Goal: Task Accomplishment & Management: Complete application form

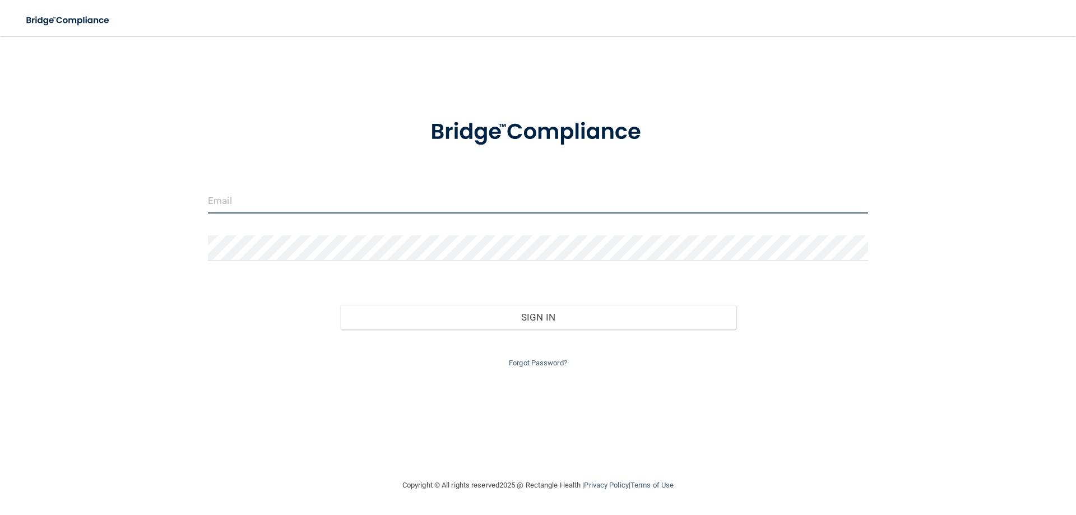
type input "[EMAIL_ADDRESS][DOMAIN_NAME]"
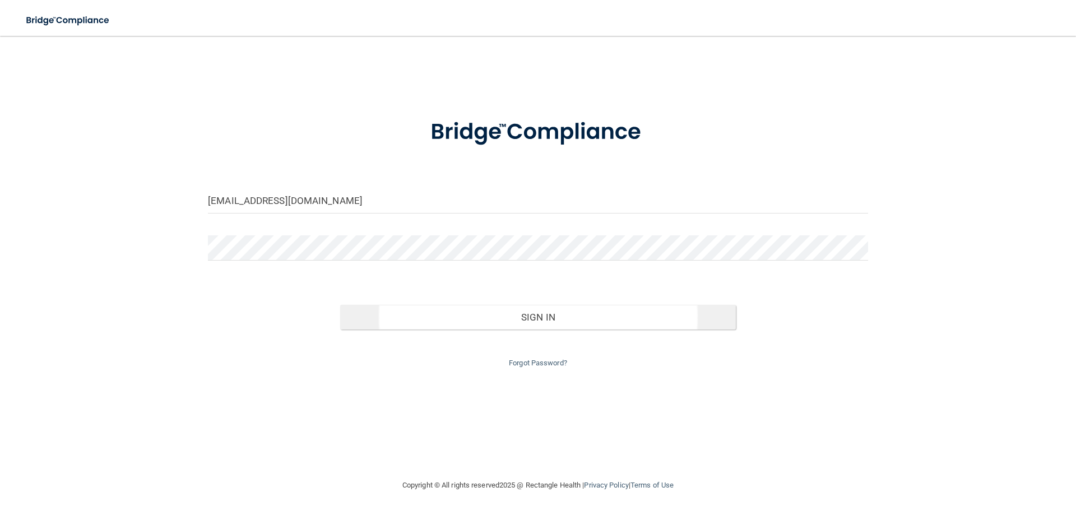
drag, startPoint x: 533, startPoint y: 291, endPoint x: 539, endPoint y: 309, distance: 19.0
click at [534, 303] on div "Sign In" at bounding box center [538, 306] width 677 height 47
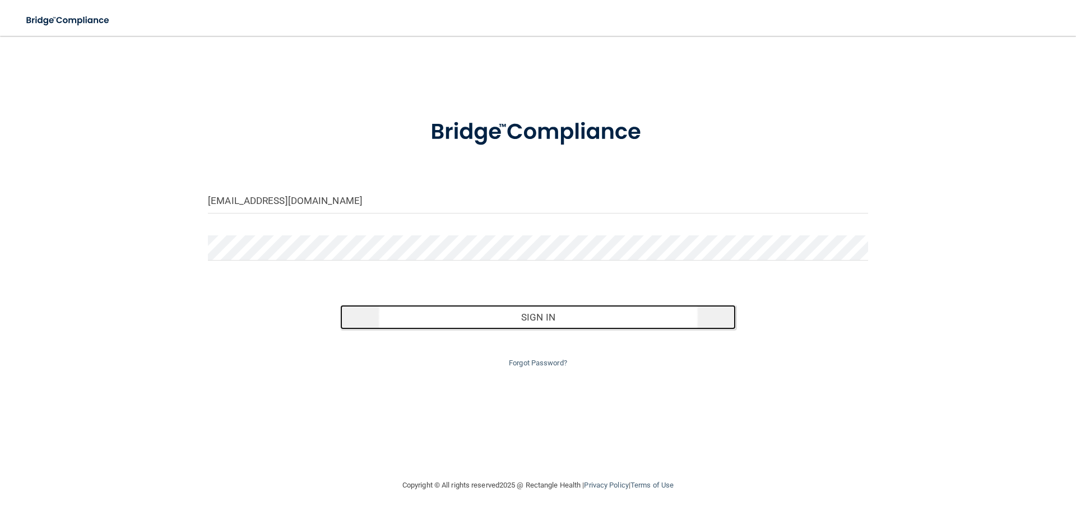
click at [540, 309] on button "Sign In" at bounding box center [538, 317] width 396 height 25
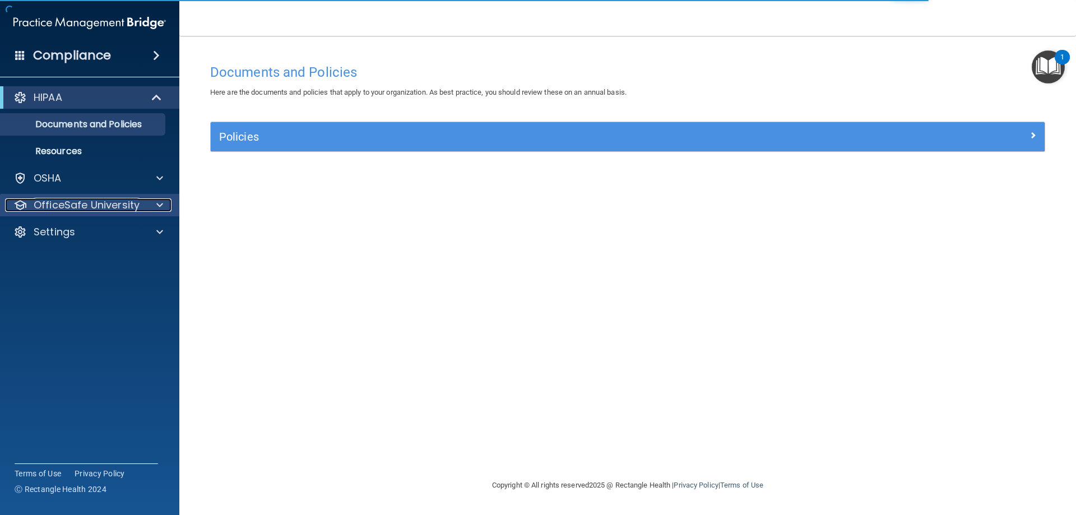
click at [155, 204] on div at bounding box center [158, 204] width 28 height 13
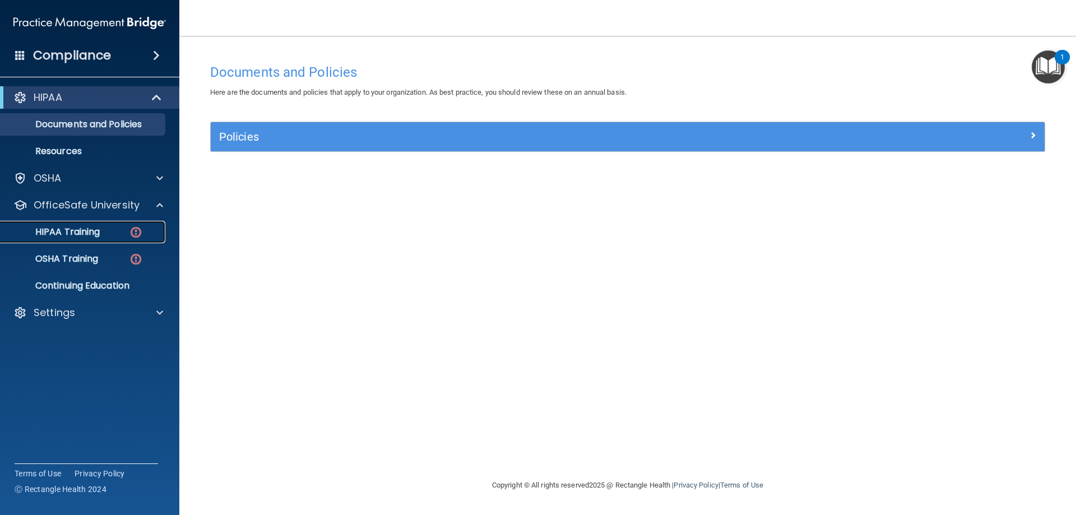
click at [134, 235] on img at bounding box center [136, 232] width 14 height 14
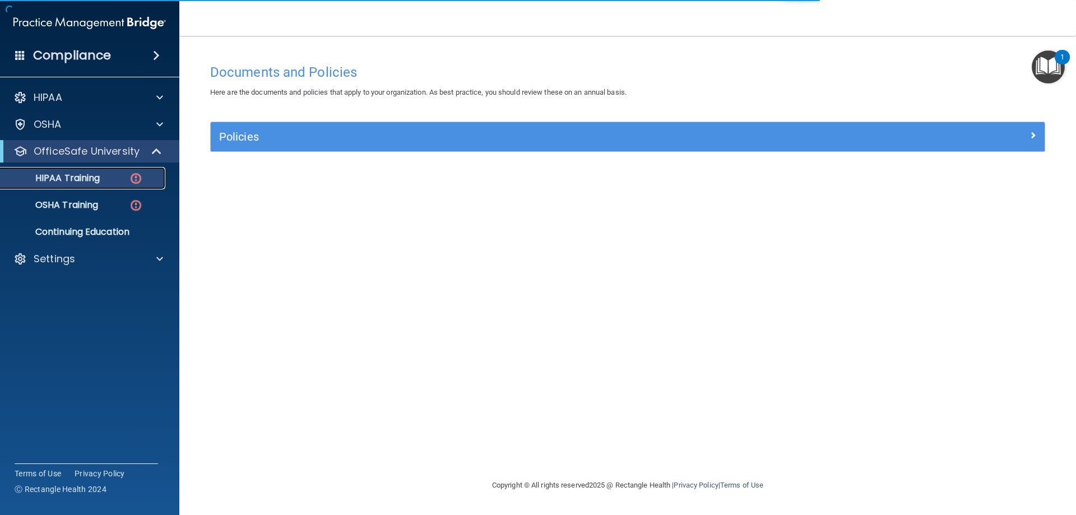
click at [105, 175] on div "HIPAA Training" at bounding box center [83, 178] width 153 height 11
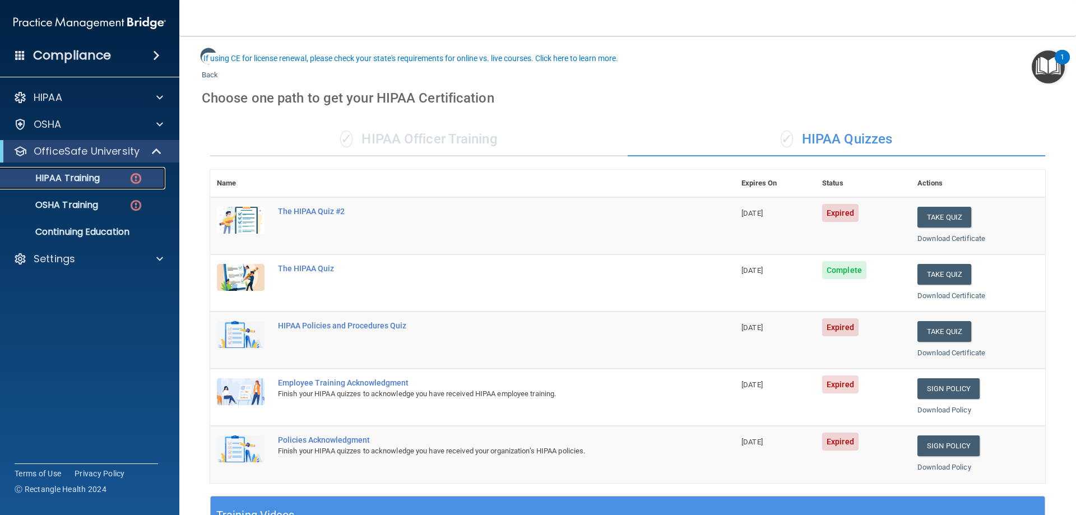
scroll to position [56, 0]
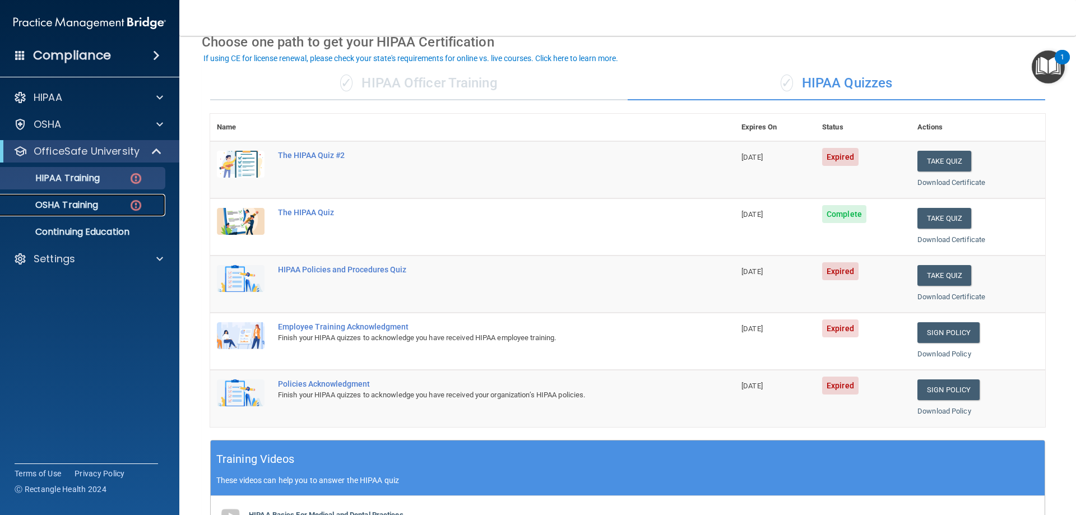
click at [92, 207] on p "OSHA Training" at bounding box center [52, 205] width 91 height 11
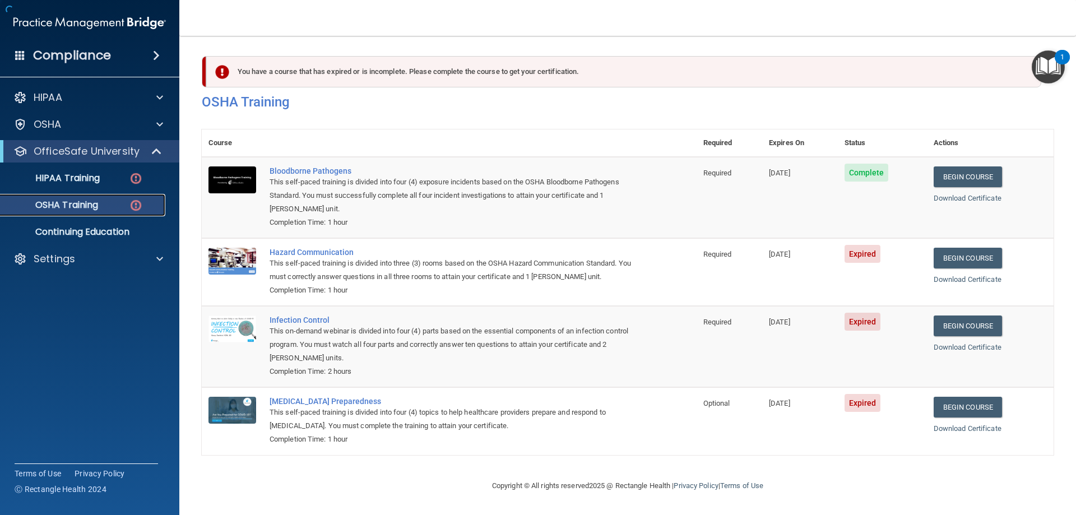
scroll to position [1, 0]
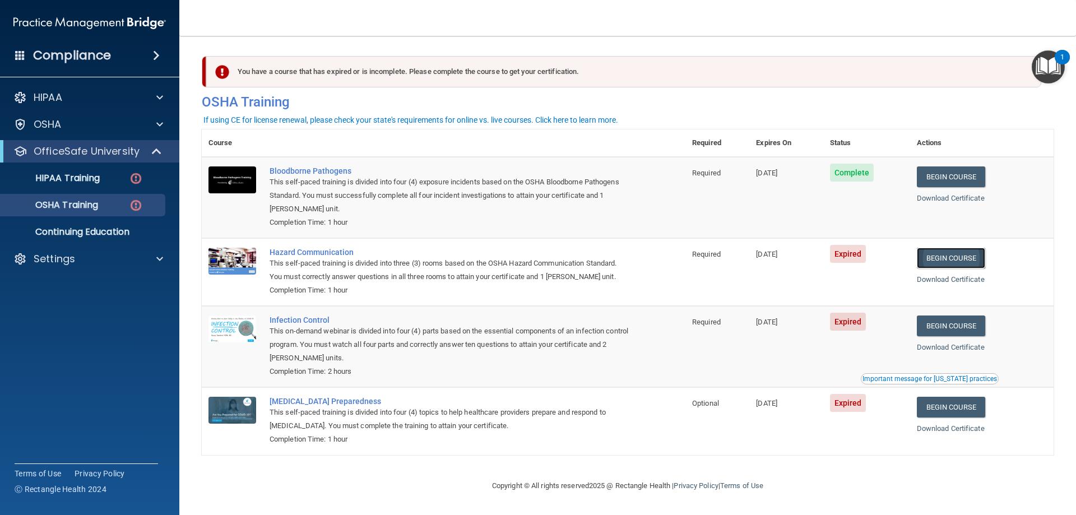
click at [946, 258] on link "Begin Course" at bounding box center [951, 258] width 68 height 21
click at [942, 256] on link "Begin Course" at bounding box center [951, 258] width 68 height 21
click at [297, 250] on div "Hazard Communication" at bounding box center [450, 252] width 360 height 9
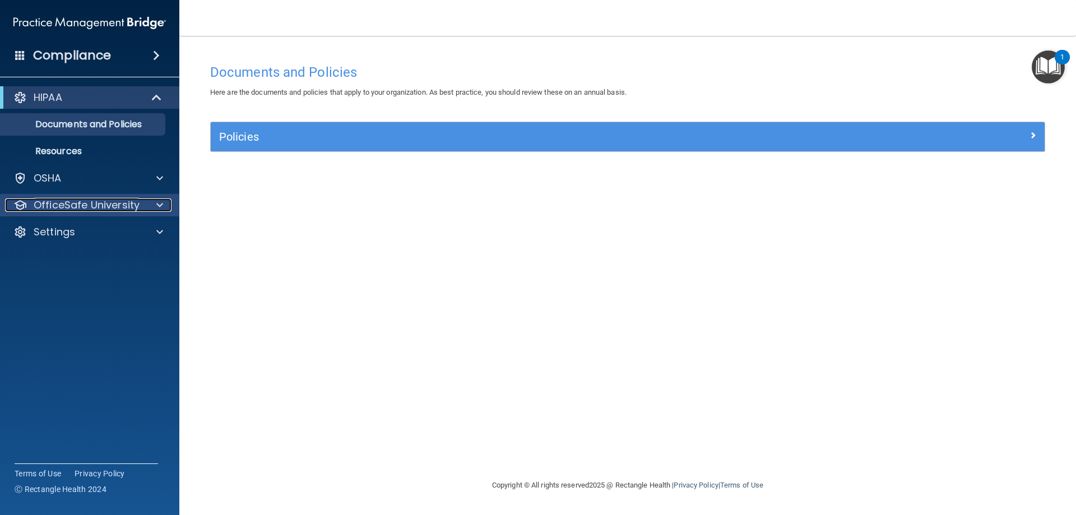
click at [156, 209] on div at bounding box center [158, 204] width 28 height 13
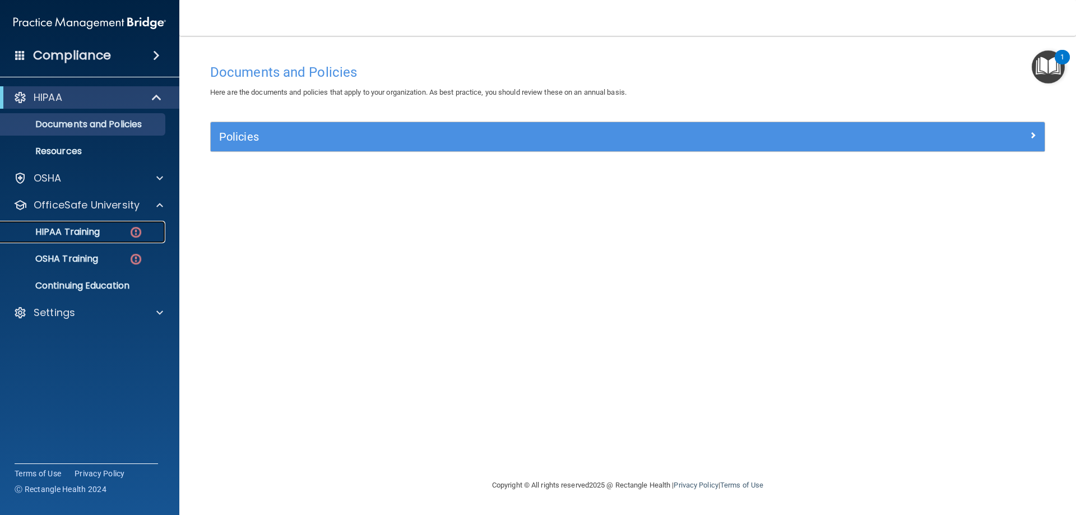
click at [82, 228] on p "HIPAA Training" at bounding box center [53, 231] width 92 height 11
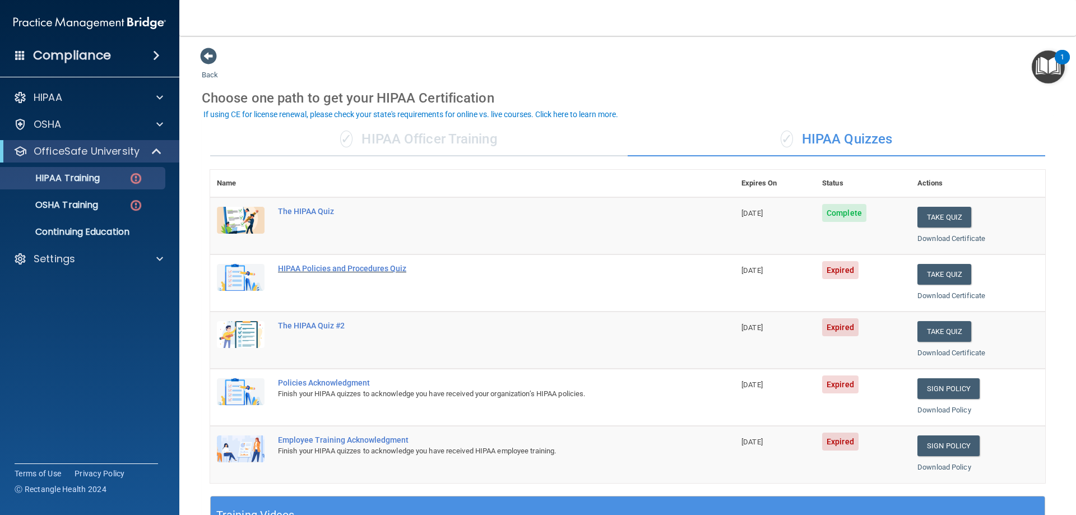
click at [364, 266] on div "HIPAA Policies and Procedures Quiz" at bounding box center [478, 268] width 401 height 9
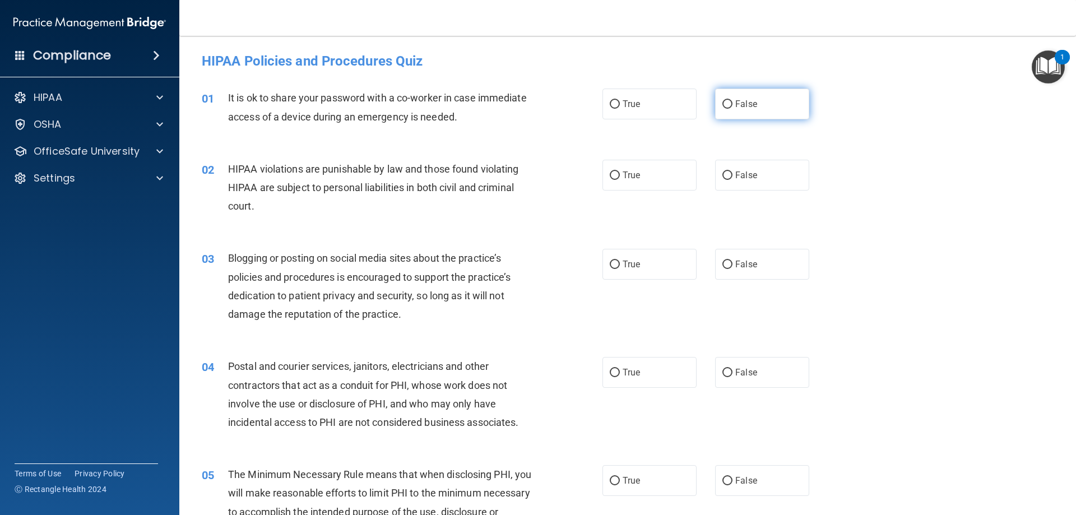
click at [723, 101] on input "False" at bounding box center [728, 104] width 10 height 8
radio input "true"
drag, startPoint x: 610, startPoint y: 174, endPoint x: 607, endPoint y: 182, distance: 7.8
click at [610, 177] on input "True" at bounding box center [615, 176] width 10 height 8
radio input "true"
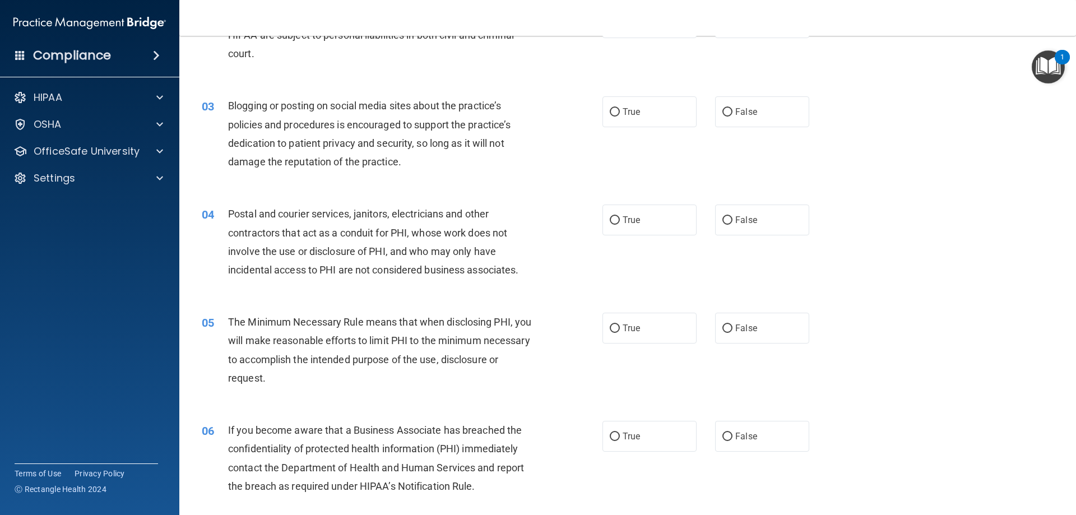
scroll to position [149, 0]
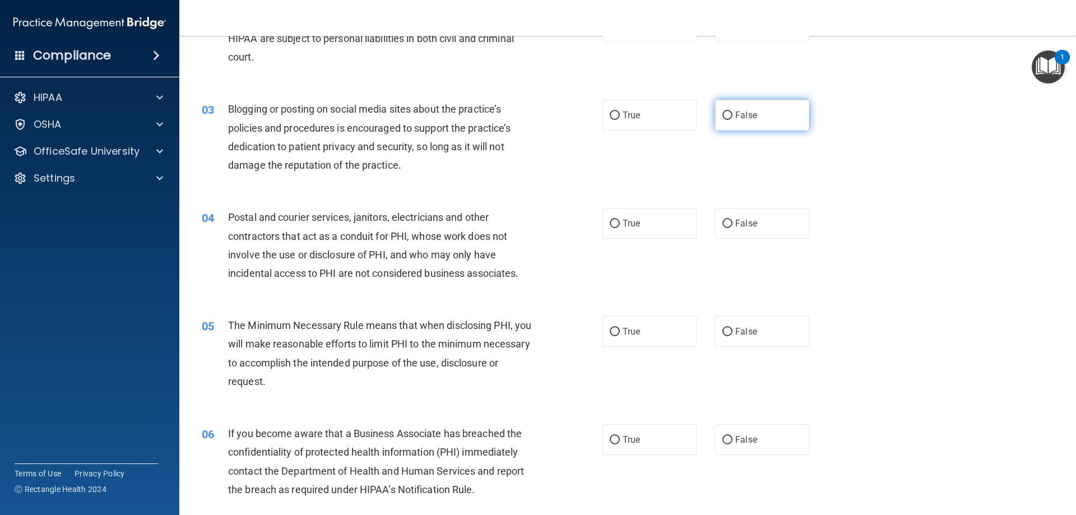
click at [723, 112] on input "False" at bounding box center [728, 116] width 10 height 8
radio input "true"
drag, startPoint x: 608, startPoint y: 222, endPoint x: 599, endPoint y: 233, distance: 13.9
click at [610, 223] on input "True" at bounding box center [615, 224] width 10 height 8
radio input "true"
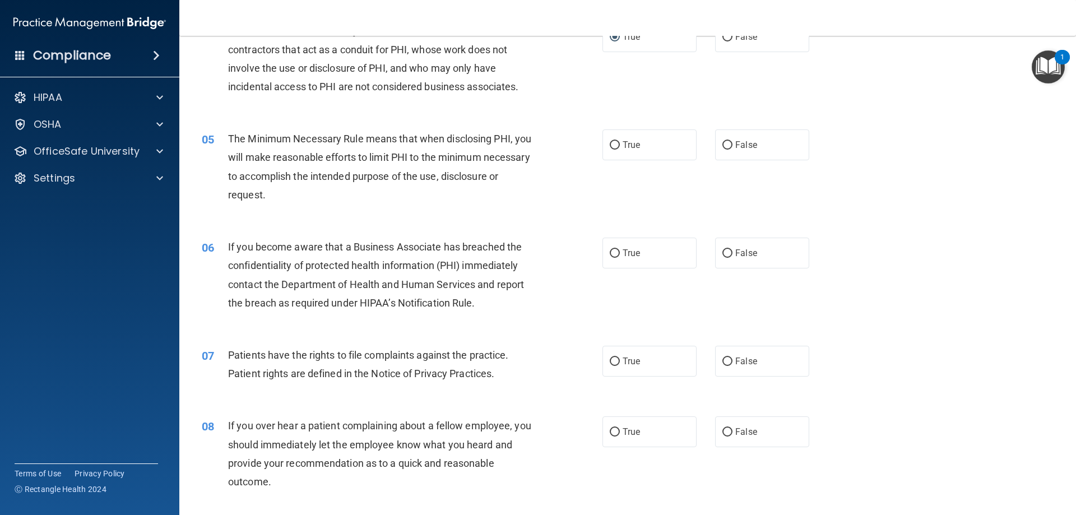
scroll to position [353, 0]
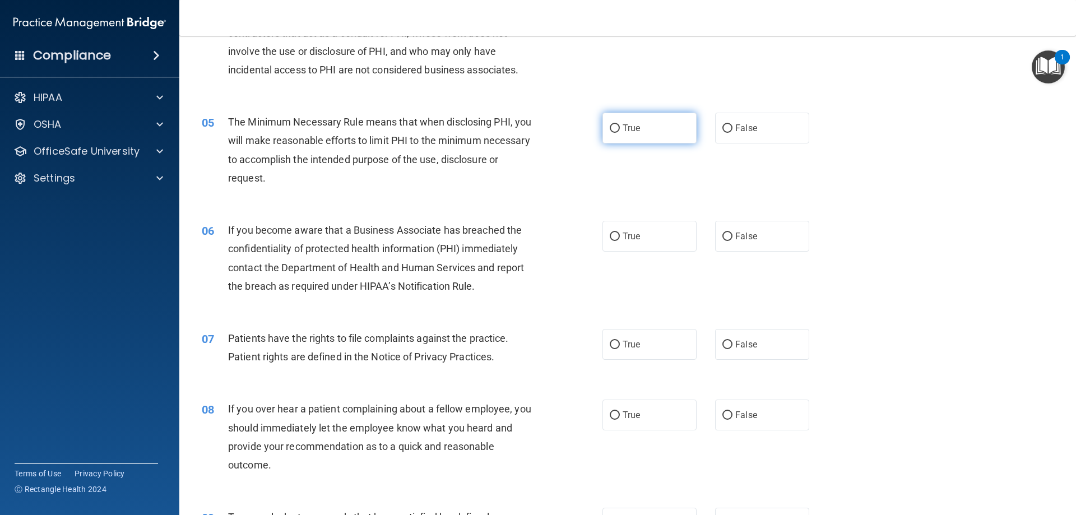
click at [610, 130] on input "True" at bounding box center [615, 128] width 10 height 8
radio input "true"
click at [610, 235] on input "True" at bounding box center [615, 237] width 10 height 8
radio input "true"
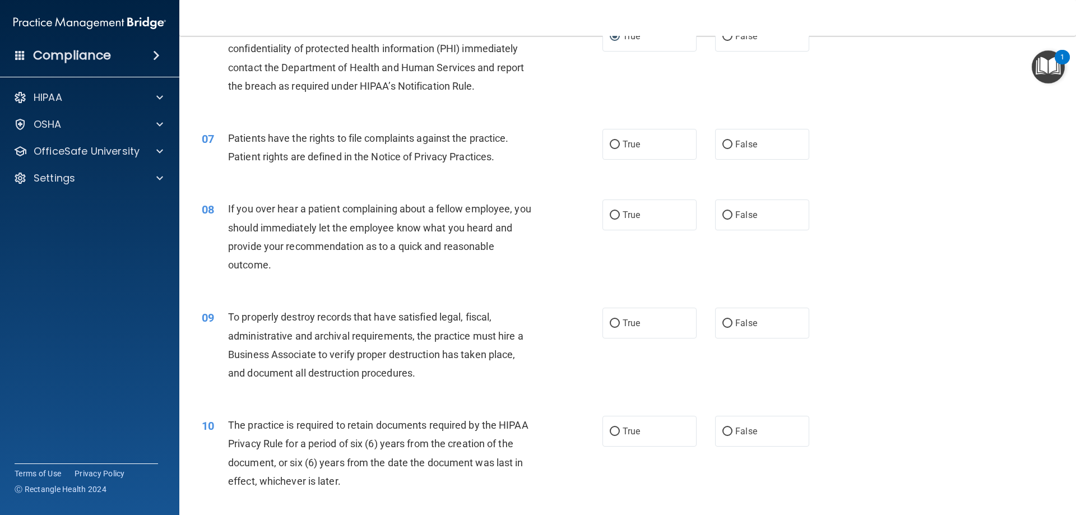
scroll to position [556, 0]
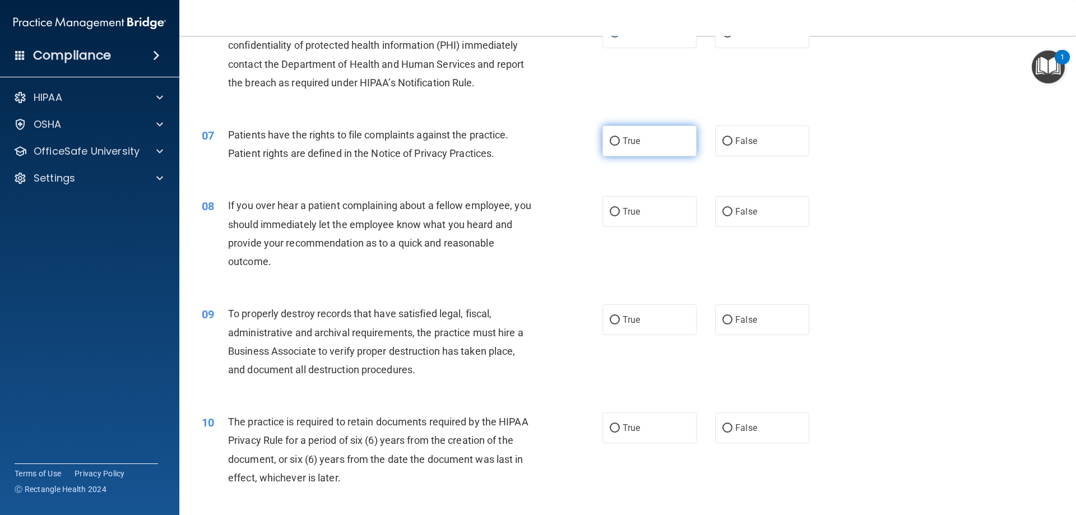
click at [611, 142] on input "True" at bounding box center [615, 141] width 10 height 8
radio input "true"
click at [724, 209] on input "False" at bounding box center [728, 212] width 10 height 8
radio input "true"
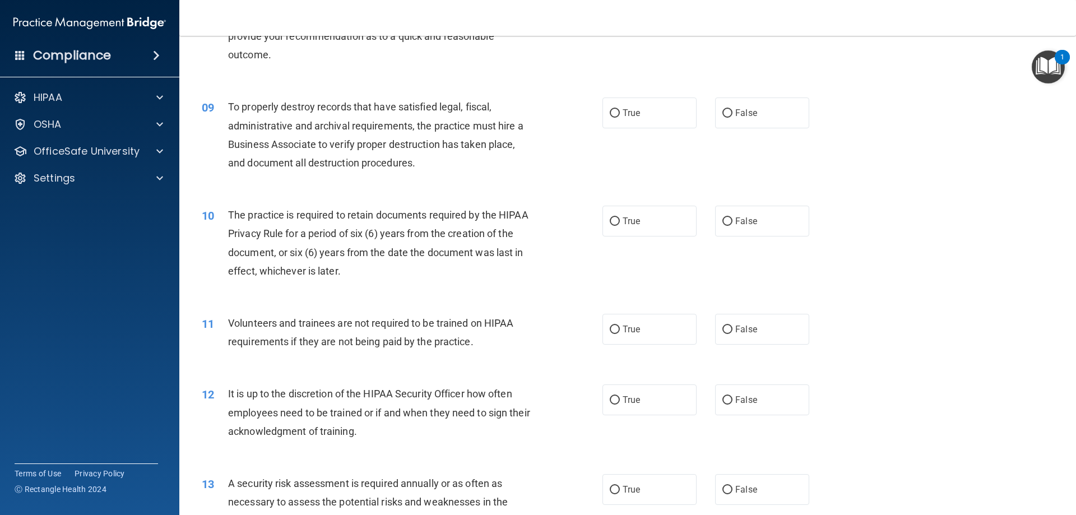
scroll to position [756, 0]
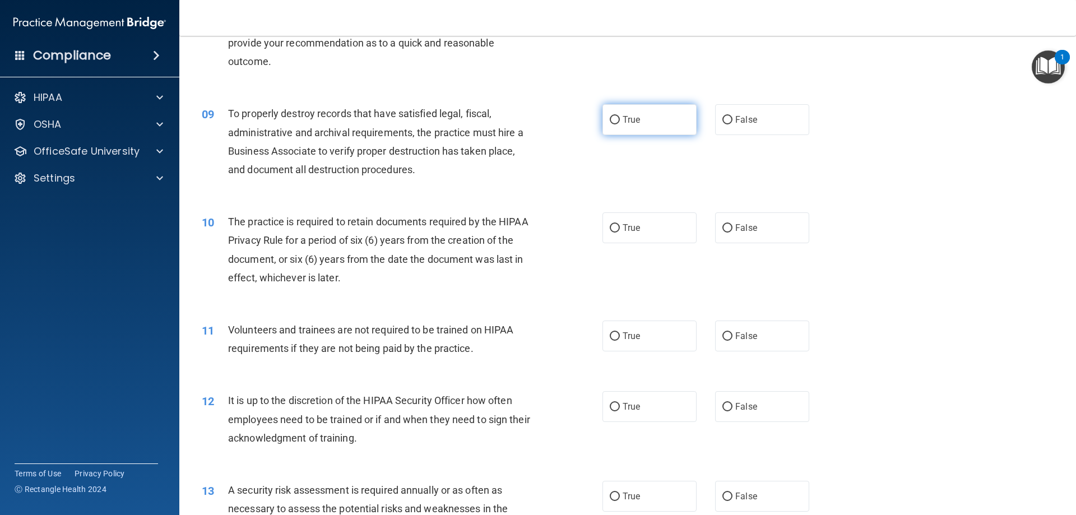
click at [610, 119] on input "True" at bounding box center [615, 120] width 10 height 8
radio input "true"
click at [611, 228] on input "True" at bounding box center [615, 228] width 10 height 8
radio input "true"
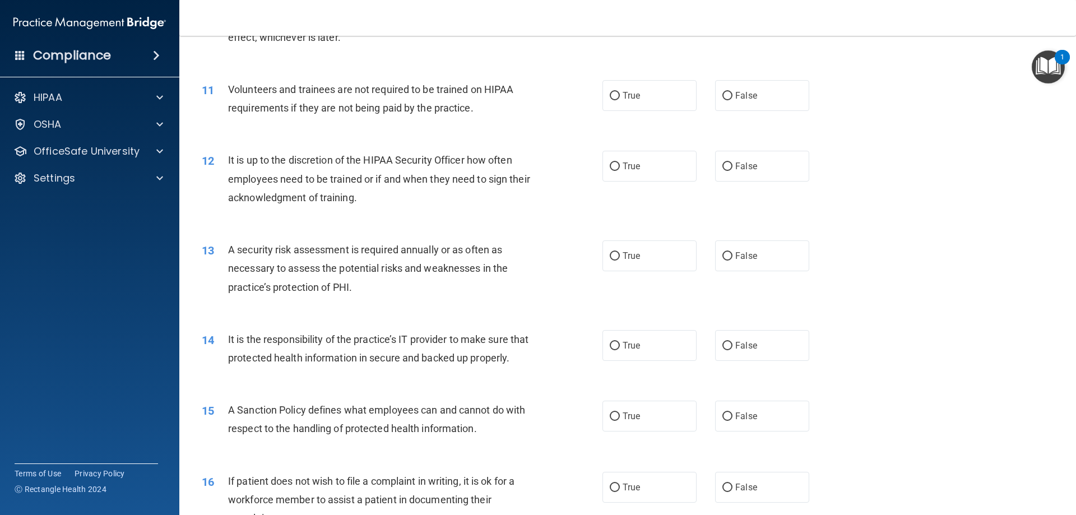
scroll to position [1007, 0]
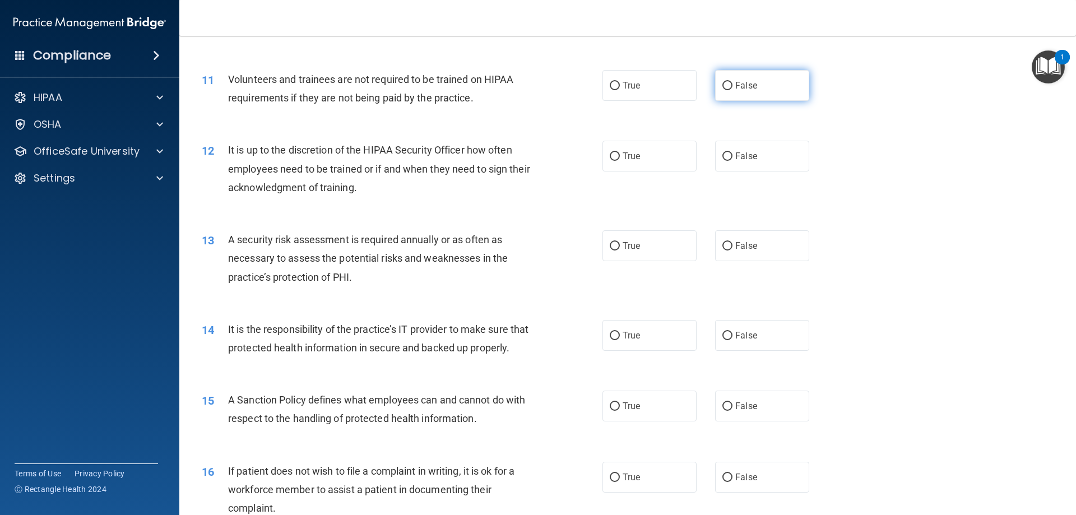
click at [723, 84] on input "False" at bounding box center [728, 86] width 10 height 8
radio input "true"
click at [610, 155] on input "True" at bounding box center [615, 156] width 10 height 8
radio input "true"
click at [610, 244] on input "True" at bounding box center [615, 246] width 10 height 8
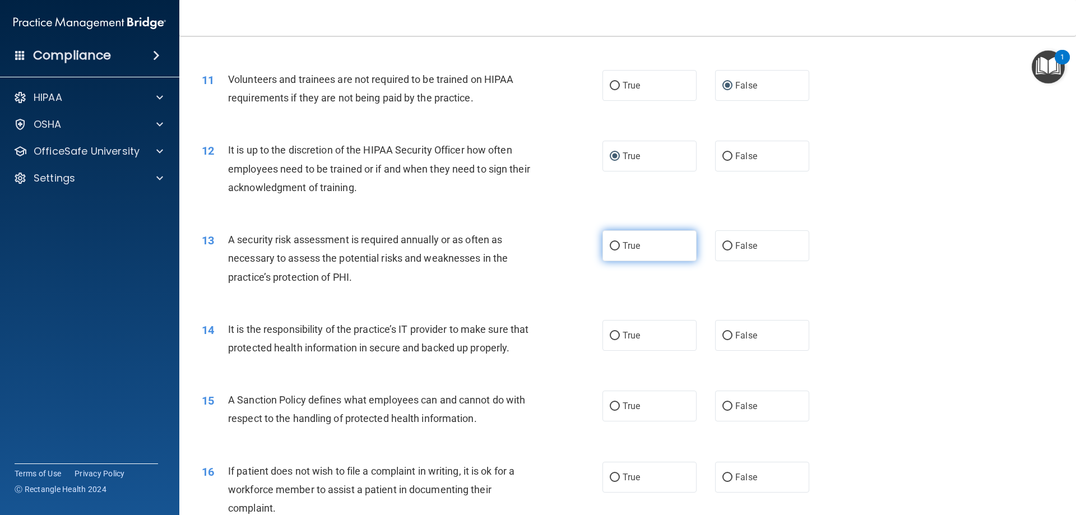
radio input "true"
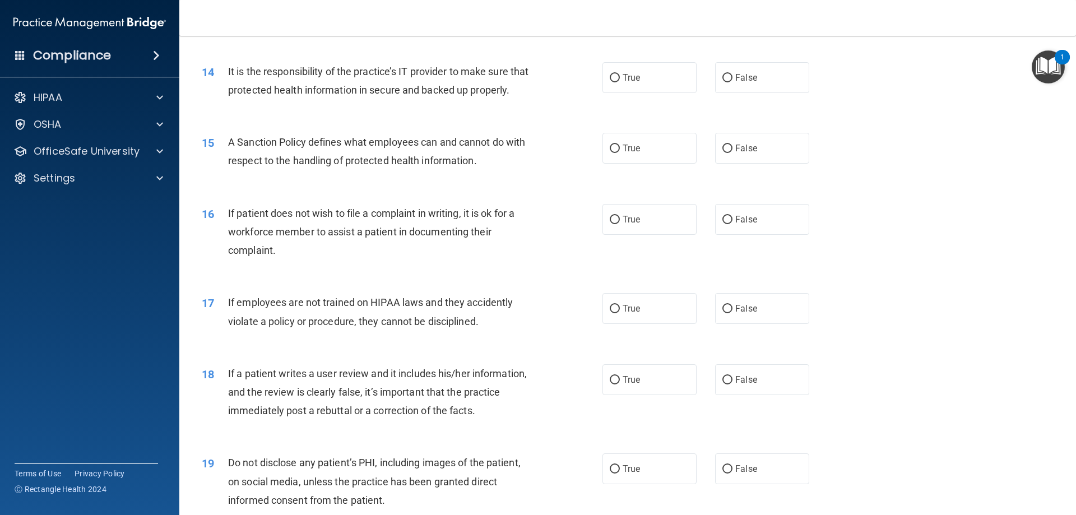
scroll to position [1261, 0]
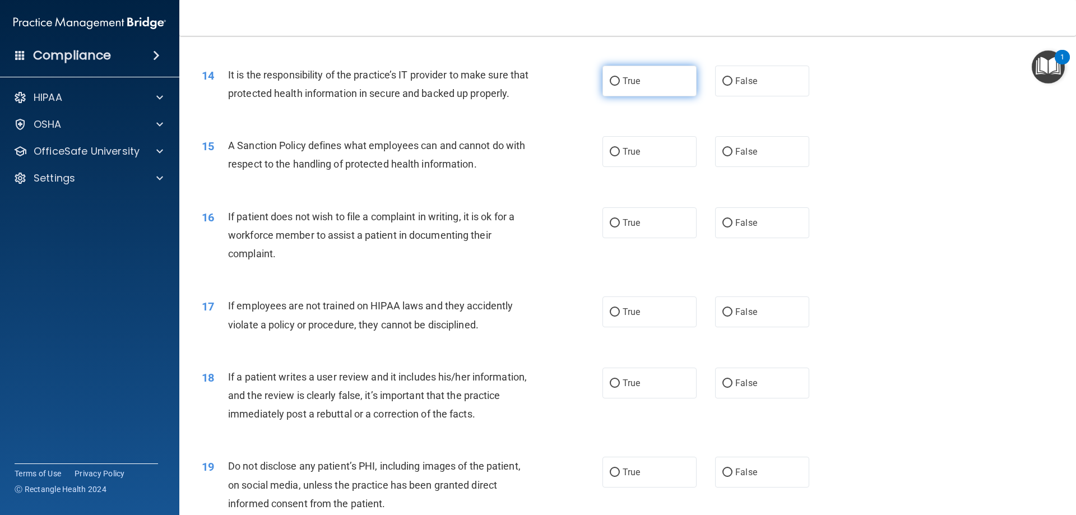
click at [610, 81] on input "True" at bounding box center [615, 81] width 10 height 8
radio input "true"
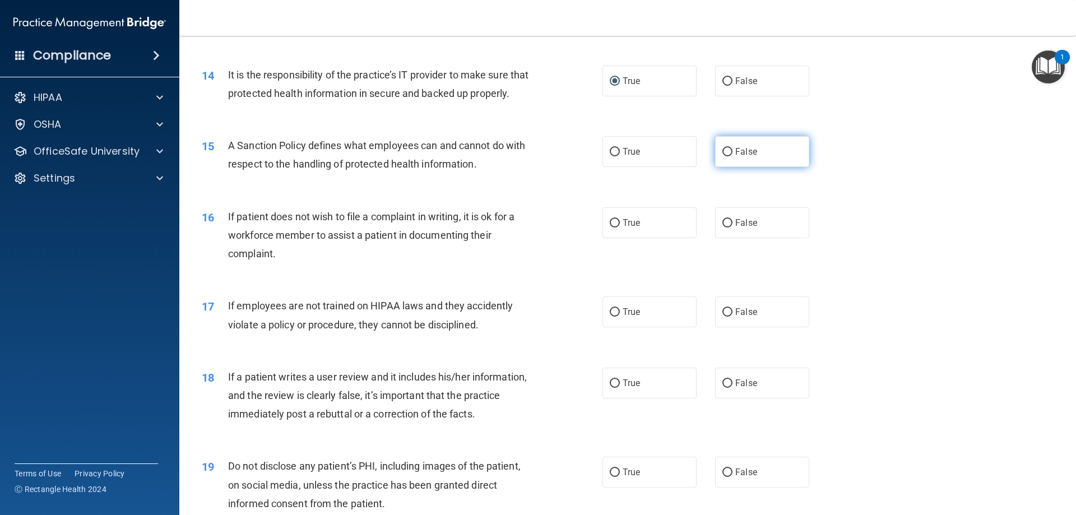
click at [723, 156] on input "False" at bounding box center [728, 152] width 10 height 8
radio input "true"
click at [723, 228] on input "False" at bounding box center [728, 223] width 10 height 8
radio input "true"
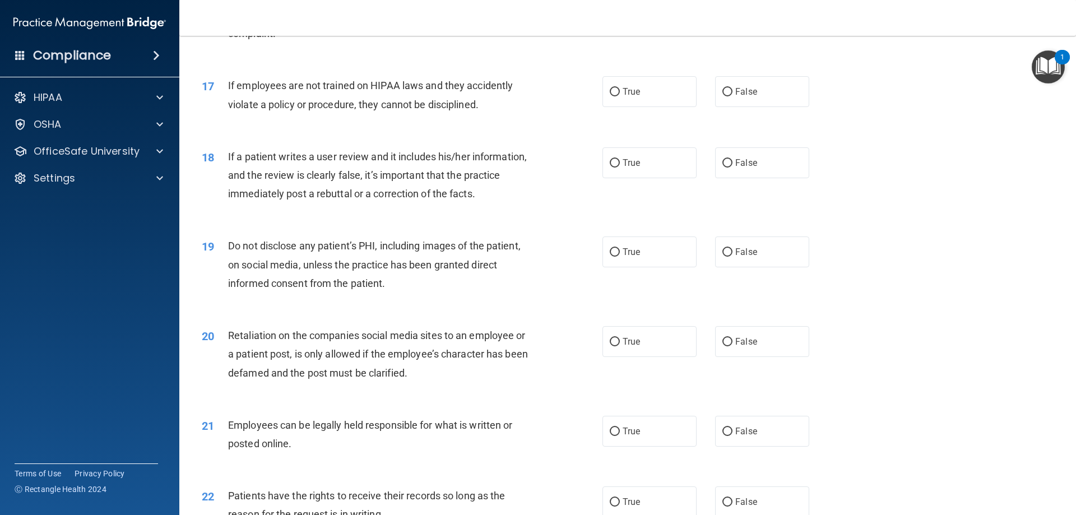
scroll to position [1485, 0]
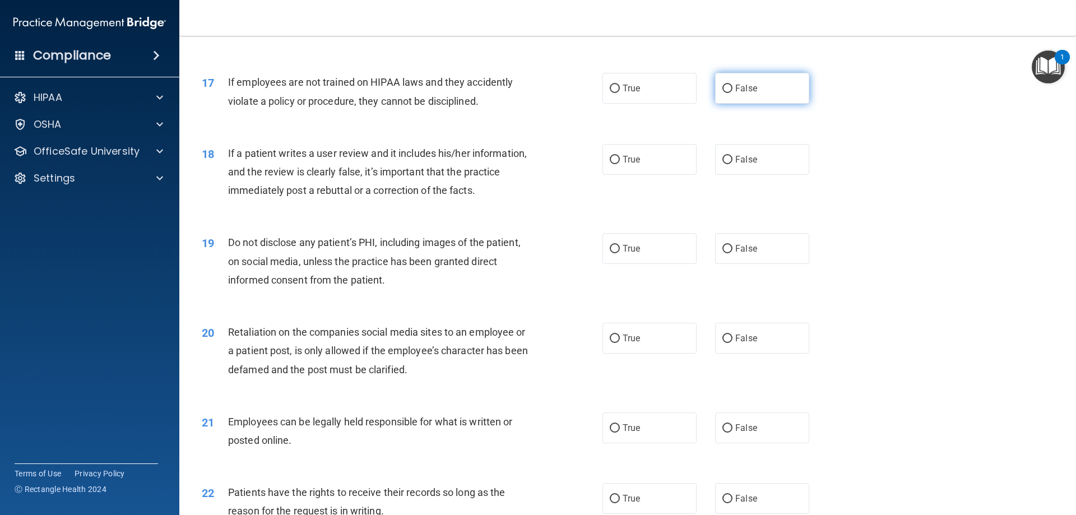
click at [723, 93] on input "False" at bounding box center [728, 89] width 10 height 8
radio input "true"
drag, startPoint x: 723, startPoint y: 178, endPoint x: 723, endPoint y: 190, distance: 11.8
click at [723, 164] on input "False" at bounding box center [728, 160] width 10 height 8
radio input "true"
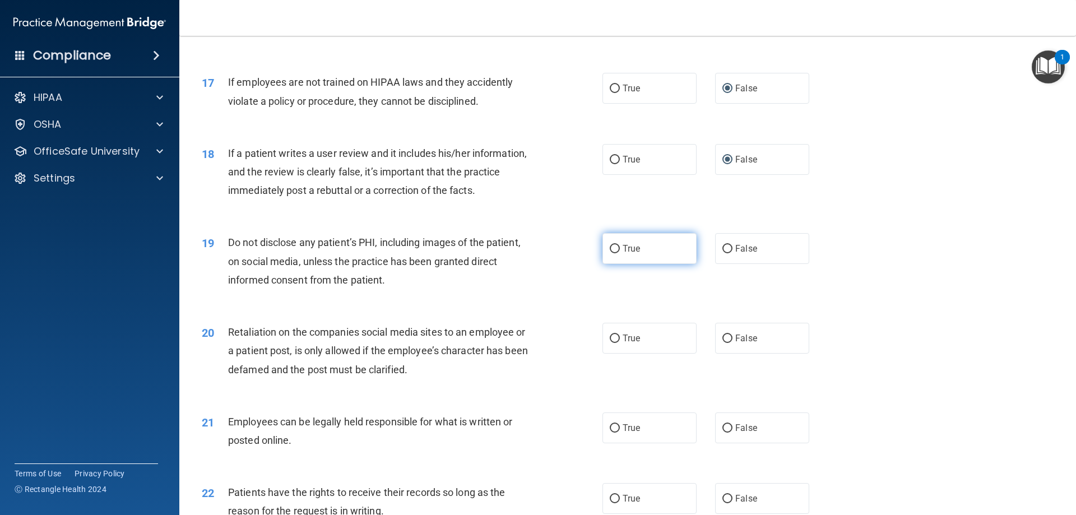
click at [610, 253] on input "True" at bounding box center [615, 249] width 10 height 8
radio input "true"
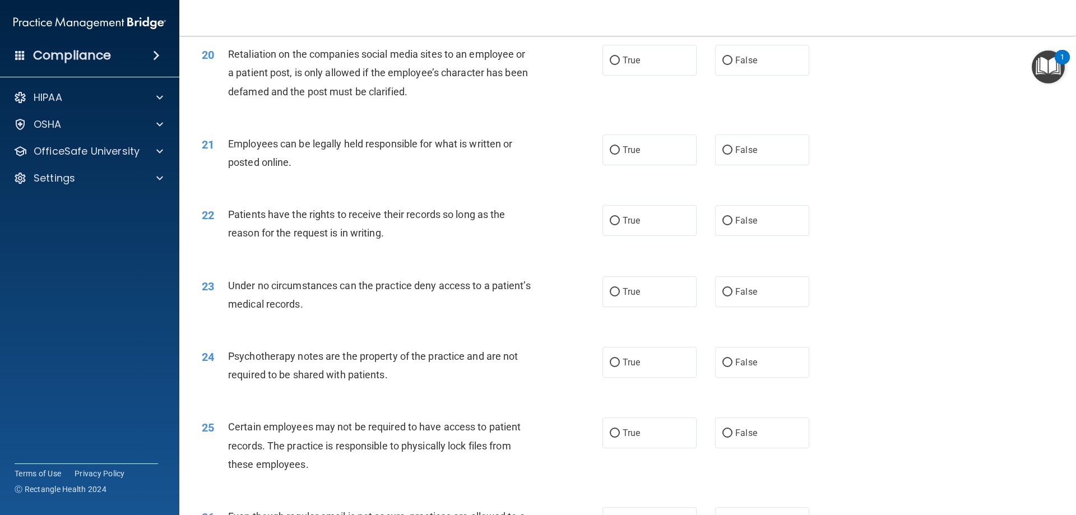
scroll to position [1736, 0]
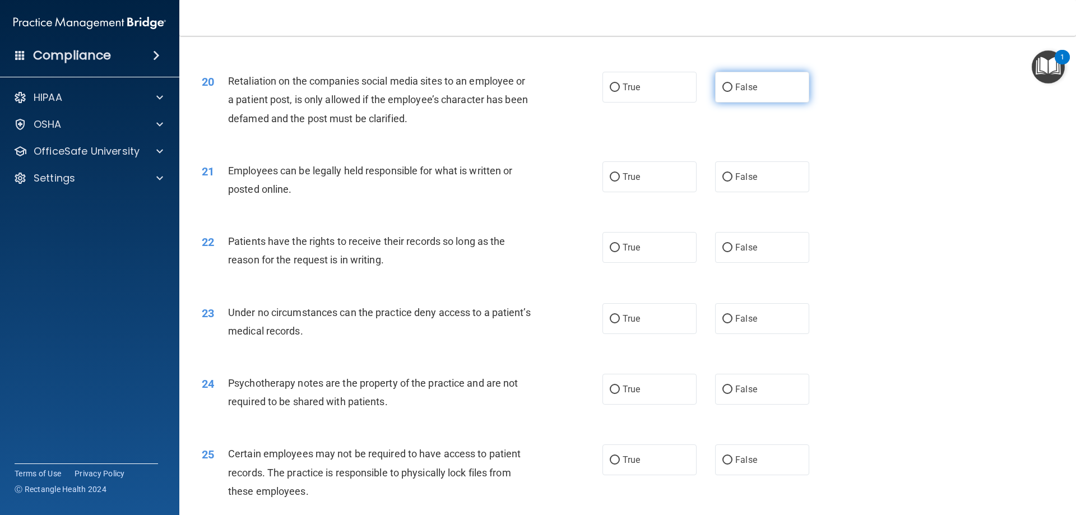
click at [723, 92] on input "False" at bounding box center [728, 88] width 10 height 8
radio input "true"
drag, startPoint x: 610, startPoint y: 193, endPoint x: 604, endPoint y: 203, distance: 12.6
click at [610, 182] on input "True" at bounding box center [615, 177] width 10 height 8
radio input "true"
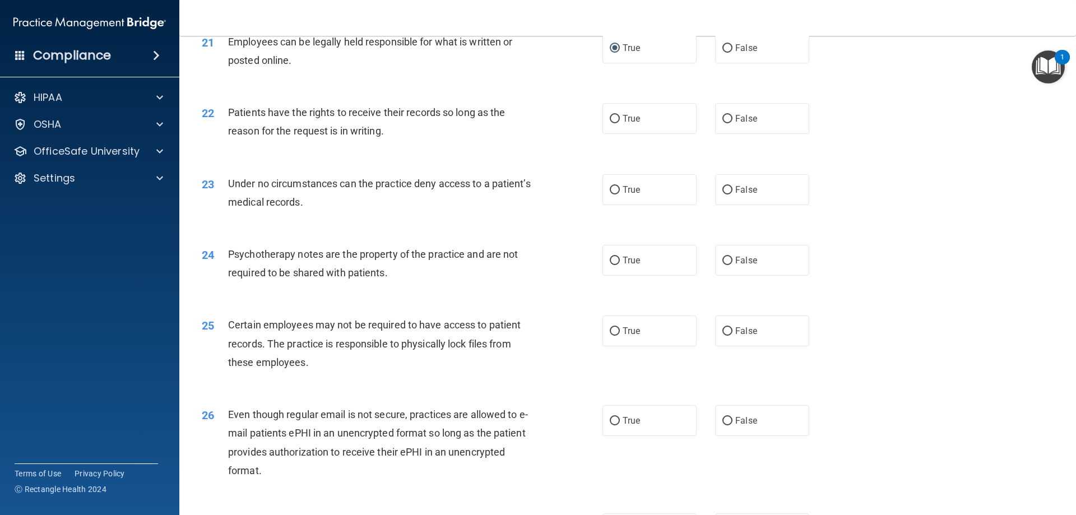
scroll to position [1885, 0]
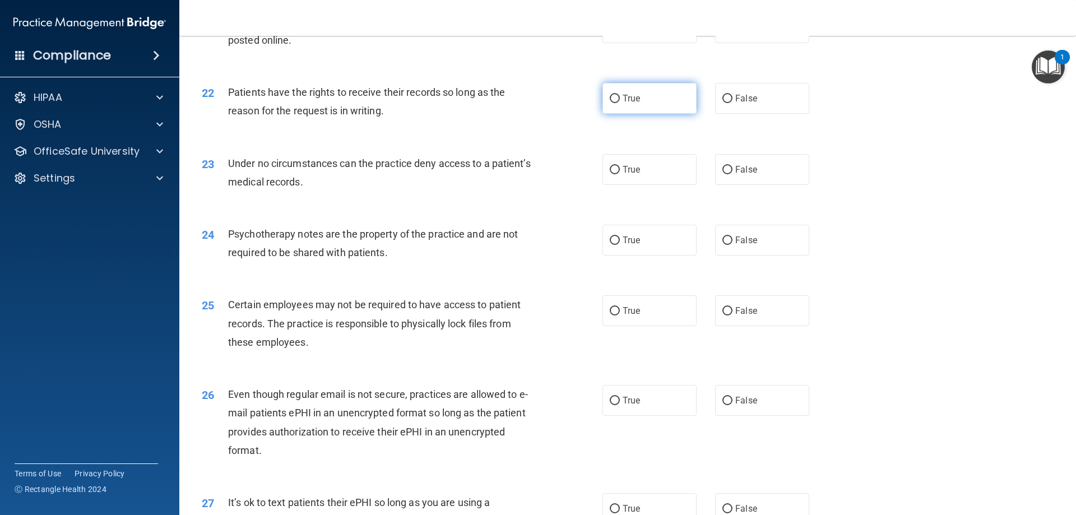
click at [613, 103] on input "True" at bounding box center [615, 99] width 10 height 8
radio input "true"
click at [610, 174] on input "True" at bounding box center [615, 170] width 10 height 8
radio input "true"
click at [610, 245] on input "True" at bounding box center [615, 241] width 10 height 8
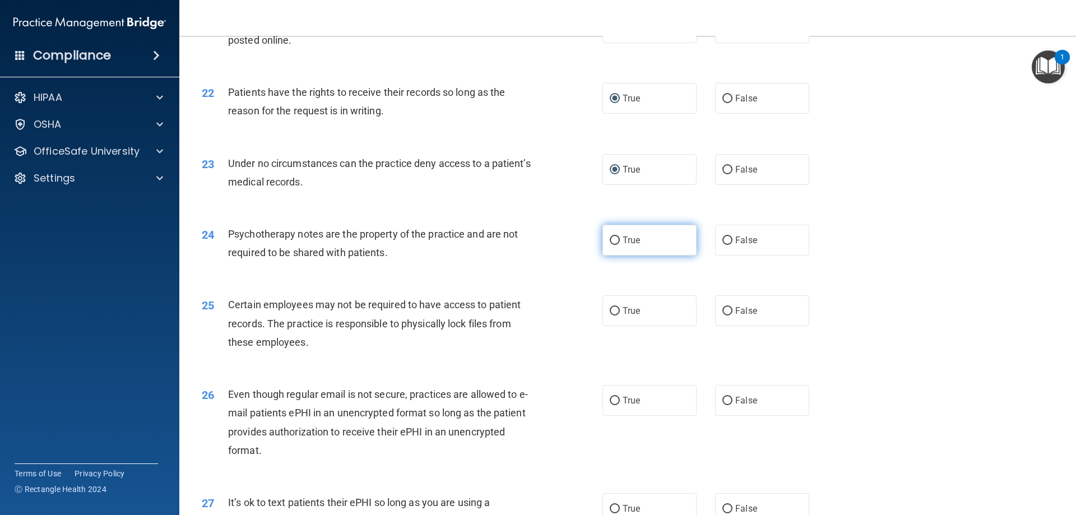
radio input "true"
click at [726, 316] on input "False" at bounding box center [728, 311] width 10 height 8
radio input "true"
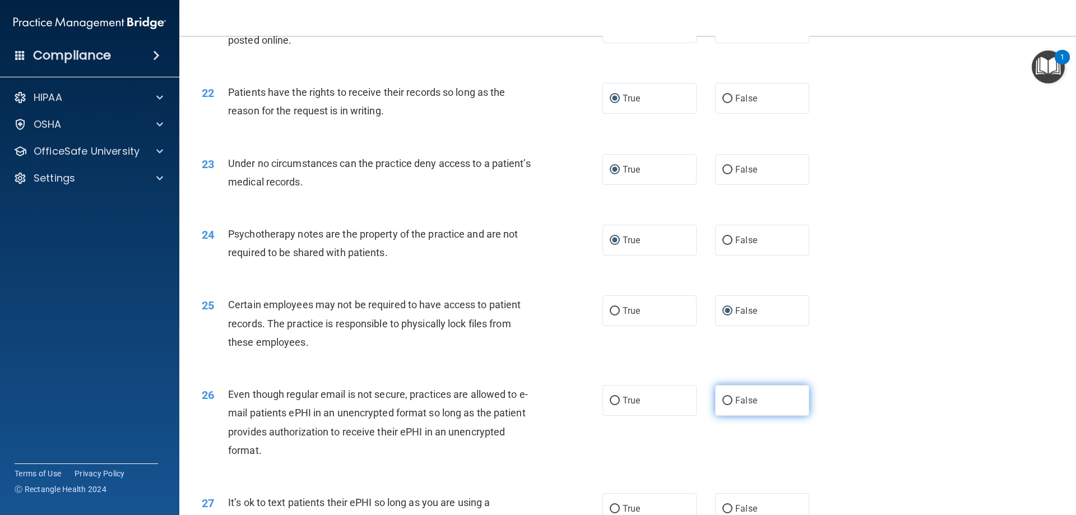
click at [723, 405] on input "False" at bounding box center [728, 401] width 10 height 8
radio input "true"
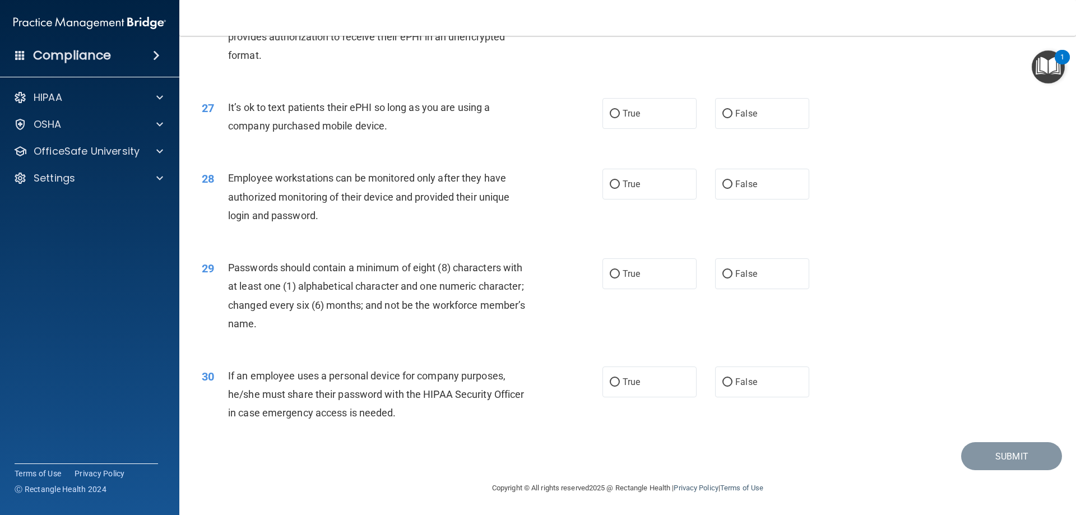
scroll to position [2299, 0]
drag, startPoint x: 720, startPoint y: 114, endPoint x: 715, endPoint y: 124, distance: 11.3
click at [723, 114] on input "False" at bounding box center [728, 114] width 10 height 8
radio input "true"
click at [613, 184] on input "True" at bounding box center [615, 185] width 10 height 8
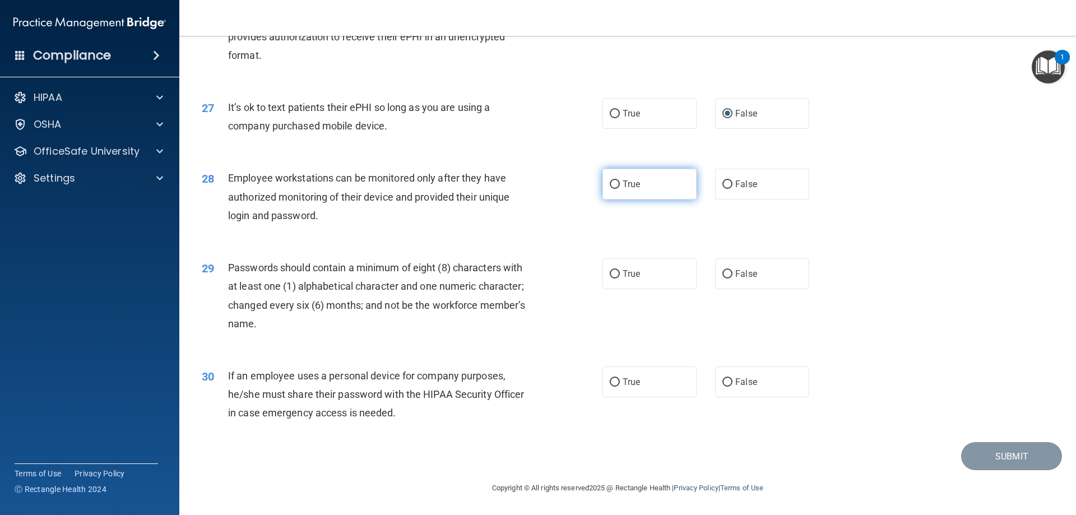
radio input "true"
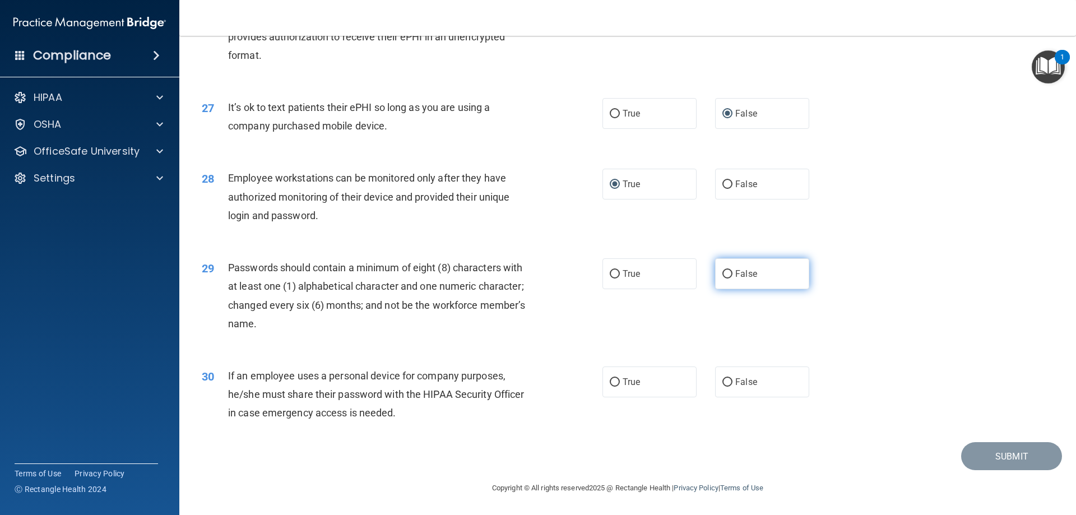
click at [723, 271] on input "False" at bounding box center [728, 274] width 10 height 8
radio input "true"
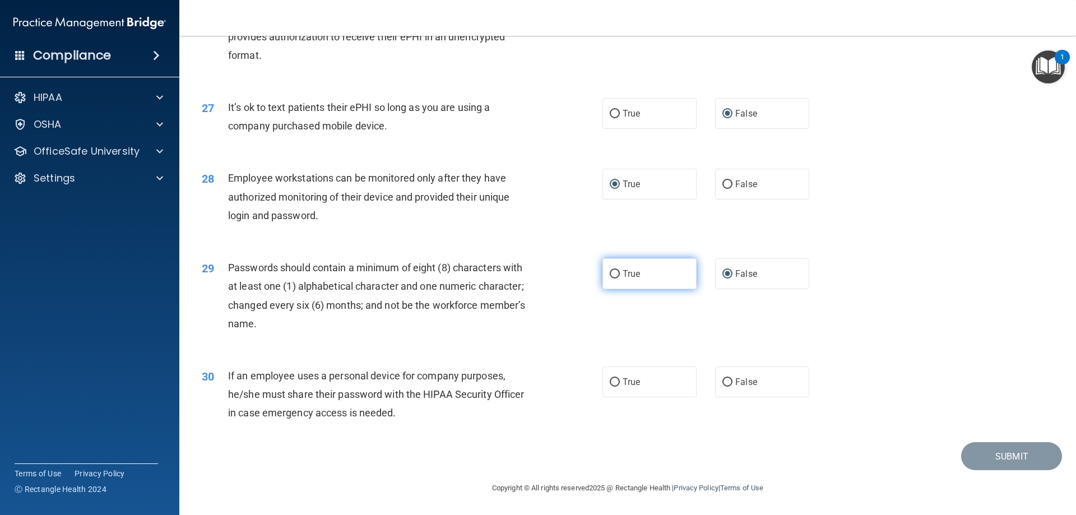
click at [612, 272] on input "True" at bounding box center [615, 274] width 10 height 8
radio input "true"
radio input "false"
click at [610, 380] on input "True" at bounding box center [615, 382] width 10 height 8
radio input "true"
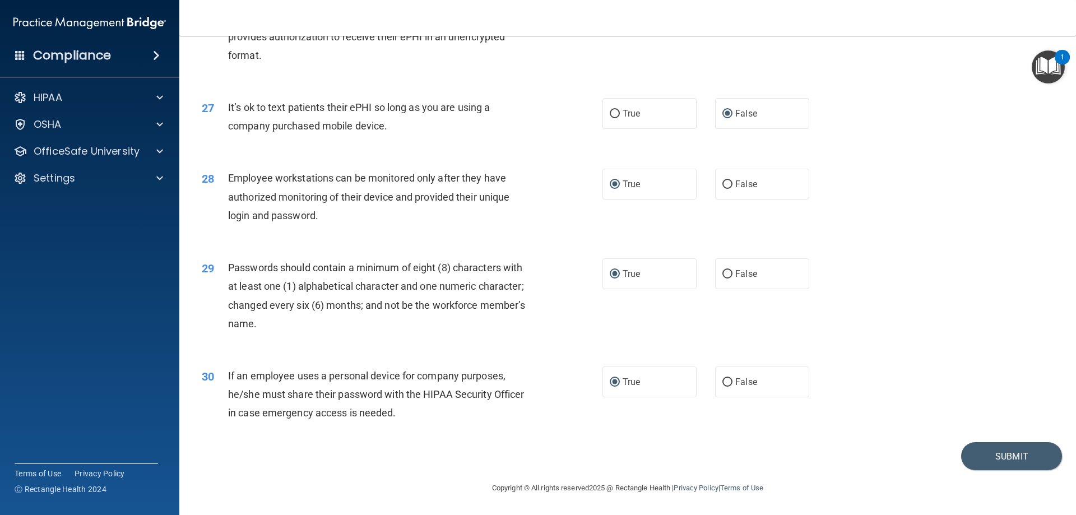
click at [798, 460] on div "Submit" at bounding box center [627, 456] width 869 height 29
click at [1063, 57] on div "1" at bounding box center [1063, 64] width 4 height 15
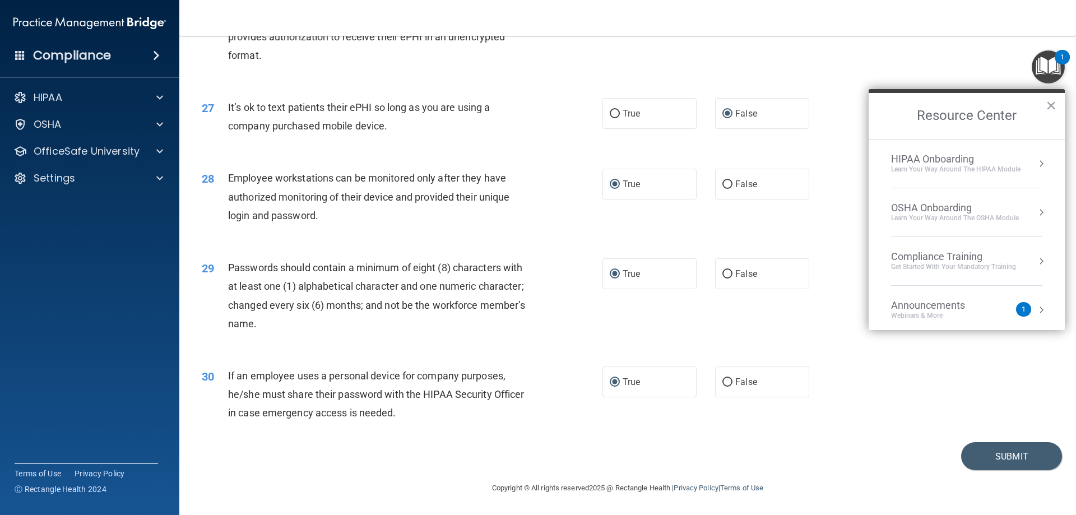
click at [838, 80] on div "26 Even though regular email is not secure, practices are allowed to e-mail pat…" at bounding box center [627, 30] width 869 height 108
click at [849, 84] on div "26 Even though regular email is not secure, practices are allowed to e-mail pat…" at bounding box center [627, 30] width 869 height 108
click at [1054, 105] on button "×" at bounding box center [1051, 105] width 11 height 18
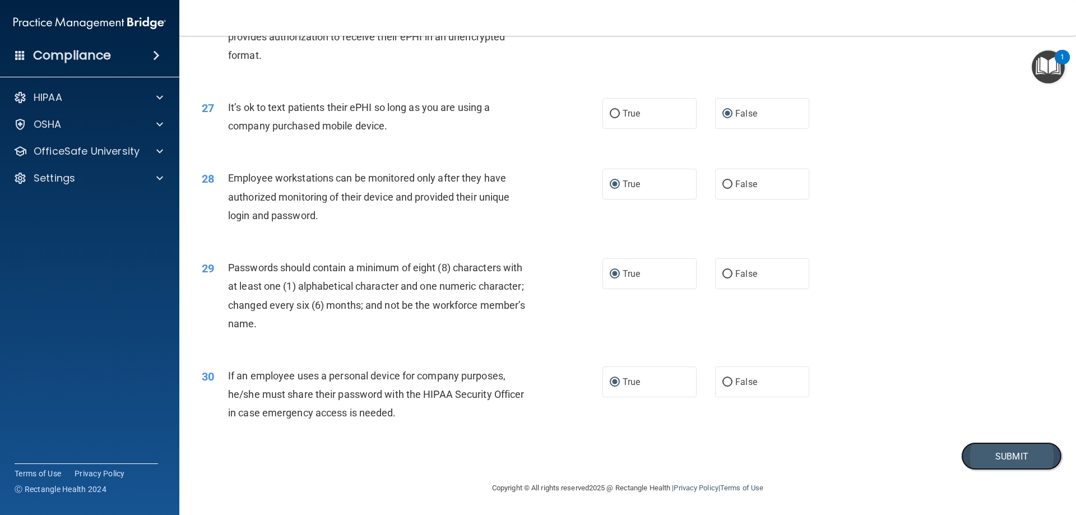
click at [984, 454] on button "Submit" at bounding box center [1011, 456] width 101 height 29
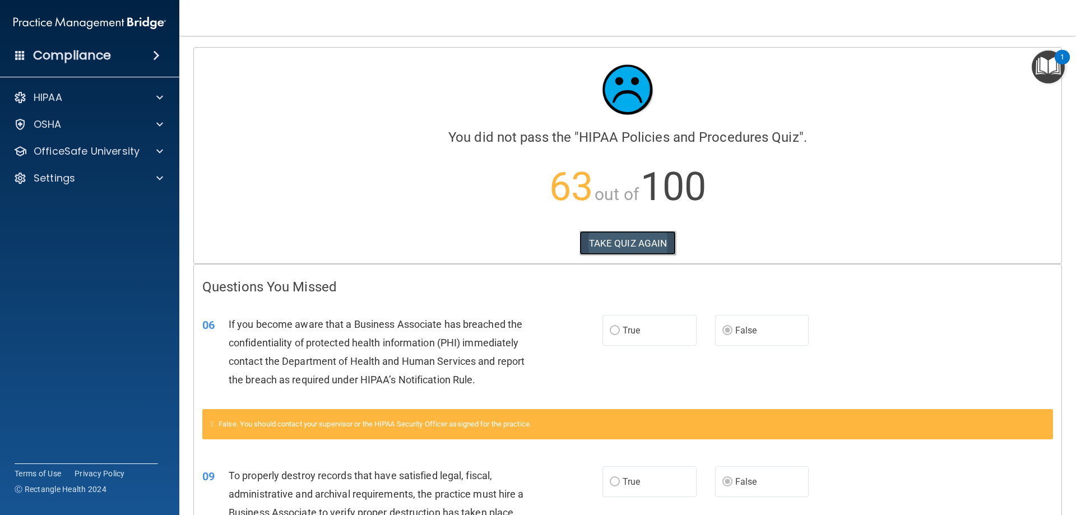
drag, startPoint x: 633, startPoint y: 236, endPoint x: 632, endPoint y: 244, distance: 7.9
click at [635, 236] on button "TAKE QUIZ AGAIN" at bounding box center [628, 243] width 97 height 25
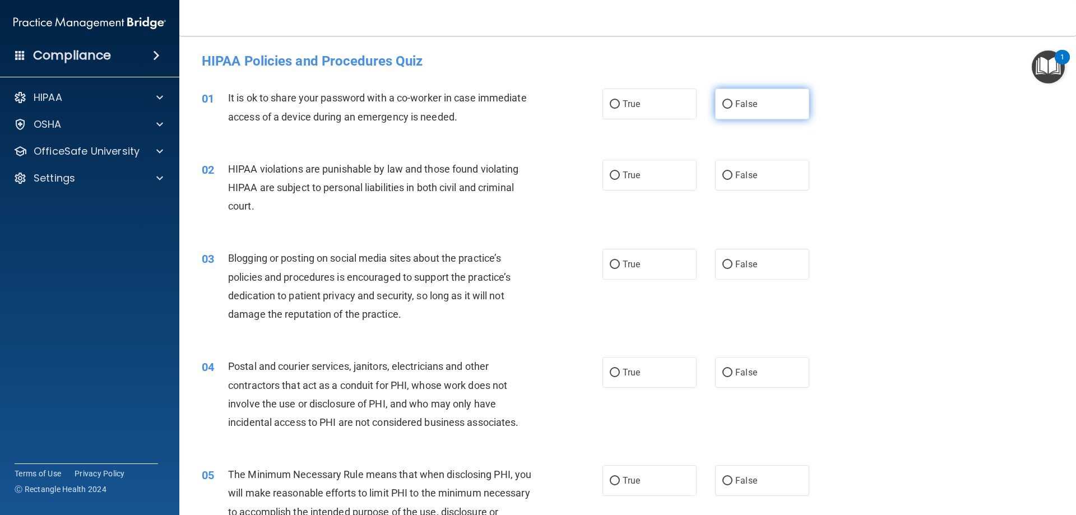
click at [723, 101] on input "False" at bounding box center [728, 104] width 10 height 8
radio input "true"
click at [612, 175] on input "True" at bounding box center [615, 176] width 10 height 8
radio input "true"
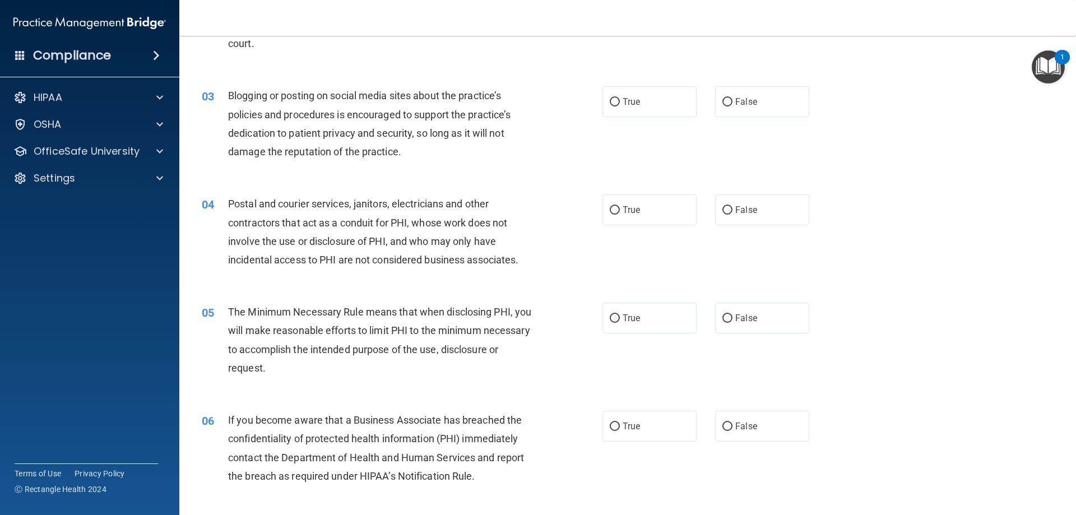
scroll to position [166, 0]
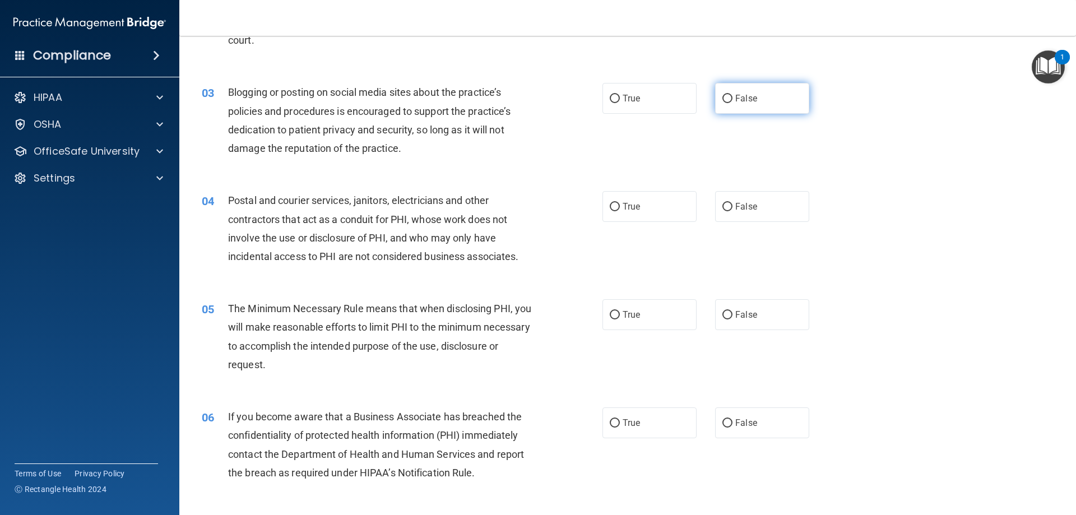
click at [723, 96] on input "False" at bounding box center [728, 99] width 10 height 8
radio input "true"
click at [723, 424] on input "False" at bounding box center [728, 423] width 10 height 8
radio input "true"
click at [610, 206] on input "True" at bounding box center [615, 207] width 10 height 8
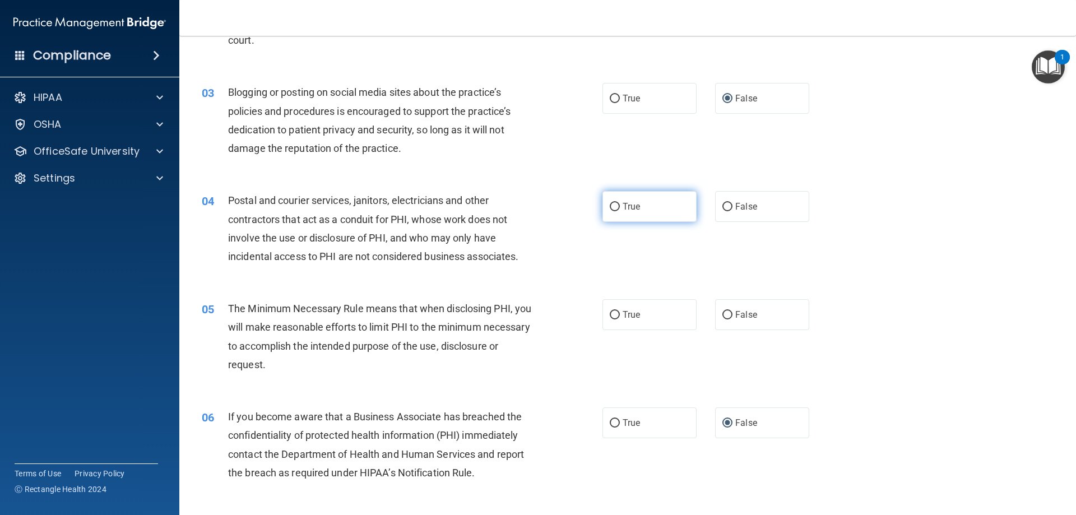
radio input "true"
click at [611, 315] on input "True" at bounding box center [615, 315] width 10 height 8
radio input "true"
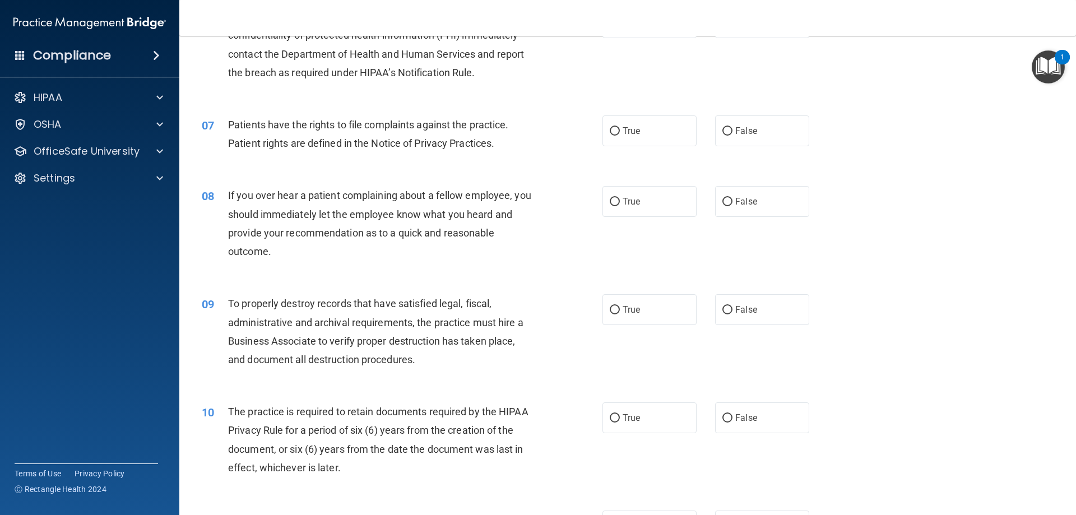
scroll to position [570, 0]
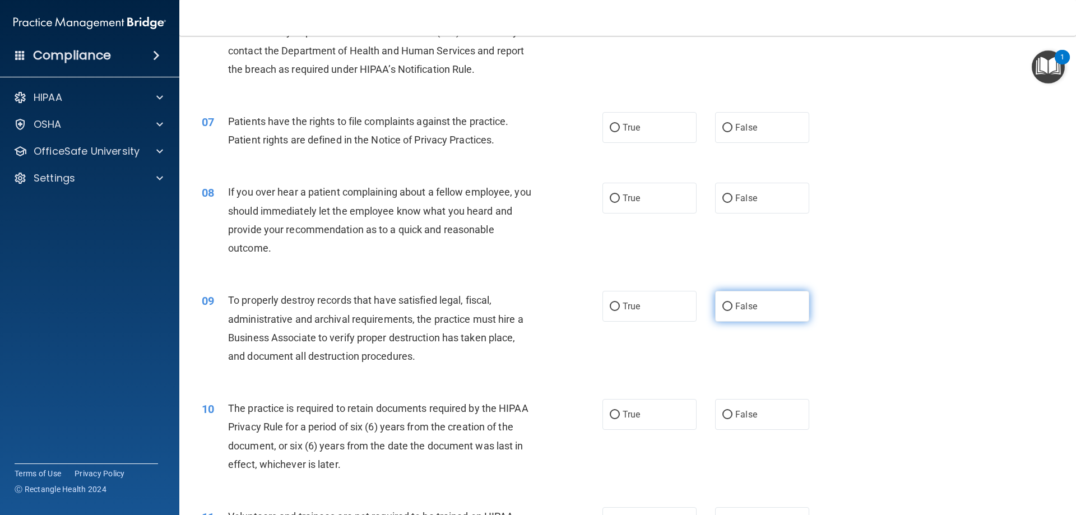
click at [723, 306] on input "False" at bounding box center [728, 307] width 10 height 8
radio input "true"
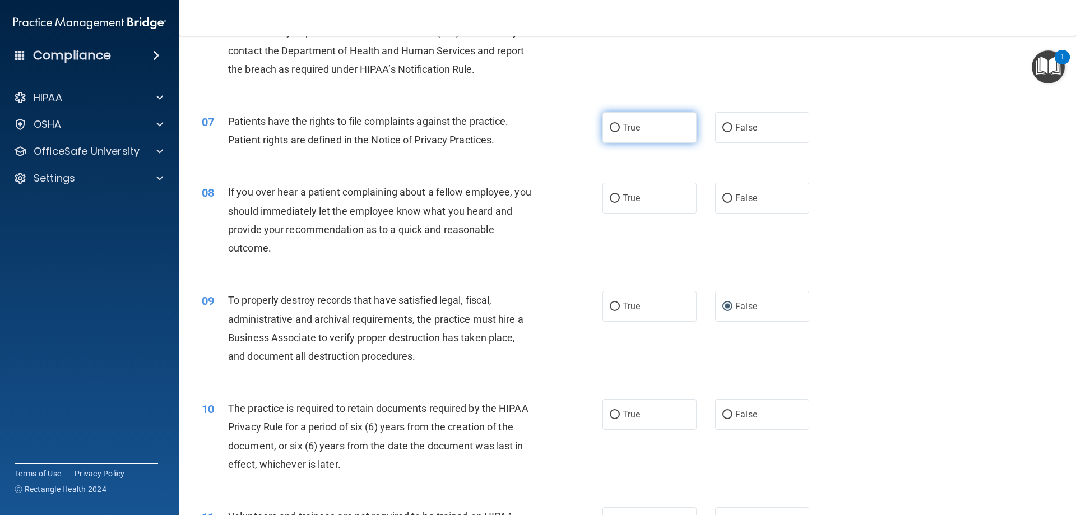
click at [614, 122] on label "True" at bounding box center [650, 127] width 94 height 31
click at [614, 124] on input "True" at bounding box center [615, 128] width 10 height 8
radio input "true"
click at [724, 197] on input "False" at bounding box center [728, 199] width 10 height 8
radio input "true"
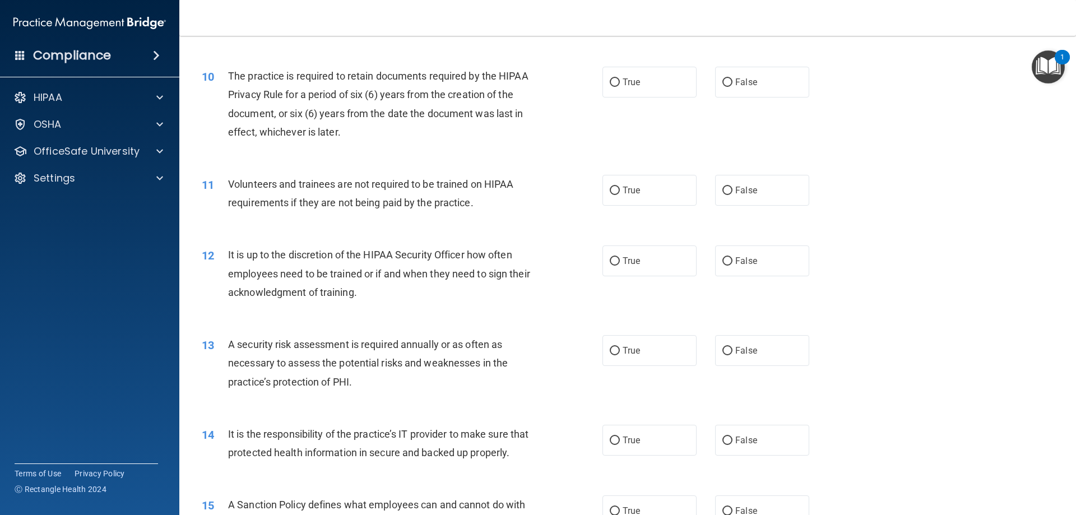
scroll to position [909, 0]
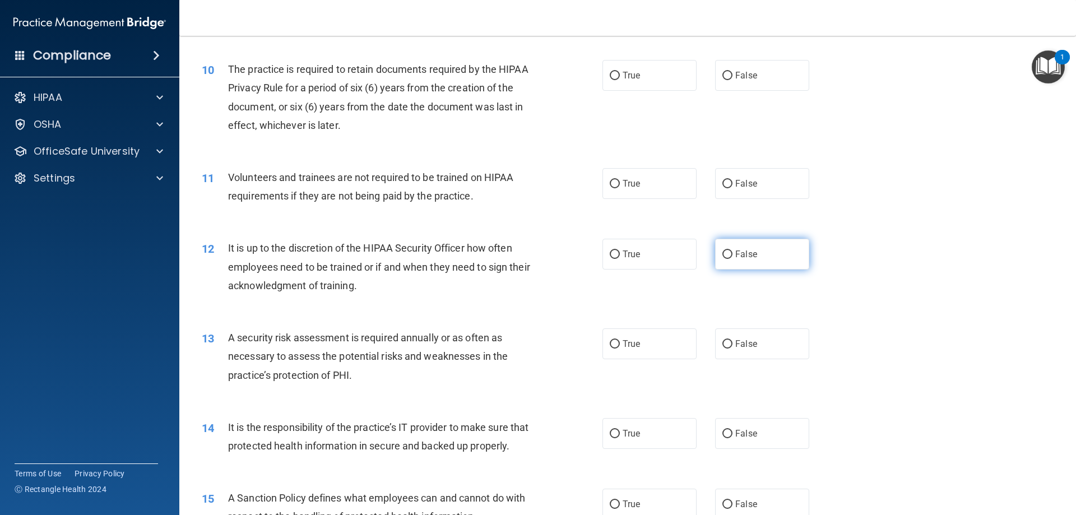
click at [725, 253] on input "False" at bounding box center [728, 255] width 10 height 8
radio input "true"
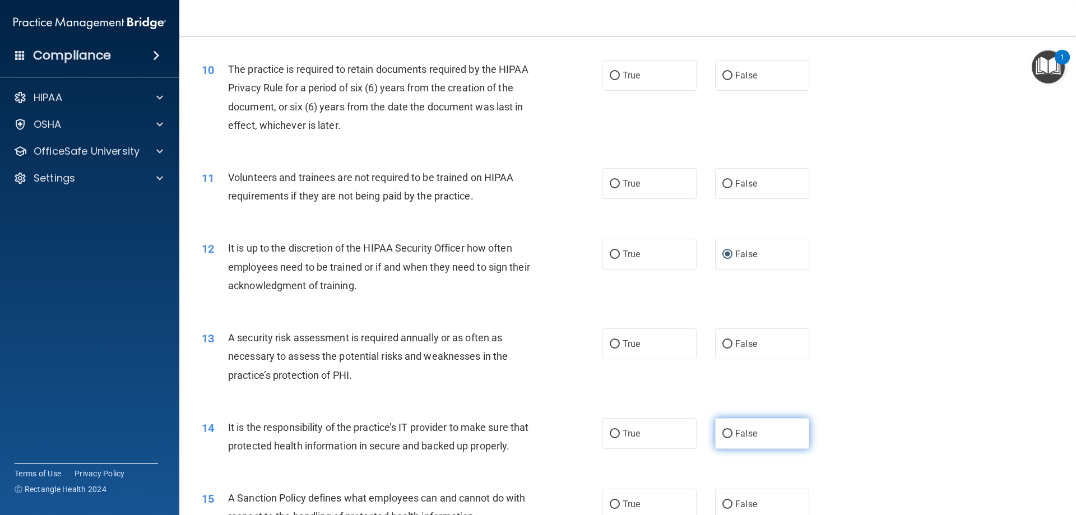
click at [723, 433] on input "False" at bounding box center [728, 434] width 10 height 8
radio input "true"
click at [610, 75] on input "True" at bounding box center [615, 76] width 10 height 8
radio input "true"
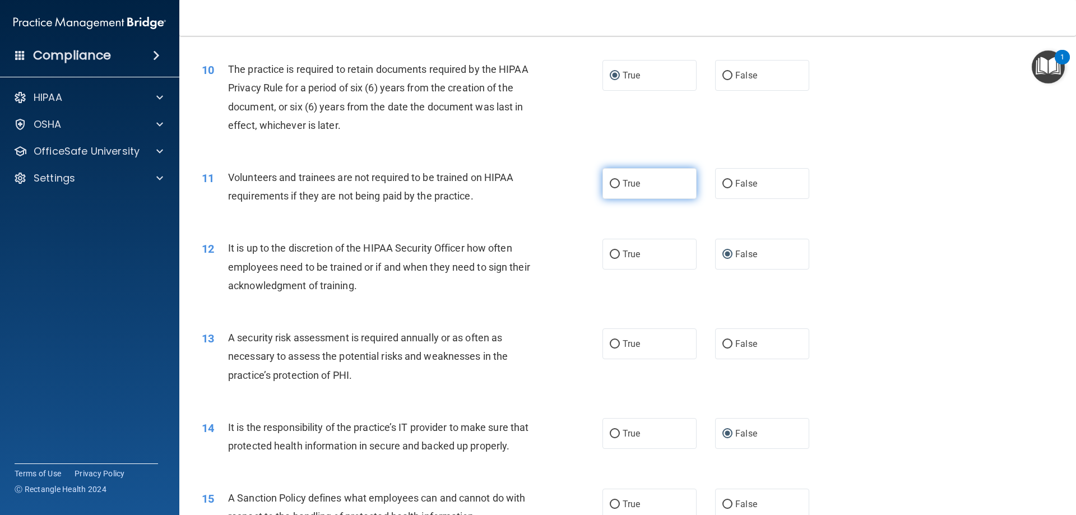
click at [612, 183] on input "True" at bounding box center [615, 184] width 10 height 8
radio input "true"
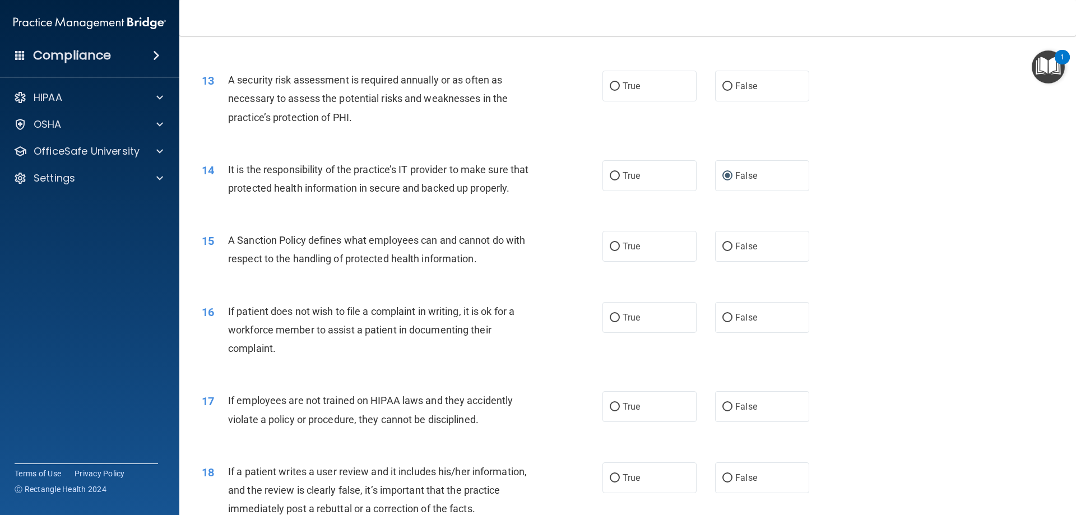
scroll to position [1170, 0]
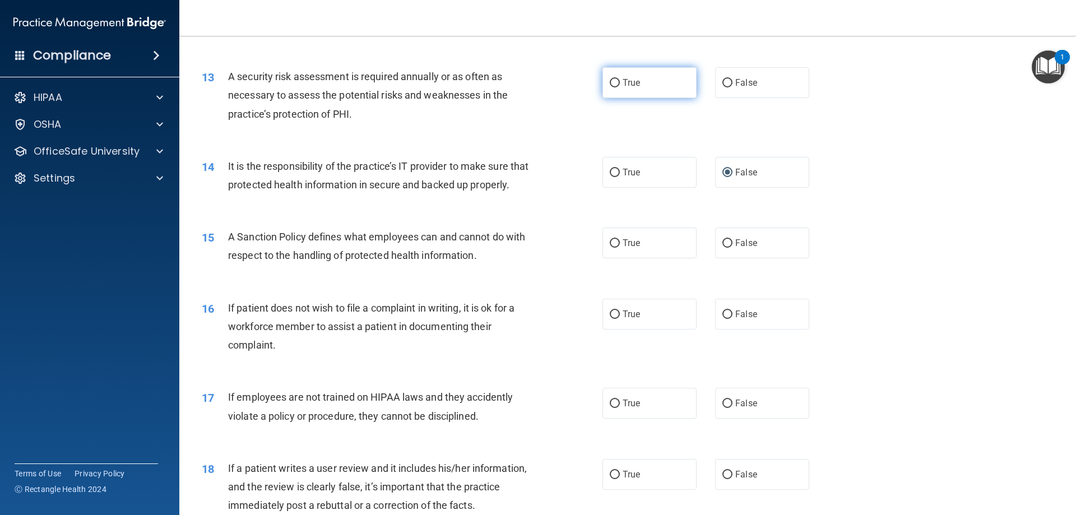
click at [616, 81] on label "True" at bounding box center [650, 82] width 94 height 31
click at [616, 81] on input "True" at bounding box center [615, 83] width 10 height 8
radio input "true"
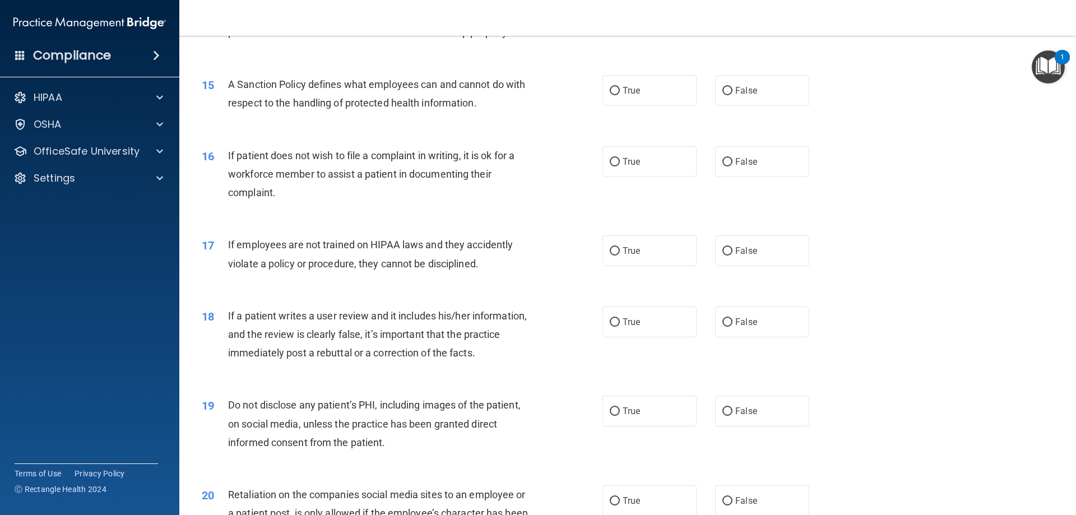
scroll to position [1326, 0]
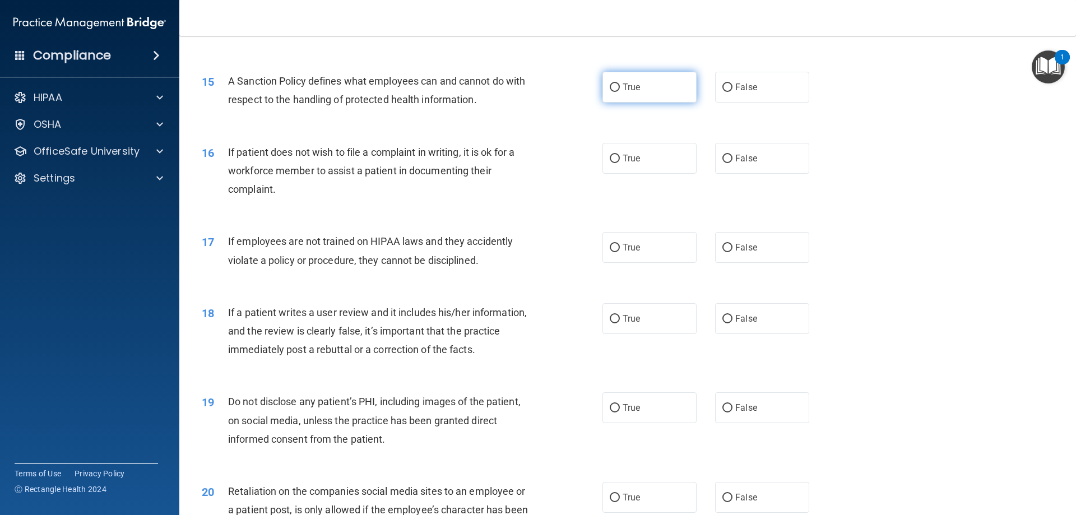
click at [610, 92] on input "True" at bounding box center [615, 88] width 10 height 8
radio input "true"
click at [613, 163] on input "True" at bounding box center [615, 159] width 10 height 8
radio input "true"
click at [725, 261] on label "False" at bounding box center [762, 247] width 94 height 31
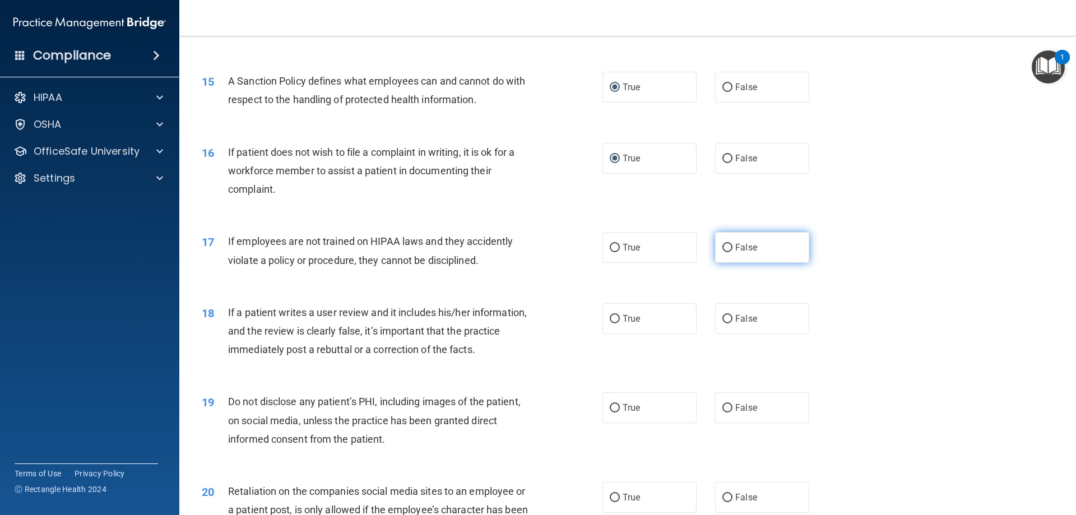
click at [725, 252] on input "False" at bounding box center [728, 248] width 10 height 8
radio input "true"
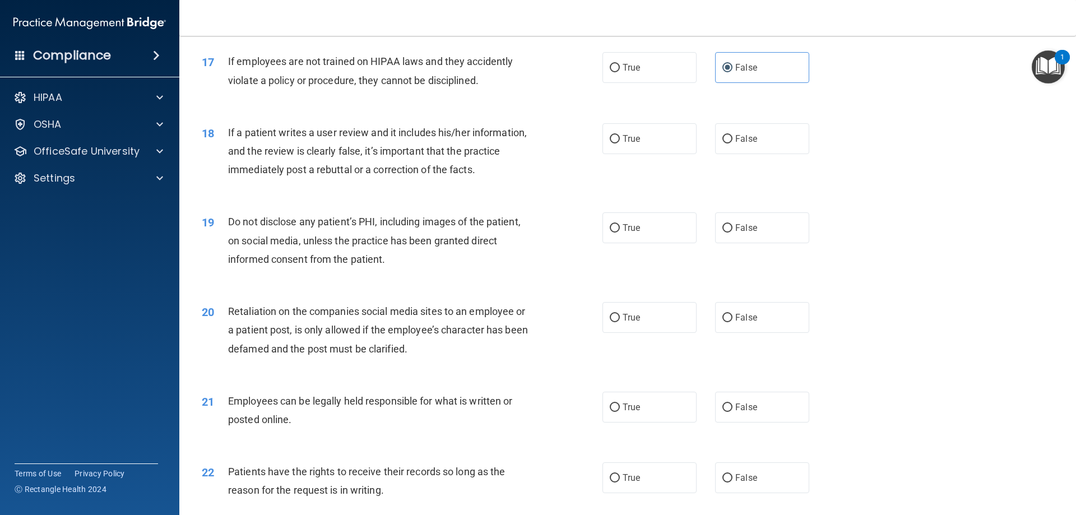
scroll to position [1516, 0]
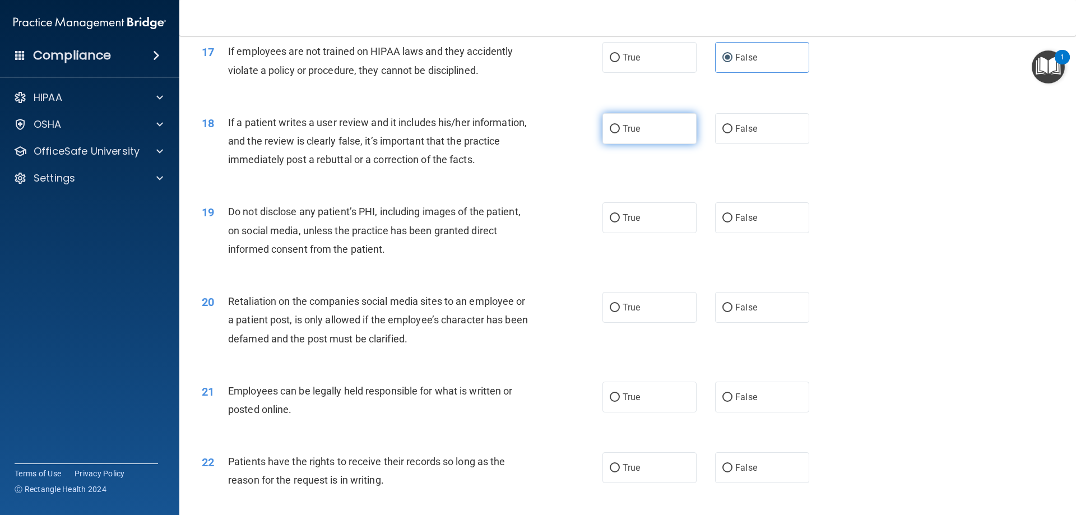
click at [611, 133] on input "True" at bounding box center [615, 129] width 10 height 8
radio input "true"
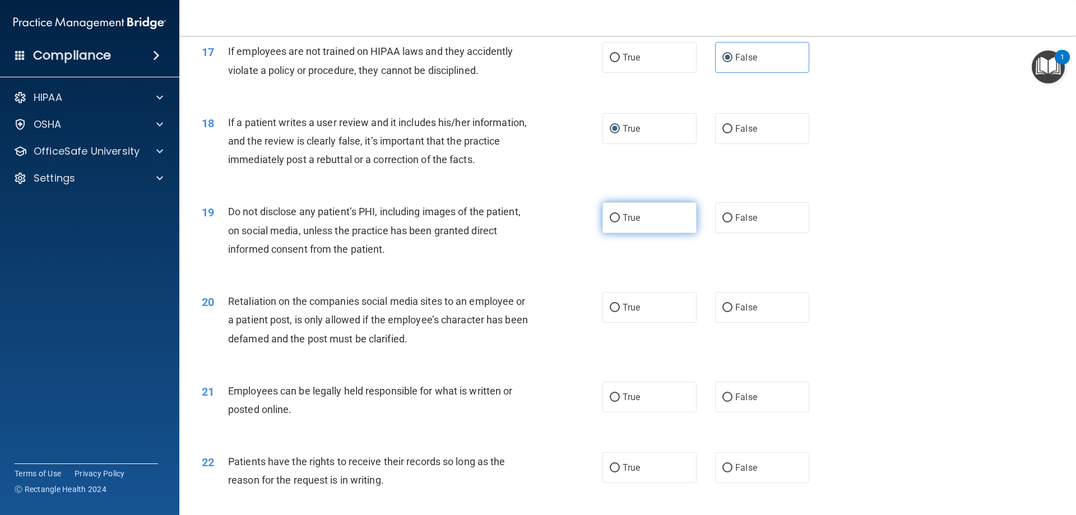
click at [610, 223] on input "True" at bounding box center [615, 218] width 10 height 8
radio input "true"
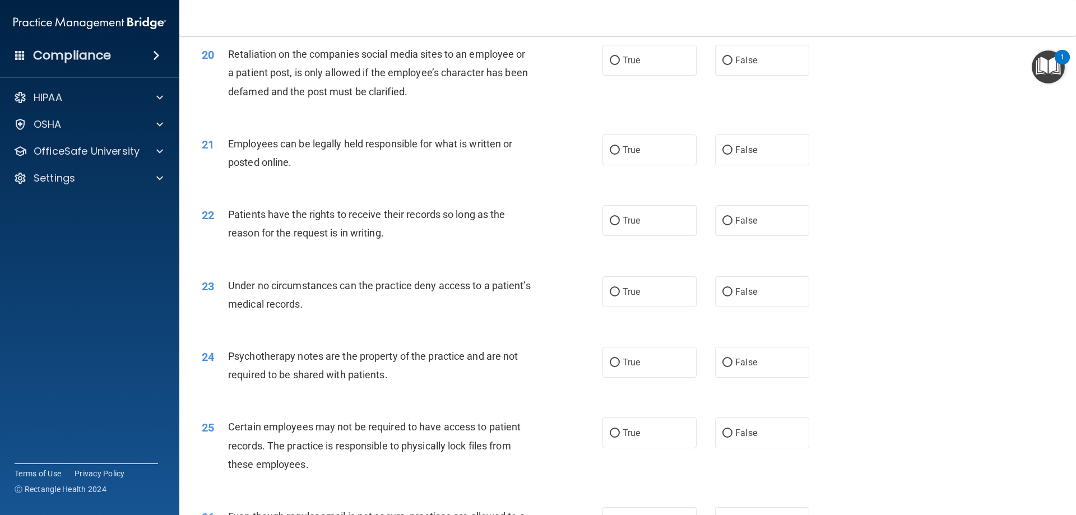
scroll to position [1770, 0]
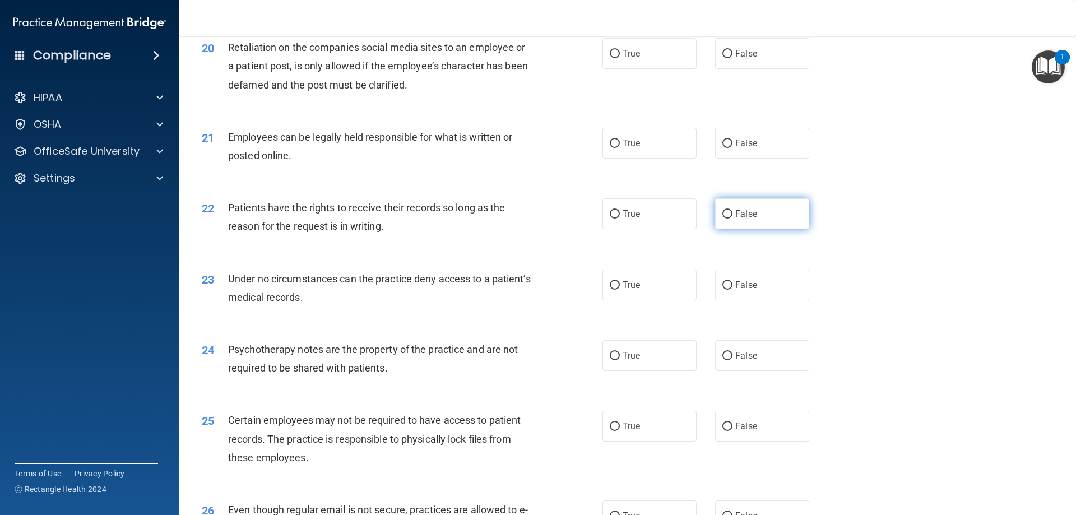
drag, startPoint x: 725, startPoint y: 232, endPoint x: 726, endPoint y: 244, distance: 11.8
click at [725, 219] on input "False" at bounding box center [728, 214] width 10 height 8
radio input "true"
click at [723, 290] on input "False" at bounding box center [728, 285] width 10 height 8
radio input "true"
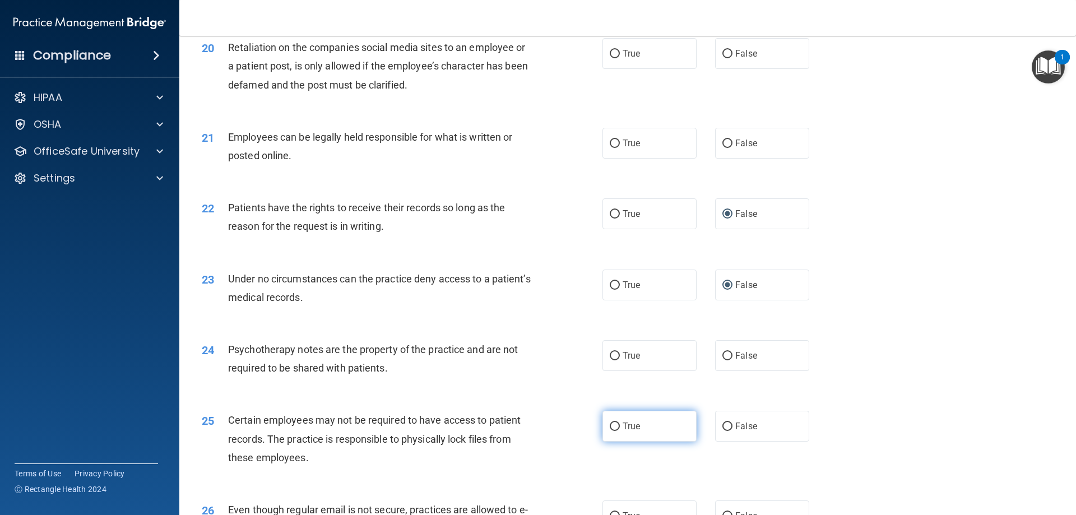
click at [612, 431] on input "True" at bounding box center [615, 427] width 10 height 8
radio input "true"
click at [610, 58] on input "True" at bounding box center [615, 54] width 10 height 8
radio input "true"
drag, startPoint x: 605, startPoint y: 160, endPoint x: 610, endPoint y: 163, distance: 6.1
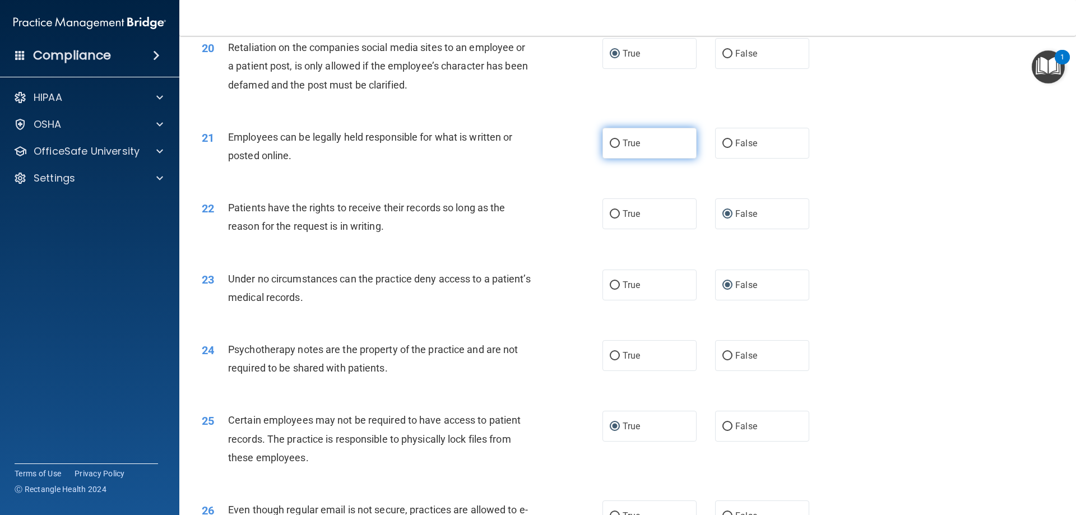
click at [610, 148] on input "True" at bounding box center [615, 144] width 10 height 8
radio input "true"
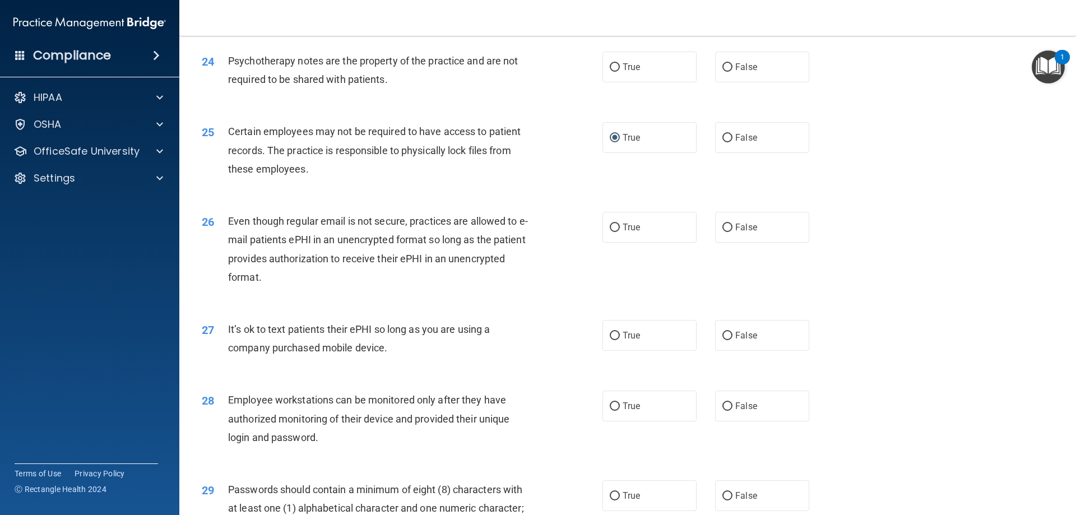
scroll to position [2062, 0]
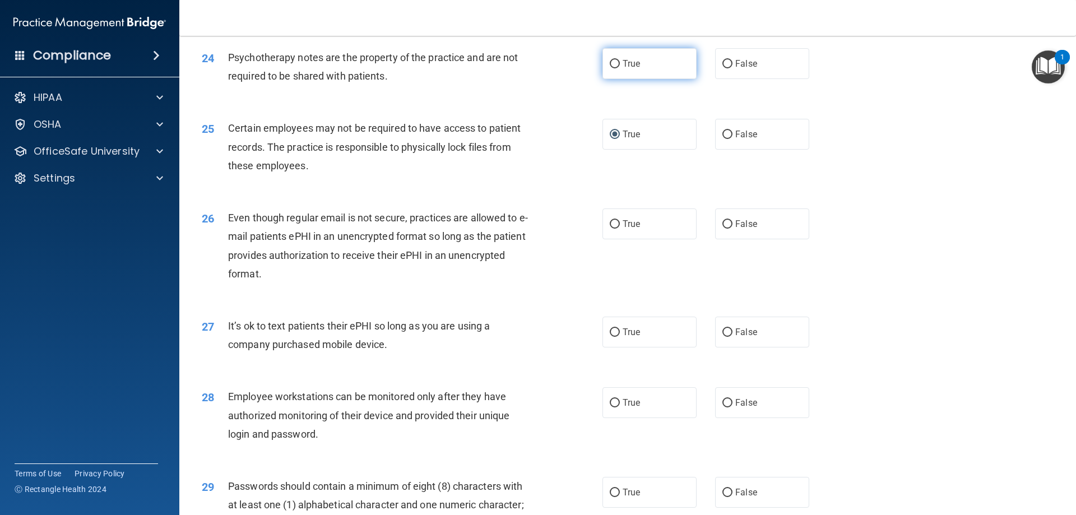
click at [614, 68] on input "True" at bounding box center [615, 64] width 10 height 8
radio input "true"
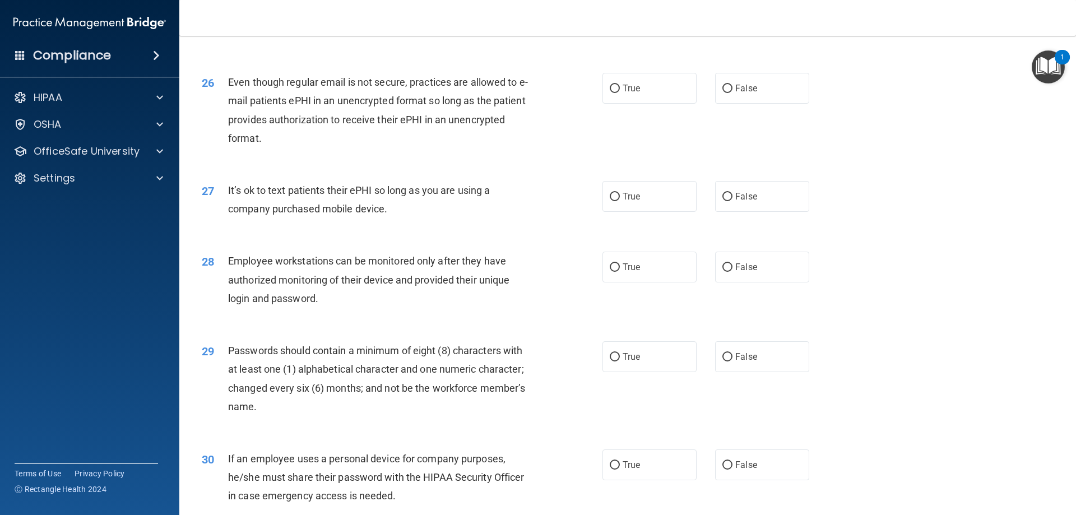
scroll to position [2201, 0]
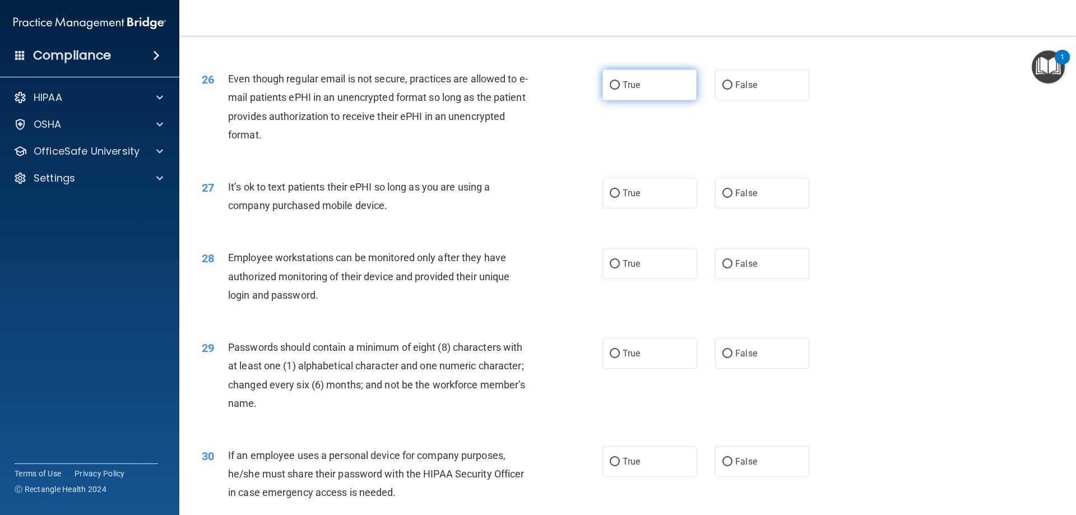
click at [610, 90] on input "True" at bounding box center [615, 85] width 10 height 8
radio input "true"
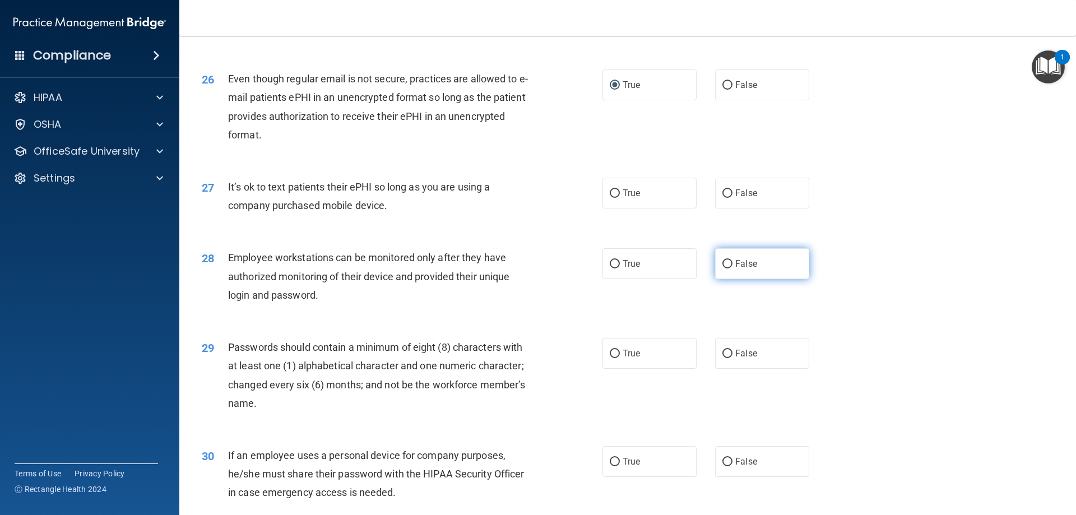
click at [724, 269] on input "False" at bounding box center [728, 264] width 10 height 8
radio input "true"
click at [715, 477] on label "False" at bounding box center [762, 461] width 94 height 31
click at [723, 466] on input "False" at bounding box center [728, 462] width 10 height 8
radio input "true"
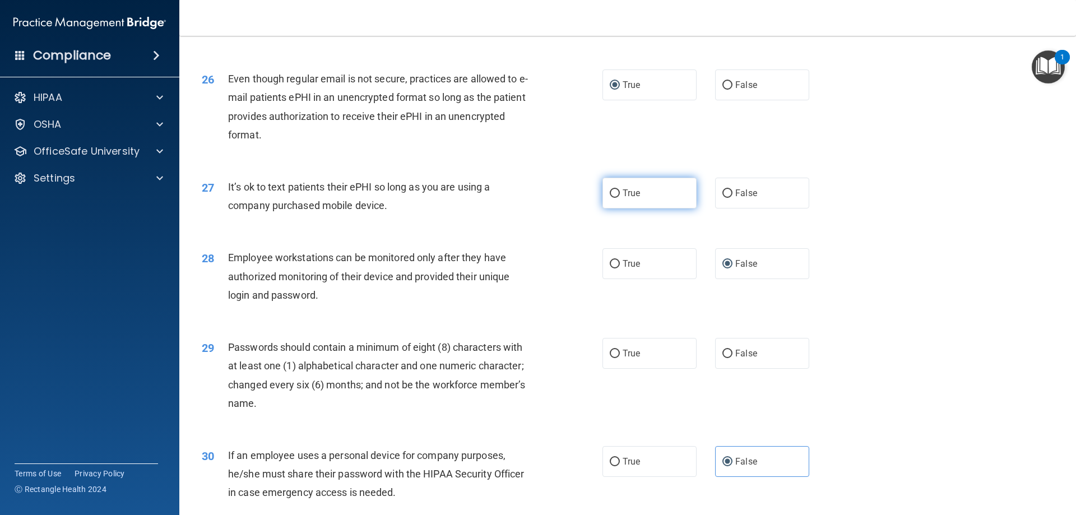
click at [612, 198] on input "True" at bounding box center [615, 193] width 10 height 8
radio input "true"
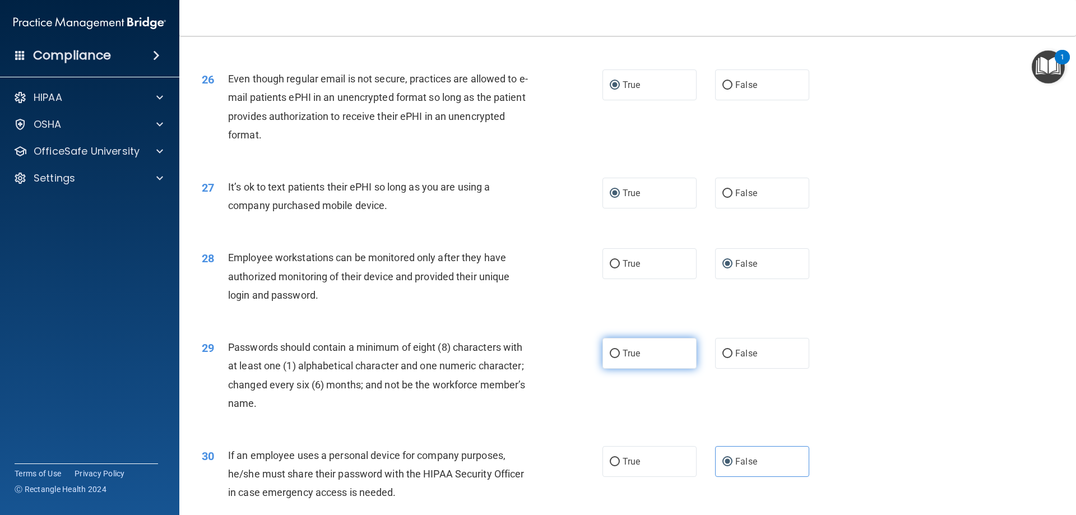
drag, startPoint x: 610, startPoint y: 372, endPoint x: 616, endPoint y: 381, distance: 10.6
click at [610, 358] on input "True" at bounding box center [615, 354] width 10 height 8
radio input "true"
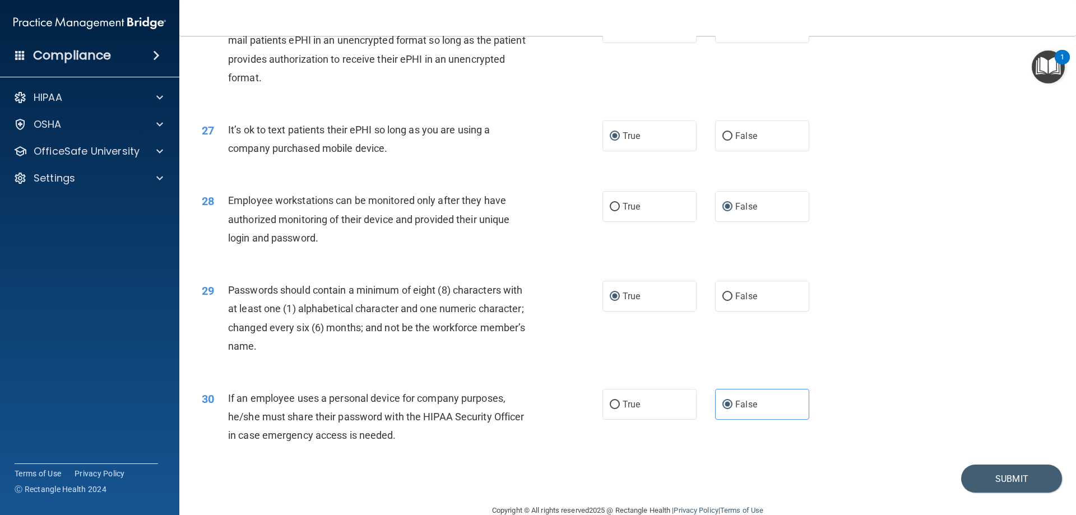
scroll to position [2299, 0]
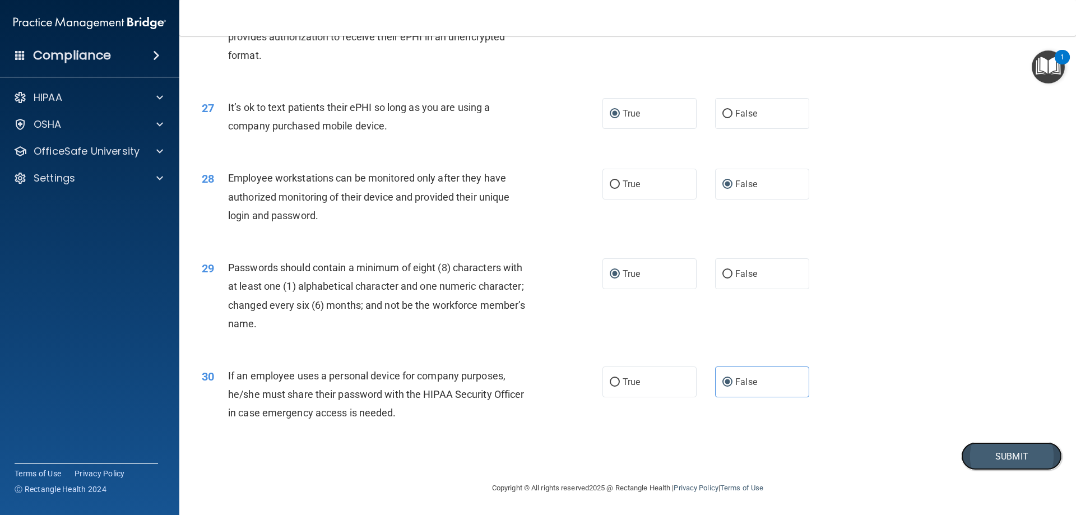
click at [989, 456] on button "Submit" at bounding box center [1011, 456] width 101 height 29
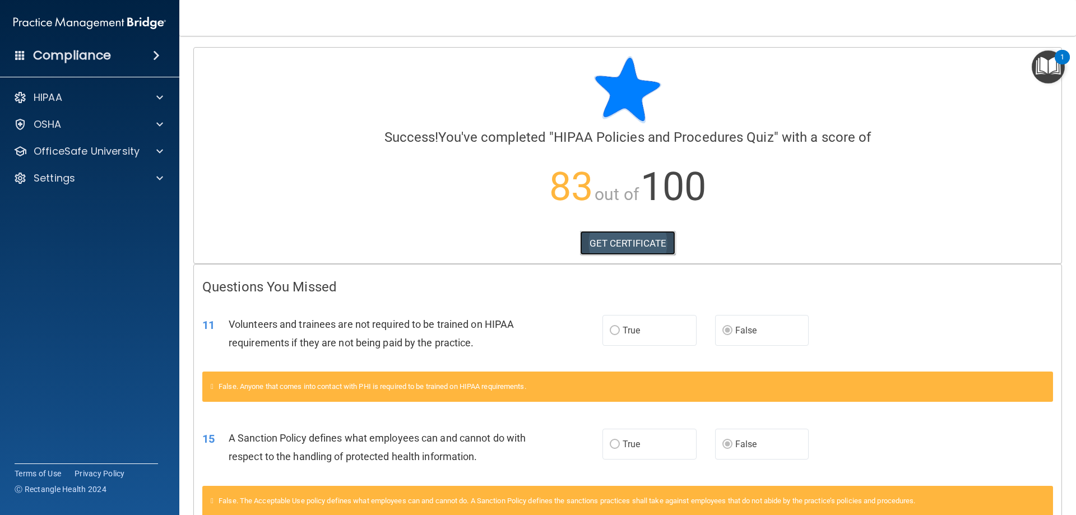
click at [623, 243] on link "GET CERTIFICATE" at bounding box center [628, 243] width 96 height 25
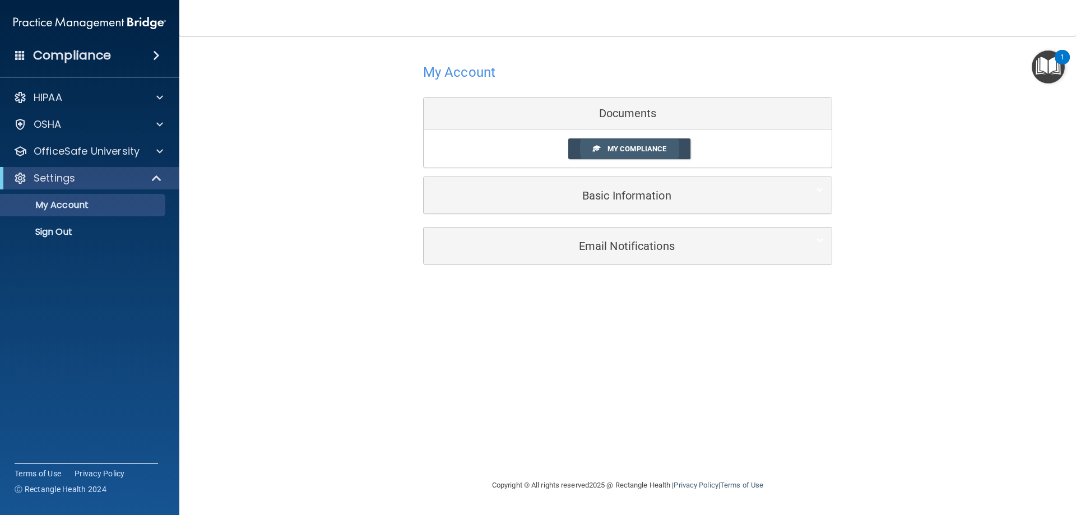
drag, startPoint x: 631, startPoint y: 155, endPoint x: 628, endPoint y: 160, distance: 6.1
click at [631, 155] on link "My Compliance" at bounding box center [629, 148] width 123 height 21
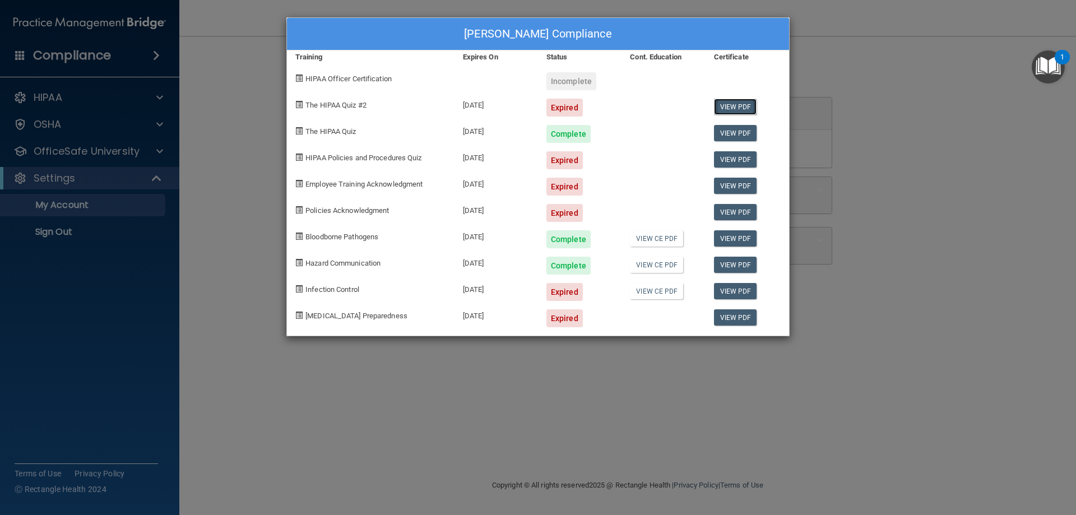
click at [733, 106] on link "View PDF" at bounding box center [735, 107] width 43 height 16
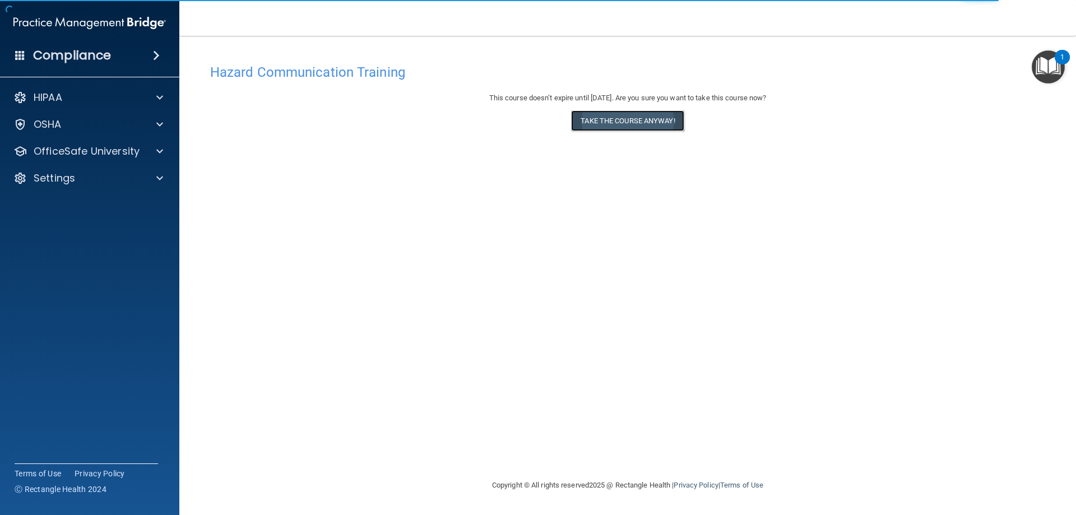
click at [619, 117] on button "Take the course anyway!" at bounding box center [627, 120] width 113 height 21
click at [622, 117] on button "Take the course anyway!" at bounding box center [627, 120] width 113 height 21
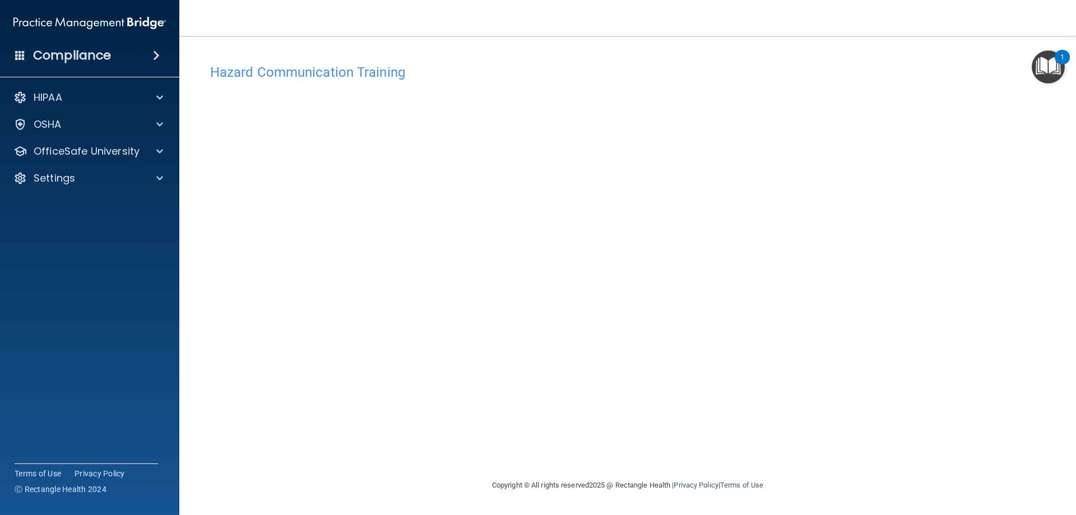
click at [997, 357] on div "Hazard Communication Training This course doesn’t expire until 08/12/2026. Are …" at bounding box center [628, 268] width 852 height 420
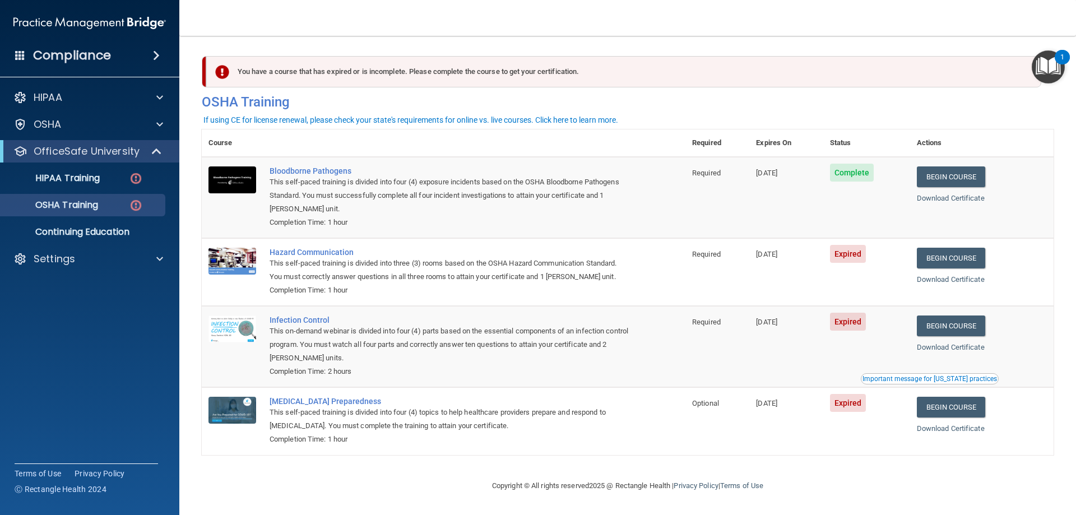
scroll to position [1, 0]
click at [849, 252] on span "Expired" at bounding box center [848, 254] width 36 height 18
click at [312, 253] on div "Hazard Communication" at bounding box center [450, 252] width 360 height 9
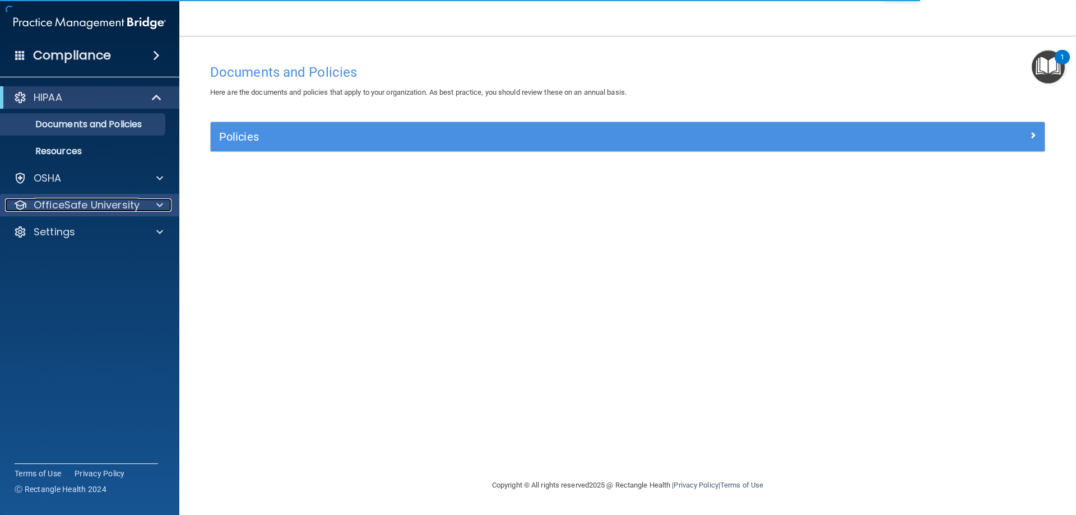
click at [73, 205] on p "OfficeSafe University" at bounding box center [87, 204] width 106 height 13
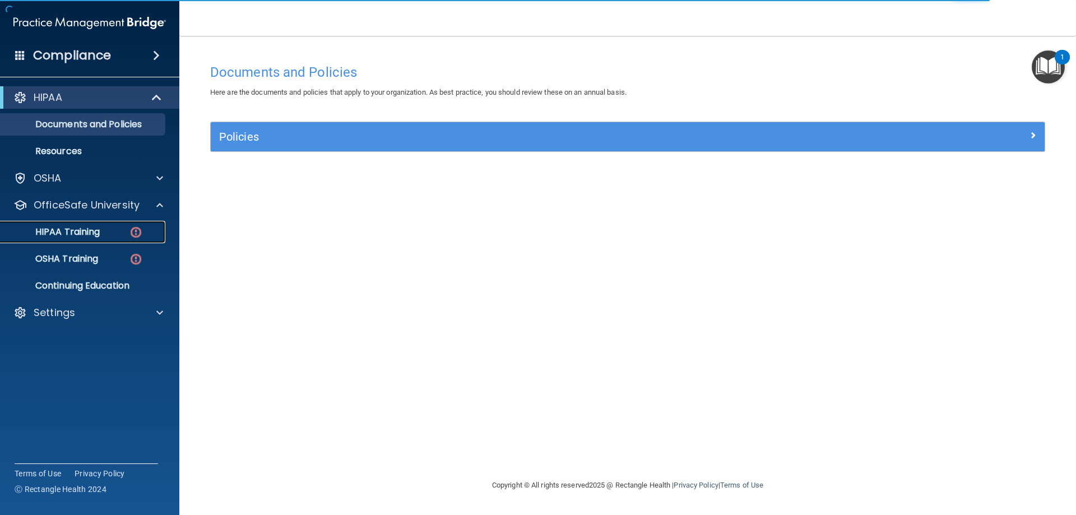
drag, startPoint x: 67, startPoint y: 235, endPoint x: 94, endPoint y: 242, distance: 27.9
click at [67, 234] on p "HIPAA Training" at bounding box center [53, 231] width 92 height 11
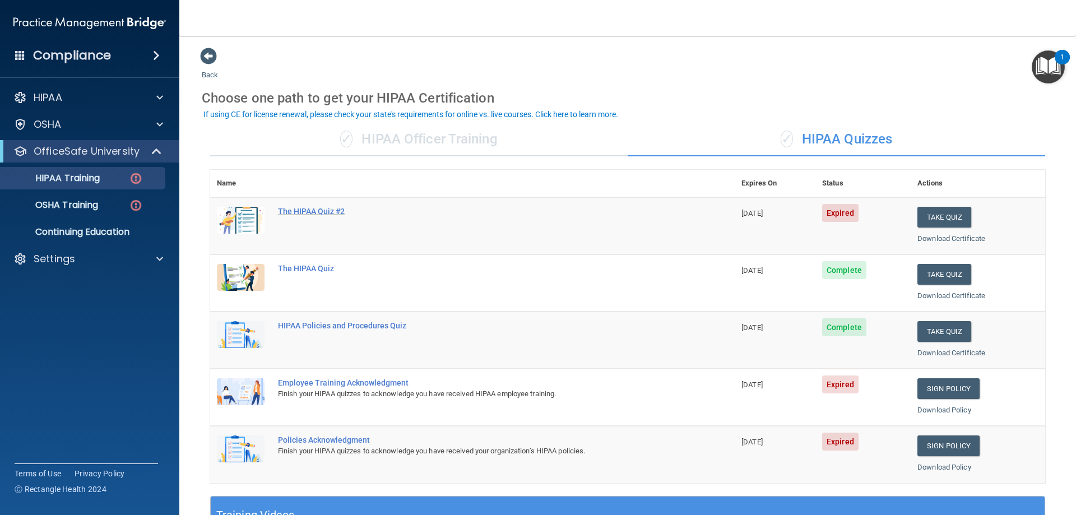
click at [317, 210] on div "The HIPAA Quiz #2" at bounding box center [478, 211] width 401 height 9
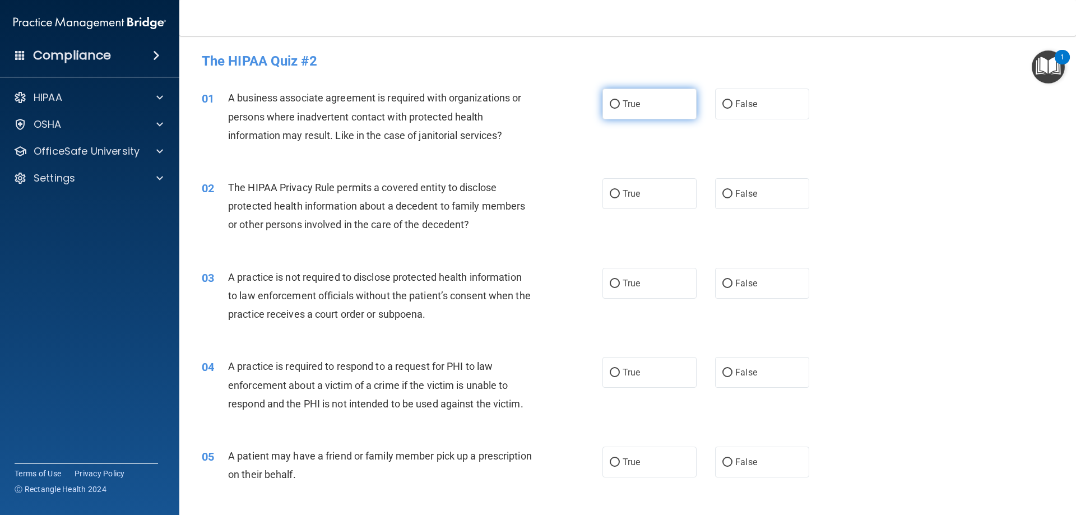
click at [610, 104] on input "True" at bounding box center [615, 104] width 10 height 8
radio input "true"
click at [610, 197] on input "True" at bounding box center [615, 194] width 10 height 8
radio input "true"
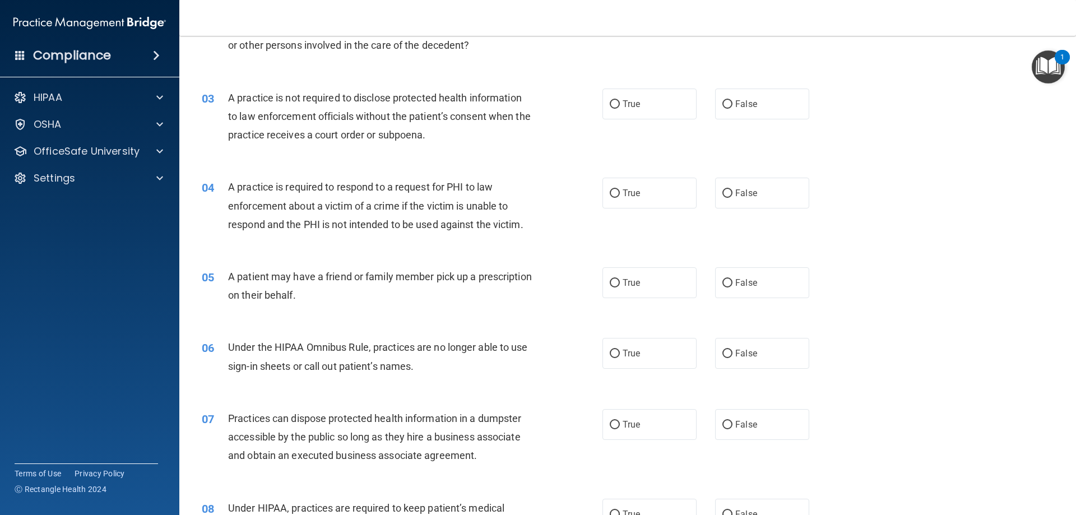
scroll to position [182, 0]
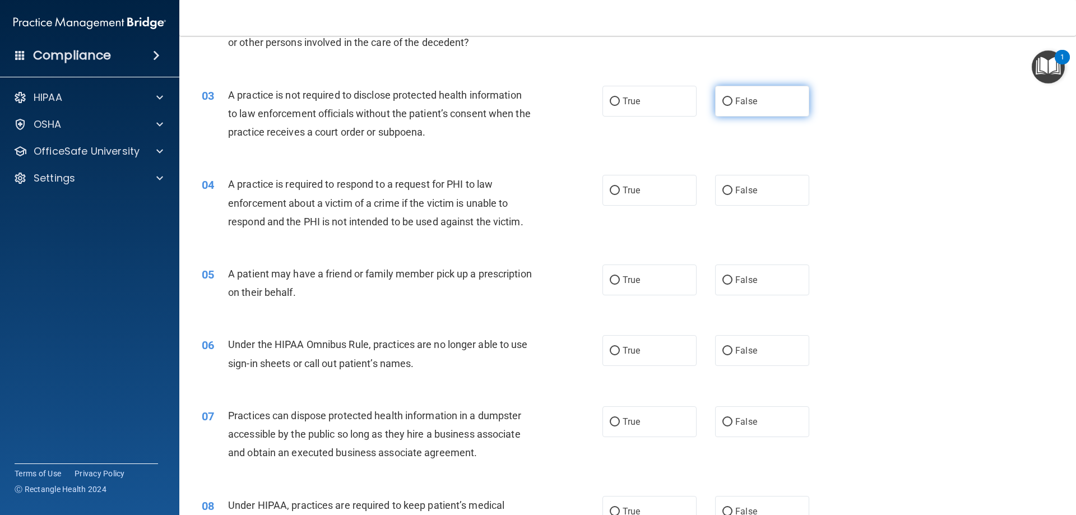
drag, startPoint x: 720, startPoint y: 98, endPoint x: 724, endPoint y: 106, distance: 8.8
click at [726, 95] on label "False" at bounding box center [762, 101] width 94 height 31
click at [726, 98] on input "False" at bounding box center [728, 102] width 10 height 8
radio input "true"
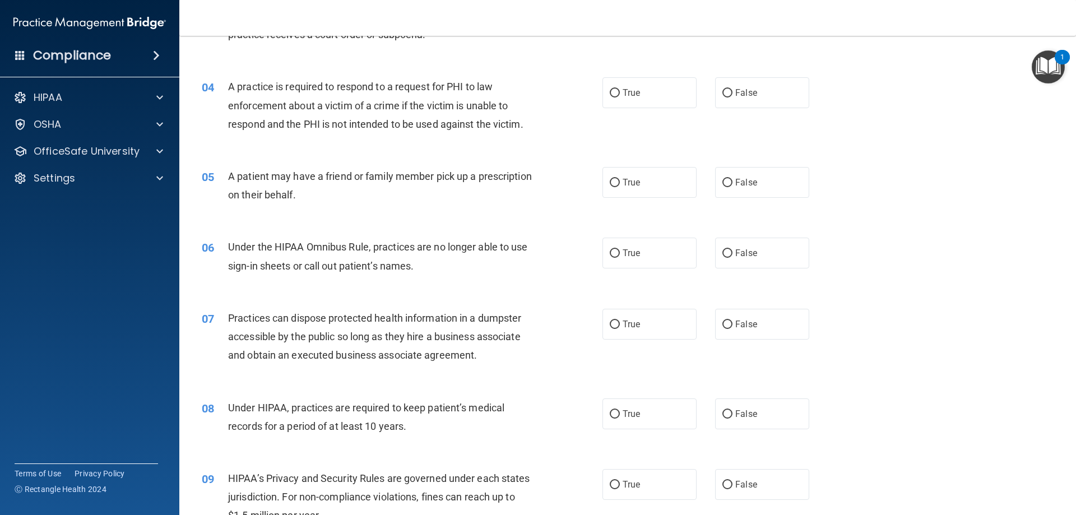
scroll to position [295, 0]
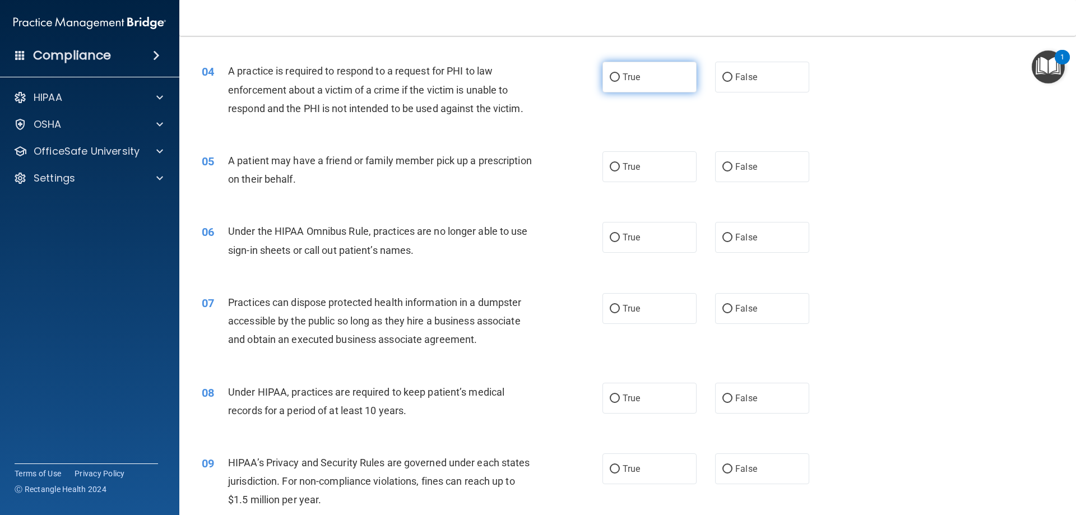
click at [610, 80] on input "True" at bounding box center [615, 77] width 10 height 8
radio input "true"
drag, startPoint x: 720, startPoint y: 168, endPoint x: 749, endPoint y: 216, distance: 56.5
click at [723, 170] on input "False" at bounding box center [728, 167] width 10 height 8
radio input "true"
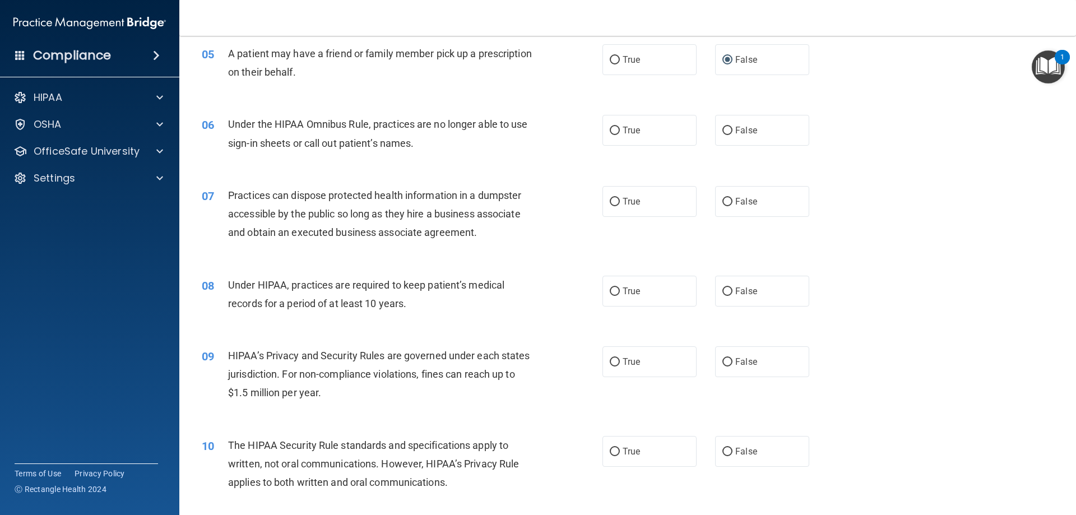
scroll to position [412, 0]
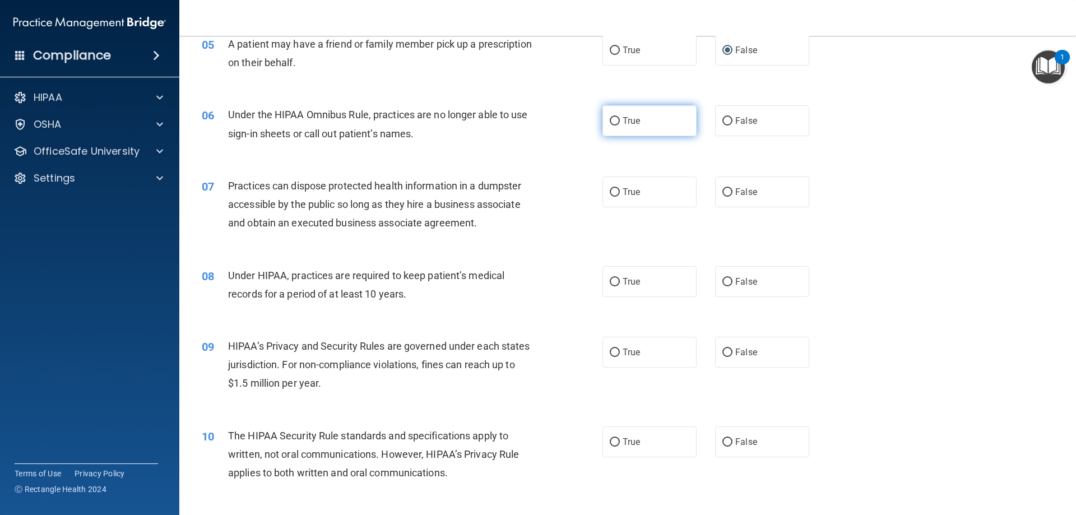
click at [614, 114] on label "True" at bounding box center [650, 120] width 94 height 31
click at [614, 117] on input "True" at bounding box center [615, 121] width 10 height 8
radio input "true"
drag, startPoint x: 722, startPoint y: 193, endPoint x: 746, endPoint y: 214, distance: 31.8
click at [723, 193] on input "False" at bounding box center [728, 192] width 10 height 8
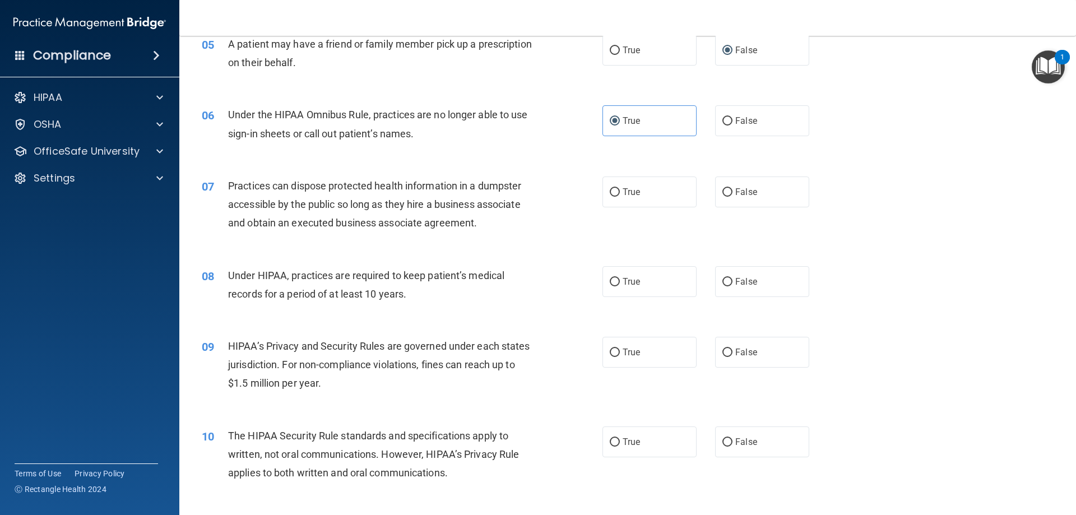
radio input "true"
click at [614, 281] on input "True" at bounding box center [615, 282] width 10 height 8
radio input "true"
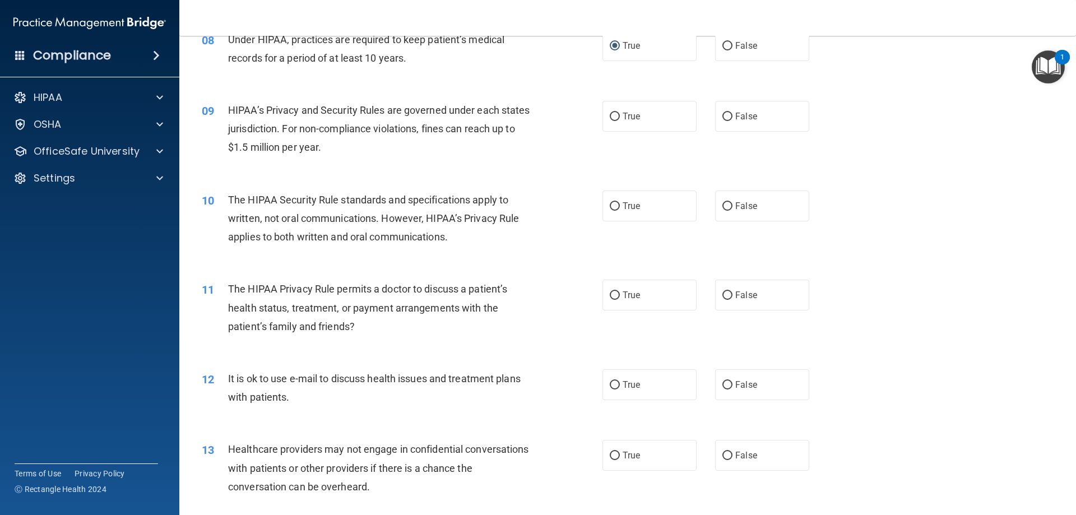
scroll to position [651, 0]
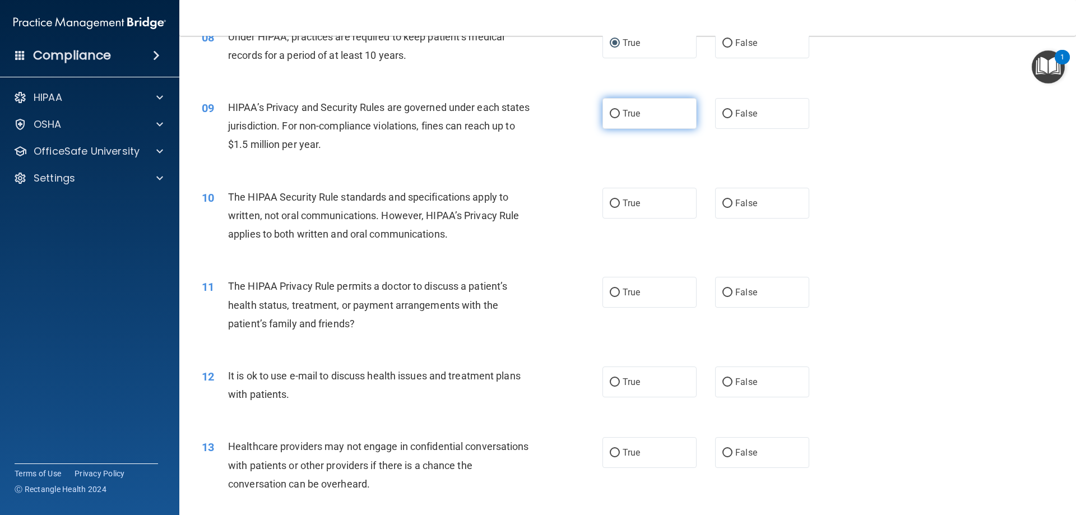
click at [610, 112] on input "True" at bounding box center [615, 114] width 10 height 8
radio input "true"
click at [612, 201] on input "True" at bounding box center [615, 204] width 10 height 8
radio input "true"
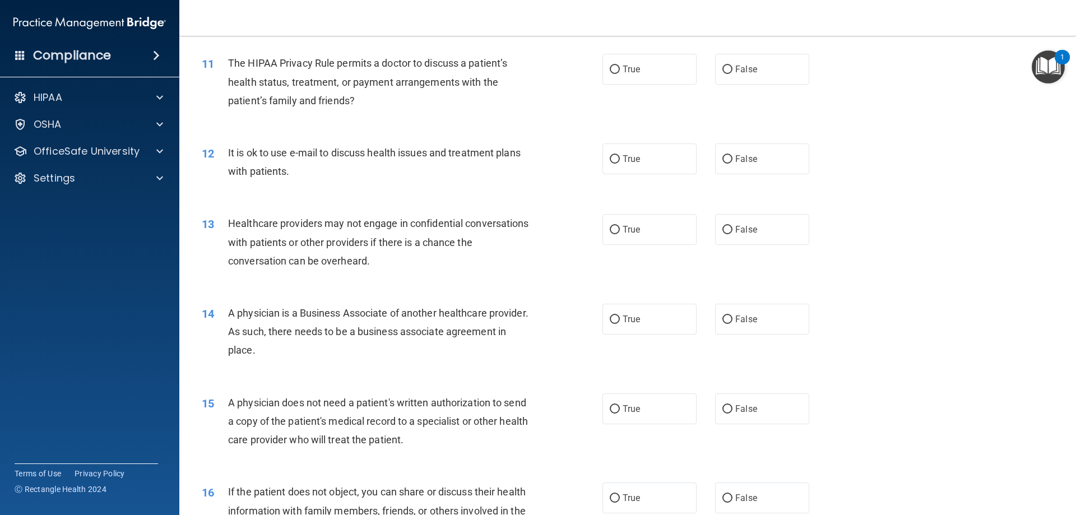
scroll to position [881, 0]
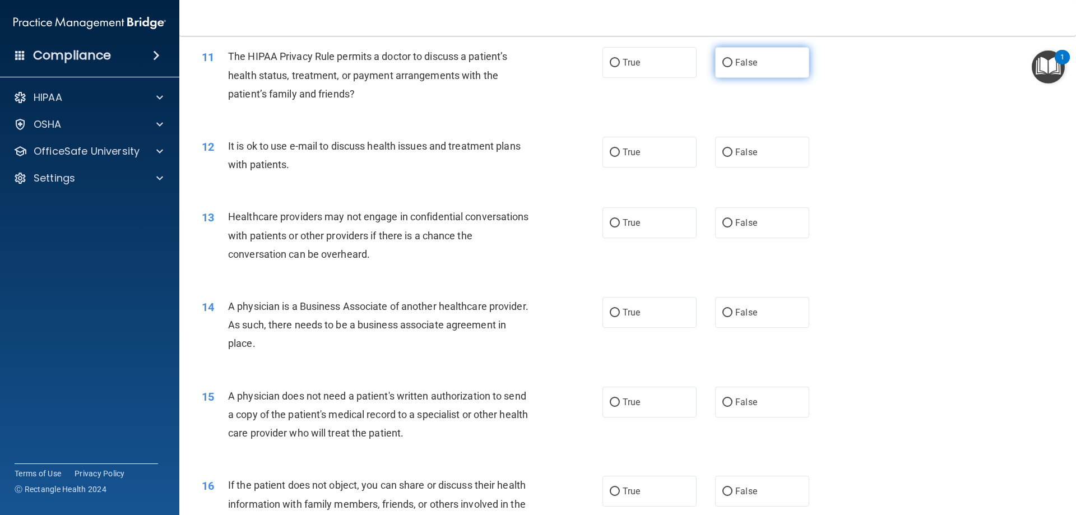
click at [727, 59] on input "False" at bounding box center [728, 63] width 10 height 8
radio input "true"
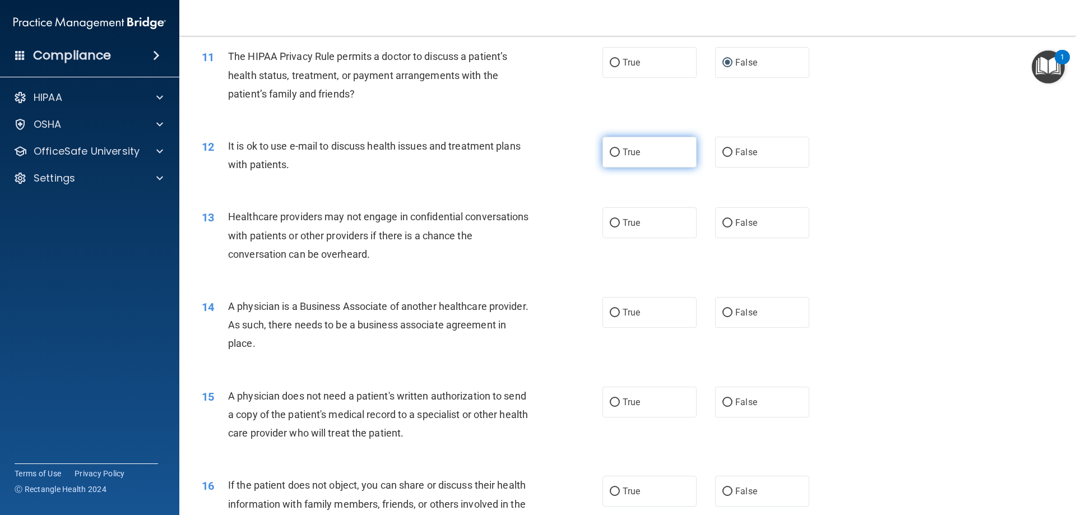
drag, startPoint x: 609, startPoint y: 150, endPoint x: 616, endPoint y: 157, distance: 9.9
click at [610, 150] on input "True" at bounding box center [615, 153] width 10 height 8
radio input "true"
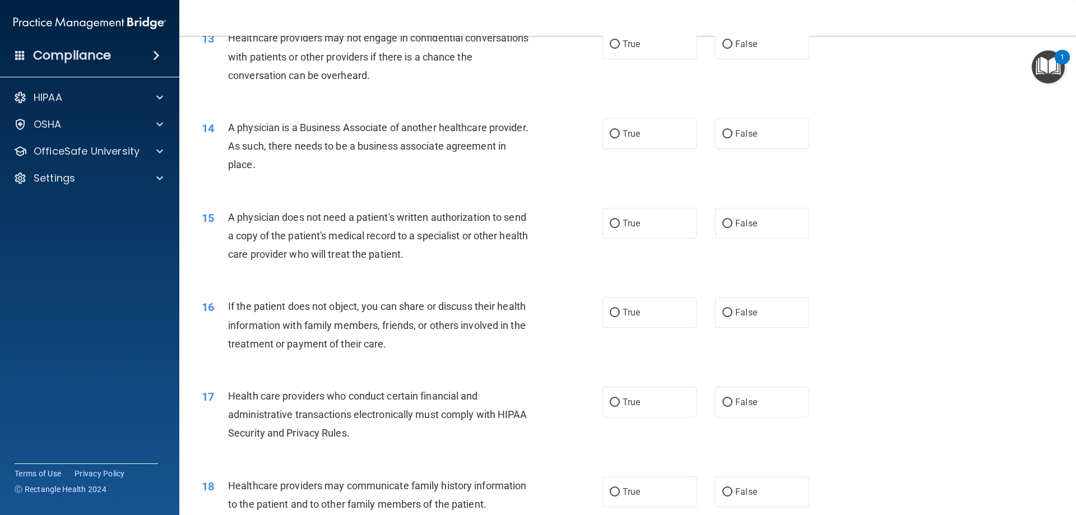
scroll to position [1063, 0]
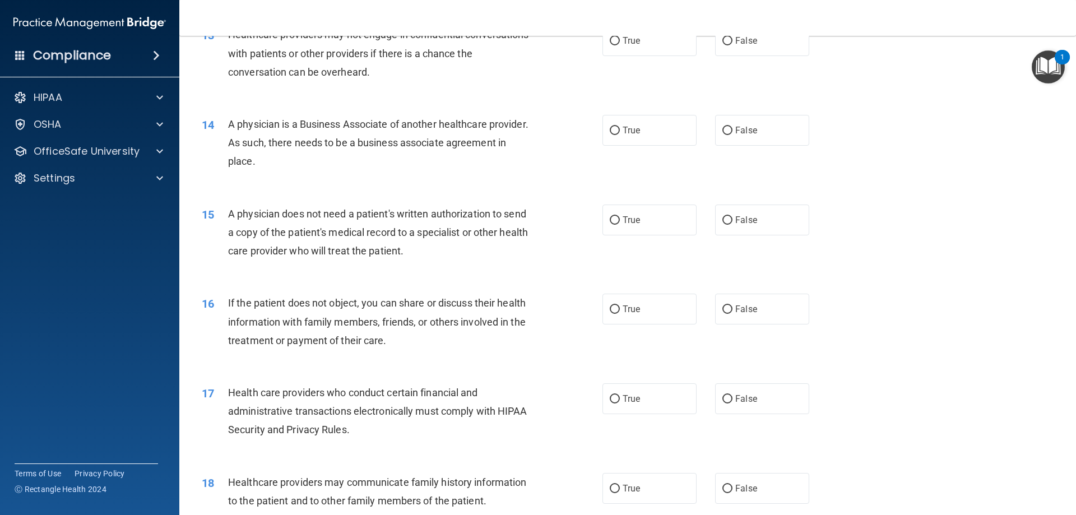
drag, startPoint x: 1057, startPoint y: 258, endPoint x: 1058, endPoint y: 252, distance: 6.8
click at [1058, 252] on main "- The HIPAA Quiz #2 This quiz doesn’t expire until 06/10/2025. Are you sure you…" at bounding box center [627, 275] width 897 height 479
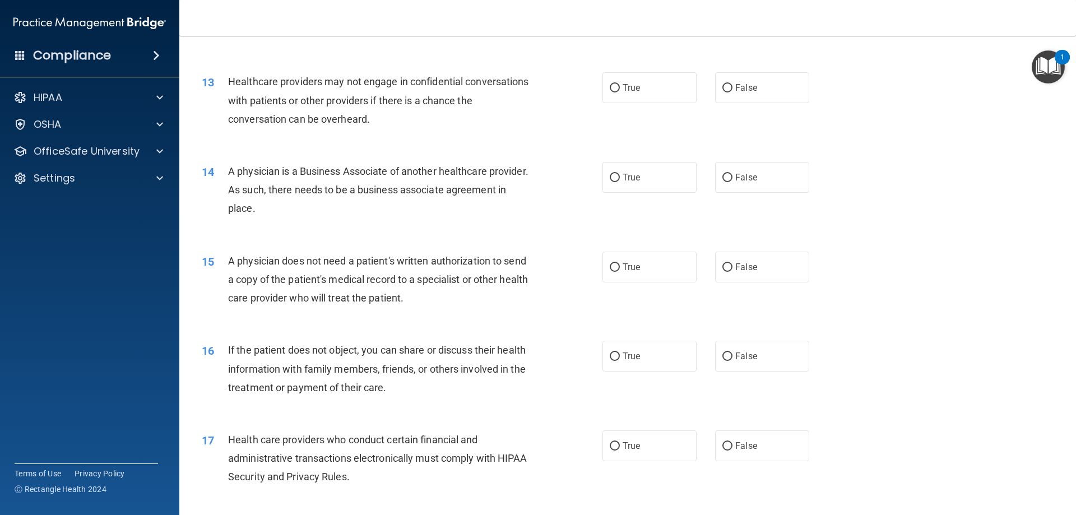
scroll to position [1025, 0]
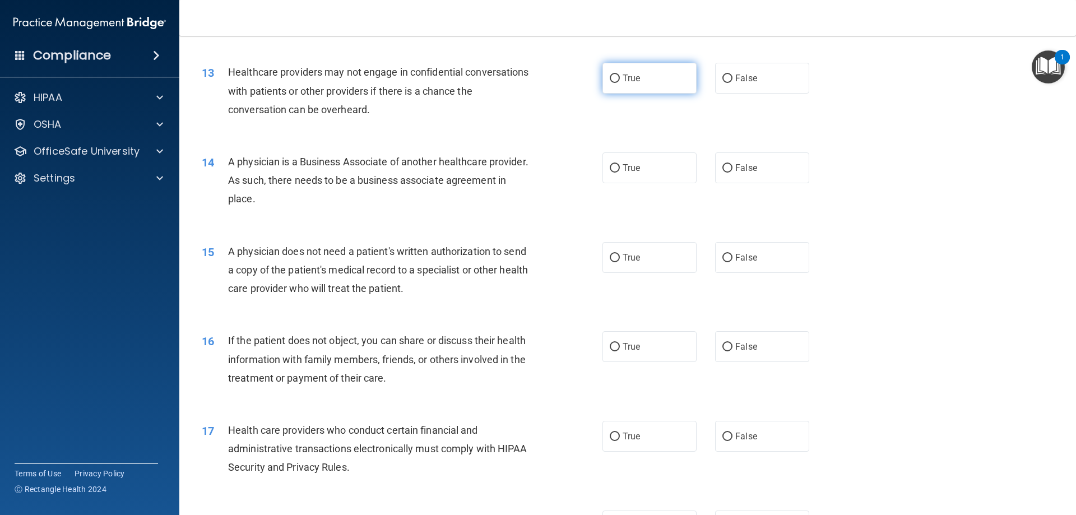
click at [610, 77] on input "True" at bounding box center [615, 79] width 10 height 8
radio input "true"
click at [723, 170] on input "False" at bounding box center [728, 168] width 10 height 8
radio input "true"
click at [610, 257] on input "True" at bounding box center [615, 258] width 10 height 8
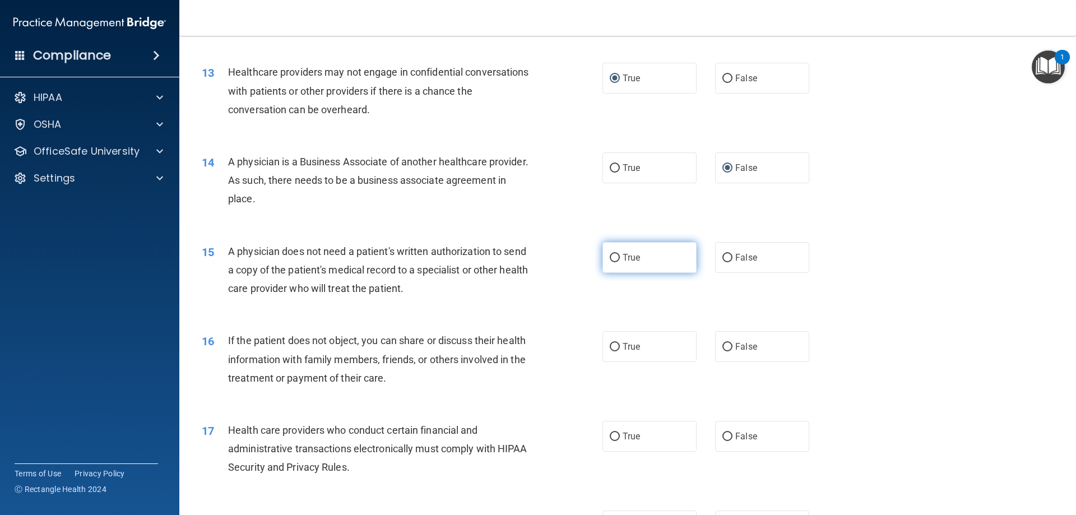
radio input "true"
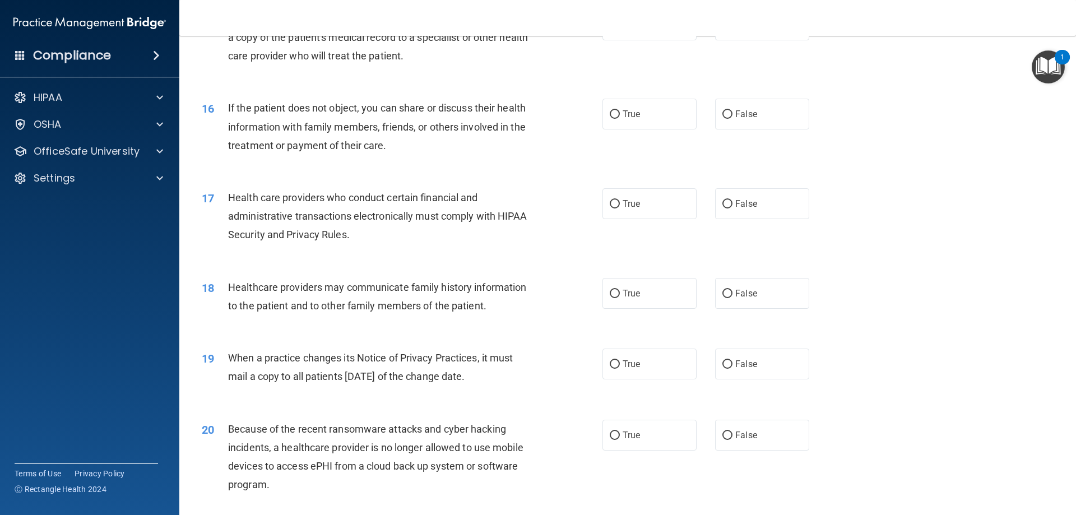
scroll to position [1248, 0]
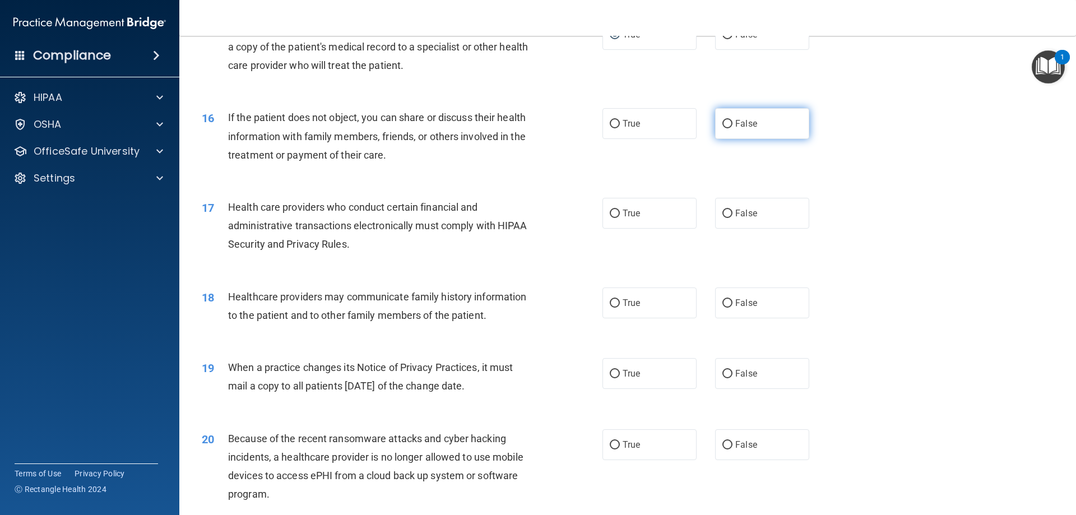
click at [725, 120] on input "False" at bounding box center [728, 124] width 10 height 8
radio input "true"
click at [610, 215] on input "True" at bounding box center [615, 214] width 10 height 8
radio input "true"
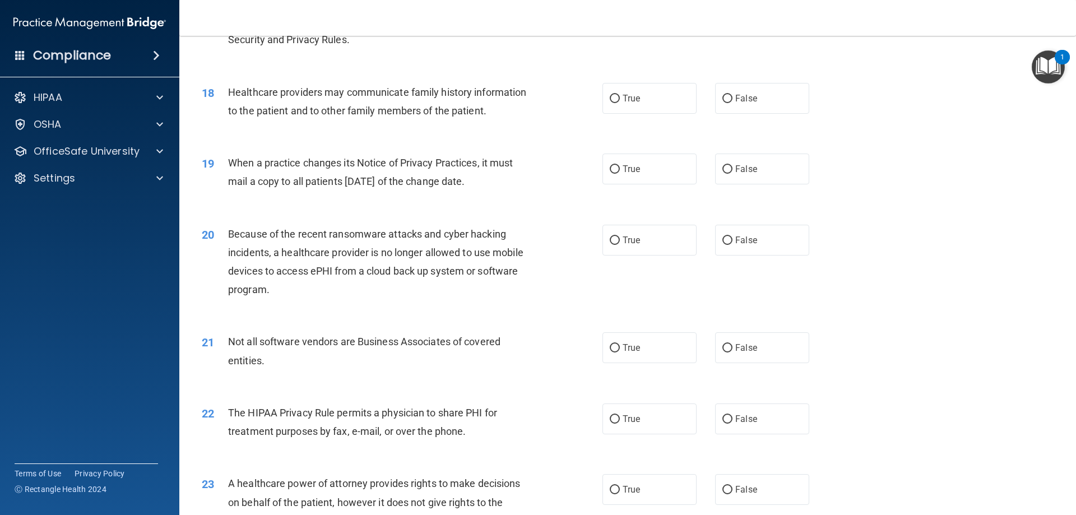
scroll to position [1462, 0]
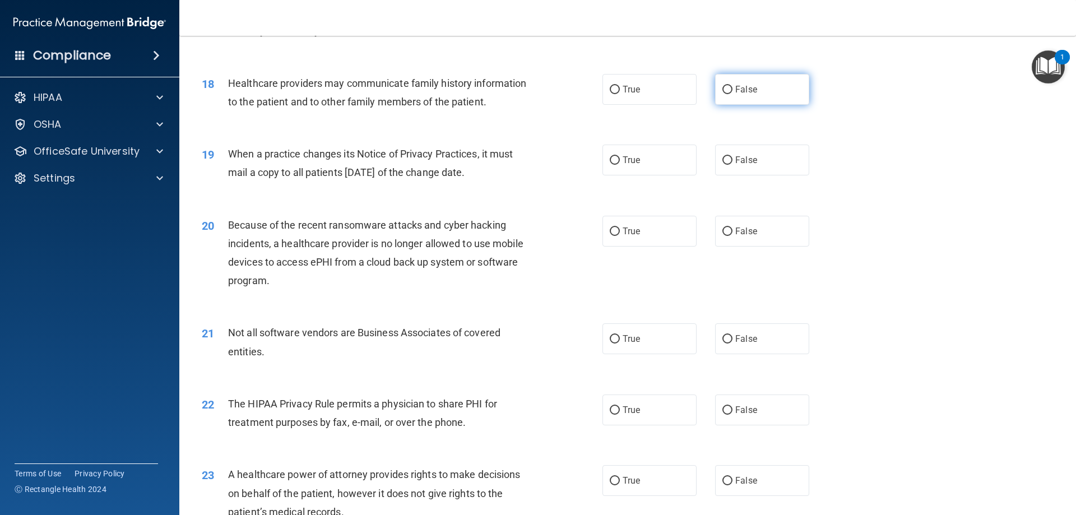
click at [723, 90] on input "False" at bounding box center [728, 90] width 10 height 8
radio input "true"
click at [612, 159] on input "True" at bounding box center [615, 160] width 10 height 8
radio input "true"
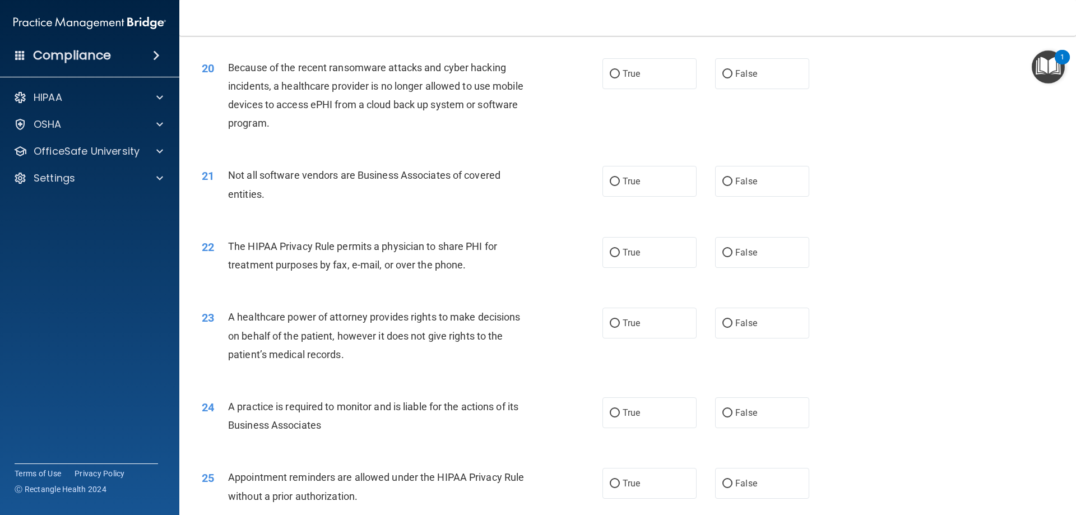
scroll to position [1607, 0]
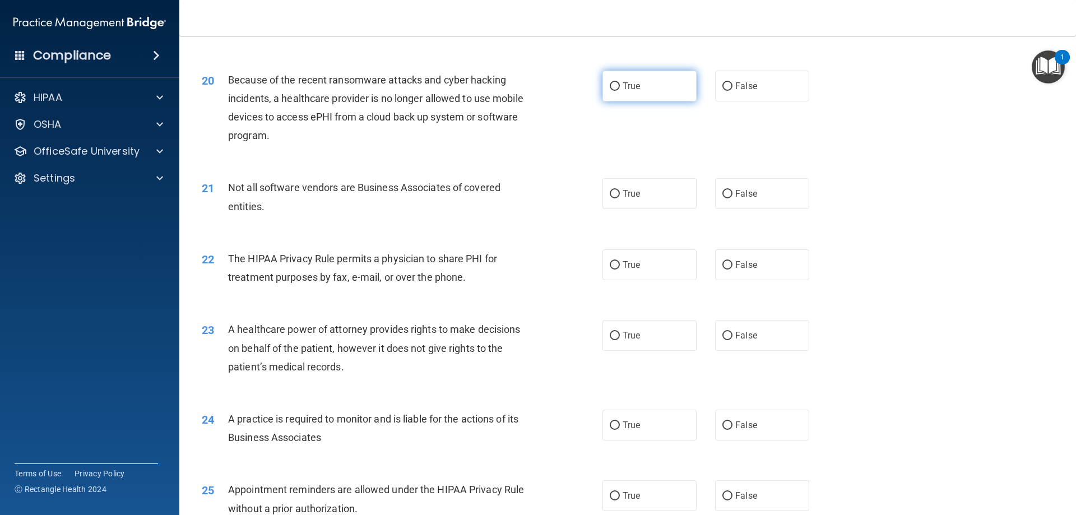
click at [610, 86] on input "True" at bounding box center [615, 86] width 10 height 8
radio input "true"
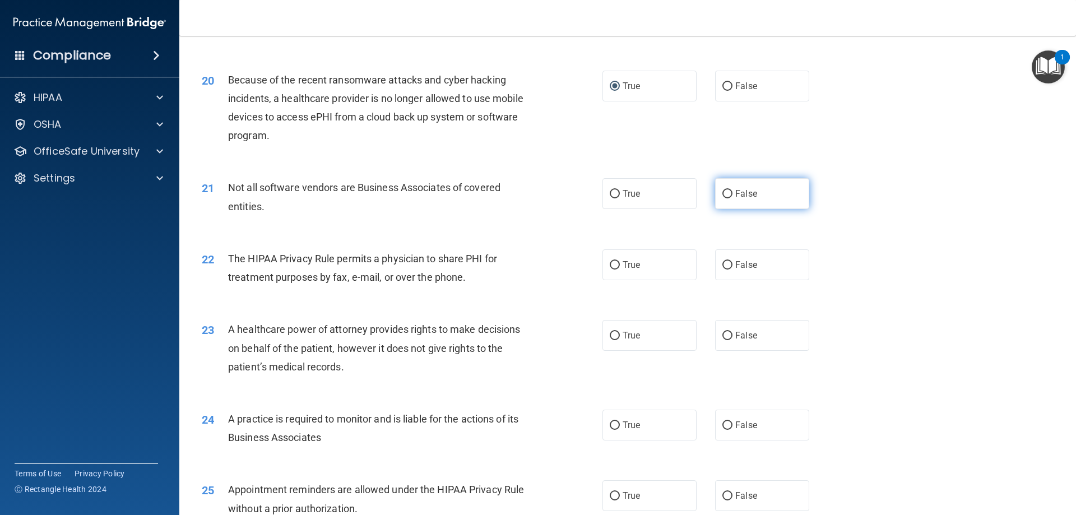
click at [723, 195] on input "False" at bounding box center [728, 194] width 10 height 8
radio input "true"
drag, startPoint x: 726, startPoint y: 261, endPoint x: 726, endPoint y: 283, distance: 22.4
click at [726, 262] on input "False" at bounding box center [728, 265] width 10 height 8
radio input "true"
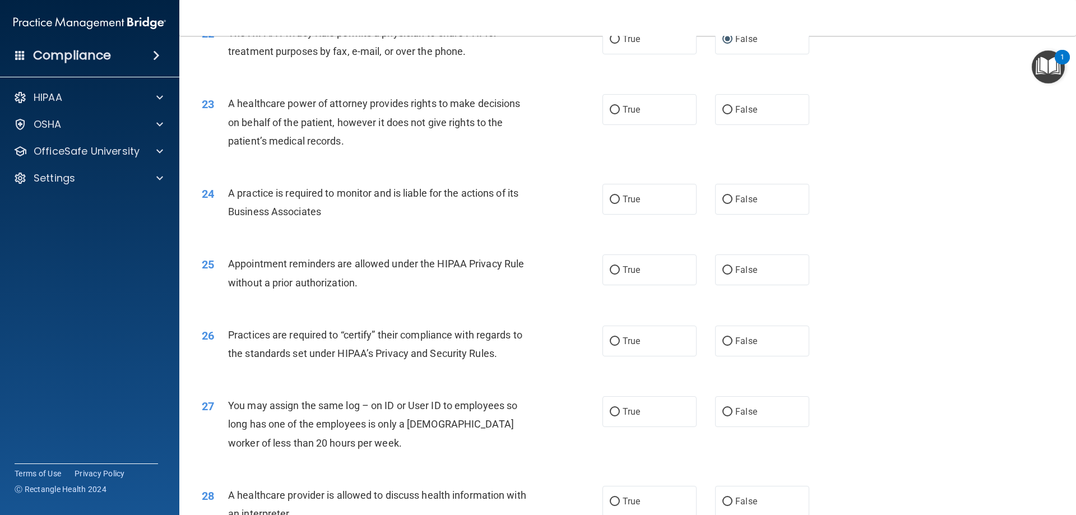
scroll to position [1843, 0]
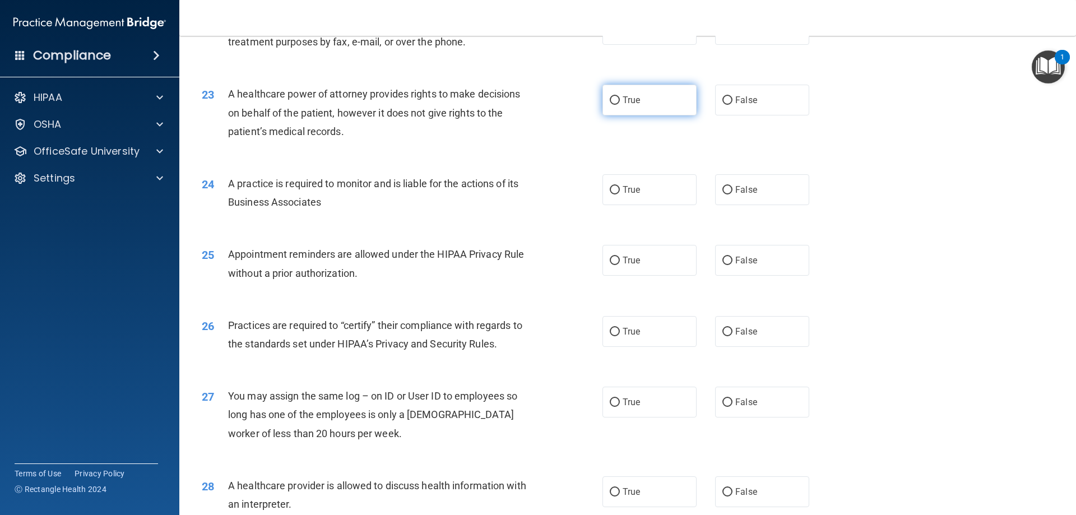
click at [611, 102] on input "True" at bounding box center [615, 100] width 10 height 8
radio input "true"
click at [610, 188] on input "True" at bounding box center [615, 190] width 10 height 8
radio input "true"
drag, startPoint x: 609, startPoint y: 261, endPoint x: 618, endPoint y: 269, distance: 11.5
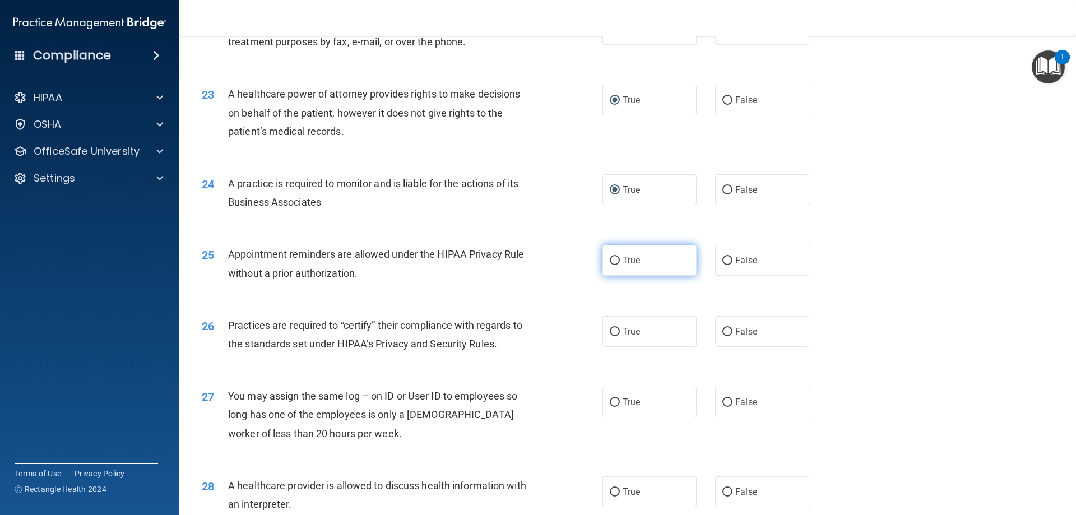
click at [611, 259] on input "True" at bounding box center [615, 261] width 10 height 8
radio input "true"
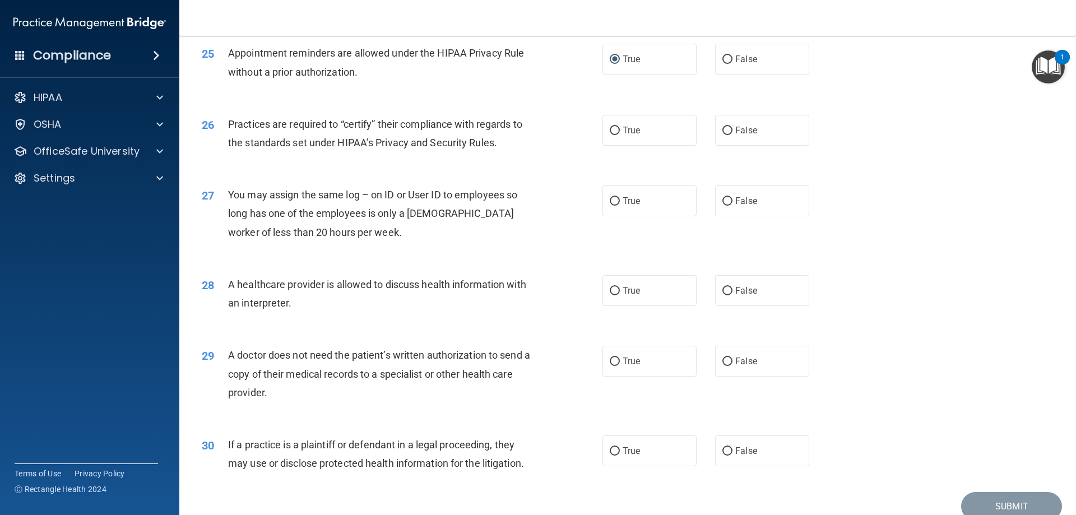
scroll to position [2063, 0]
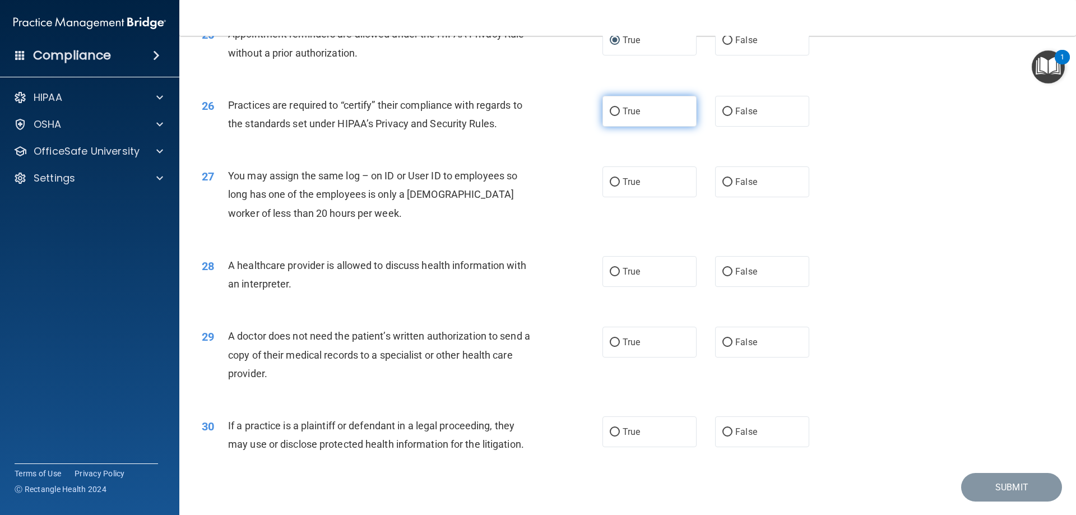
drag, startPoint x: 612, startPoint y: 108, endPoint x: 636, endPoint y: 116, distance: 25.3
click at [612, 108] on input "True" at bounding box center [615, 112] width 10 height 8
radio input "true"
click at [723, 181] on input "False" at bounding box center [728, 182] width 10 height 8
radio input "true"
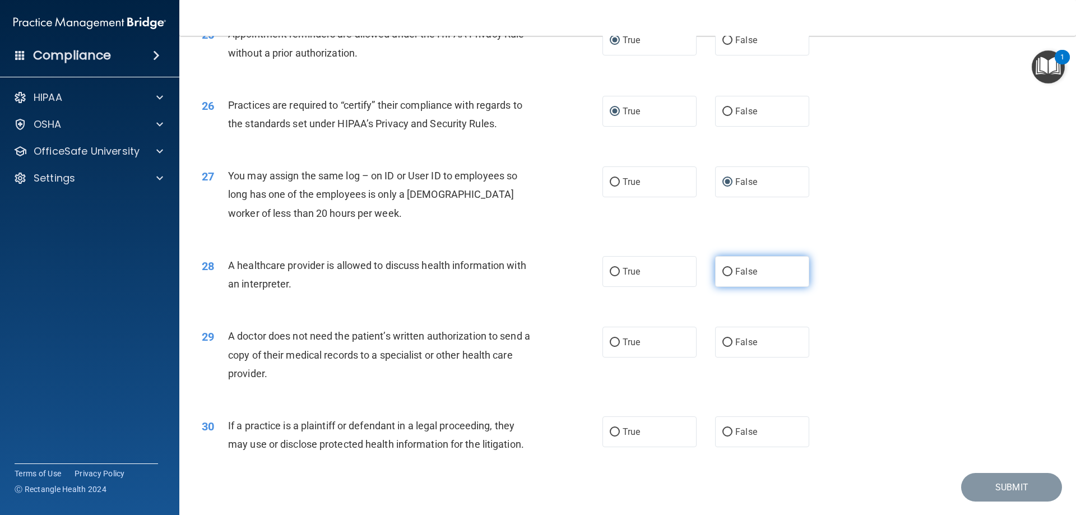
click at [723, 273] on input "False" at bounding box center [728, 272] width 10 height 8
radio input "true"
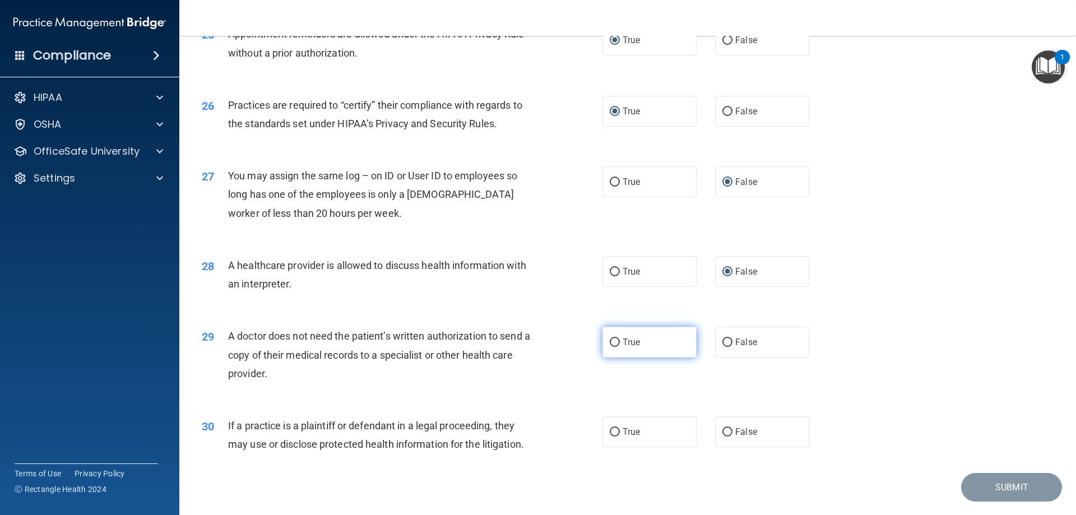
drag, startPoint x: 609, startPoint y: 341, endPoint x: 664, endPoint y: 358, distance: 57.8
click at [610, 341] on input "True" at bounding box center [615, 343] width 10 height 8
radio input "true"
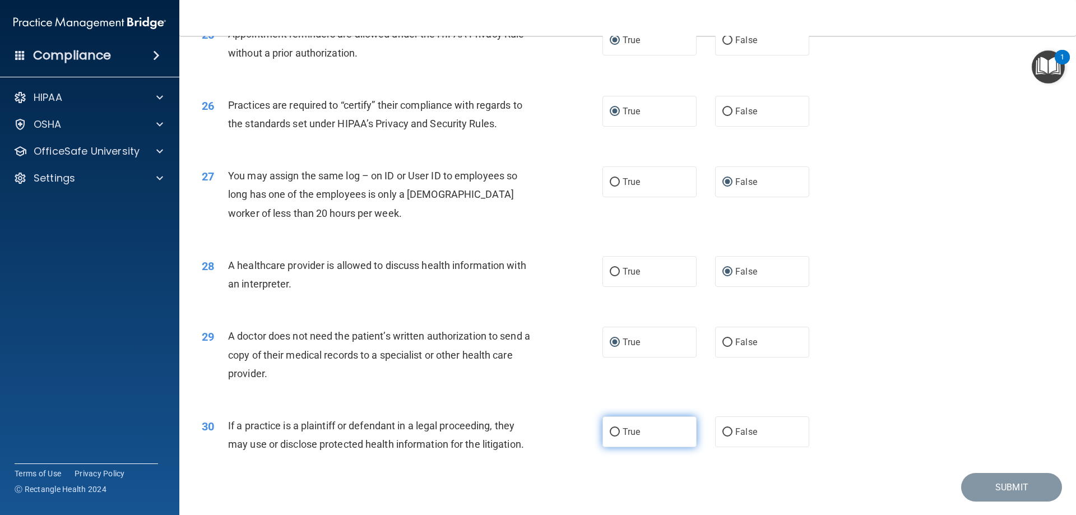
click at [610, 430] on input "True" at bounding box center [615, 432] width 10 height 8
radio input "true"
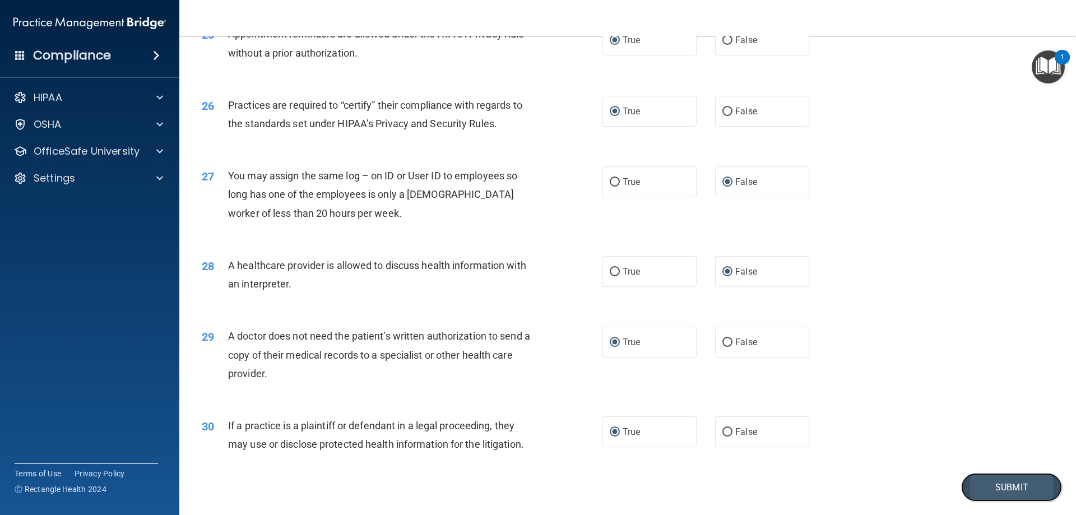
click at [997, 488] on button "Submit" at bounding box center [1011, 487] width 101 height 29
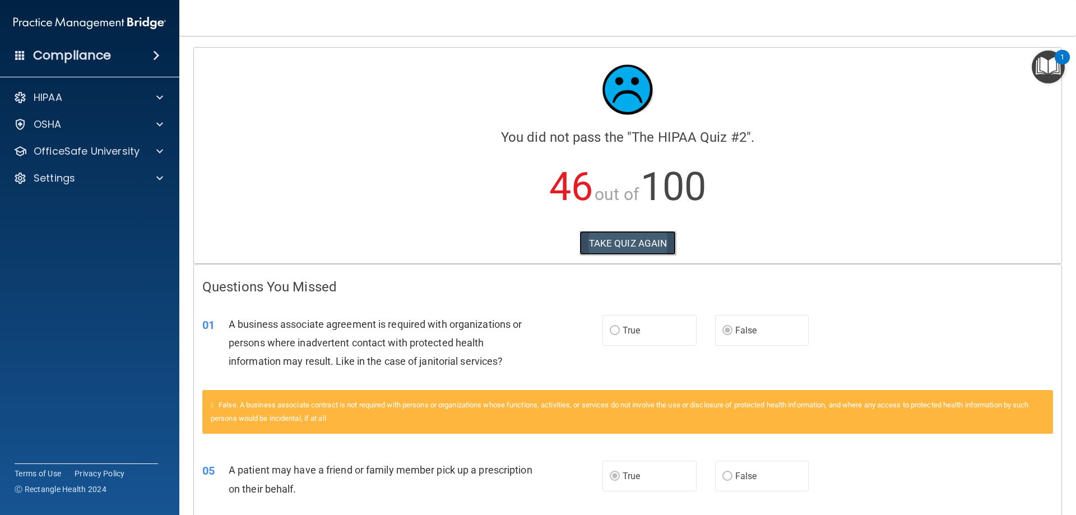
click at [615, 243] on button "TAKE QUIZ AGAIN" at bounding box center [628, 243] width 97 height 25
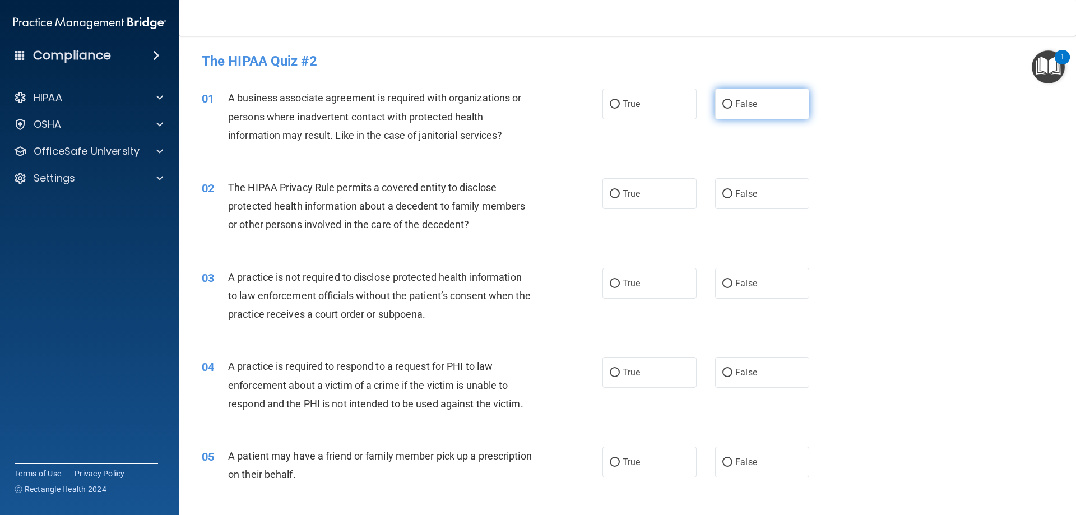
drag, startPoint x: 721, startPoint y: 104, endPoint x: 723, endPoint y: 117, distance: 12.4
click at [723, 105] on input "False" at bounding box center [728, 104] width 10 height 8
radio input "true"
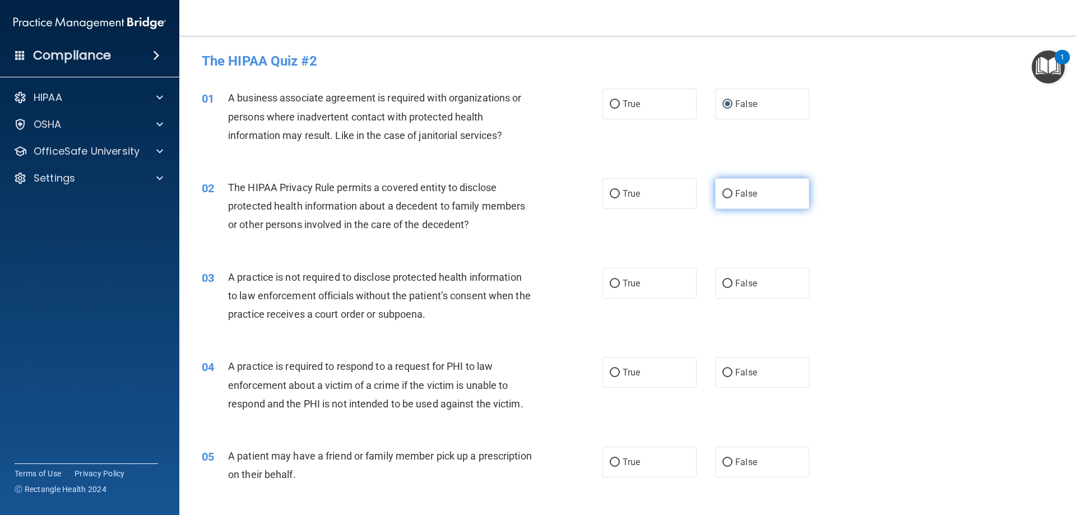
click at [723, 195] on input "False" at bounding box center [728, 194] width 10 height 8
radio input "true"
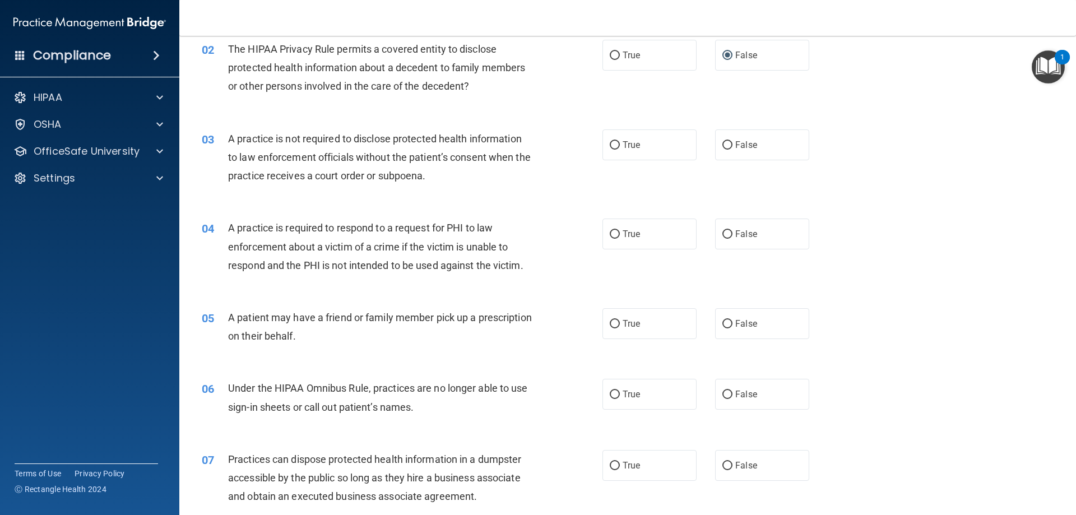
scroll to position [135, 0]
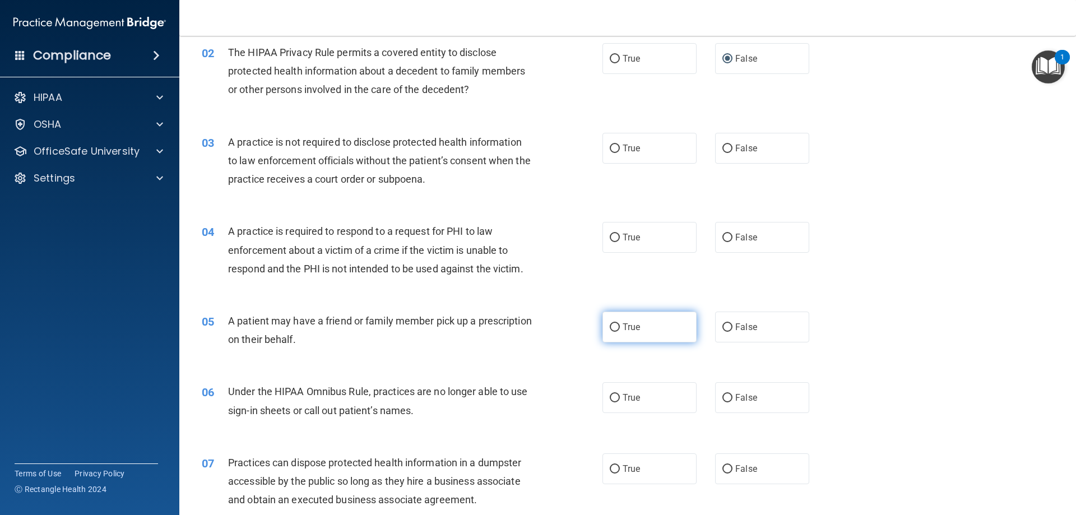
click at [610, 326] on input "True" at bounding box center [615, 327] width 10 height 8
radio input "true"
drag, startPoint x: 721, startPoint y: 147, endPoint x: 853, endPoint y: 212, distance: 146.7
click at [723, 146] on input "False" at bounding box center [728, 149] width 10 height 8
radio input "true"
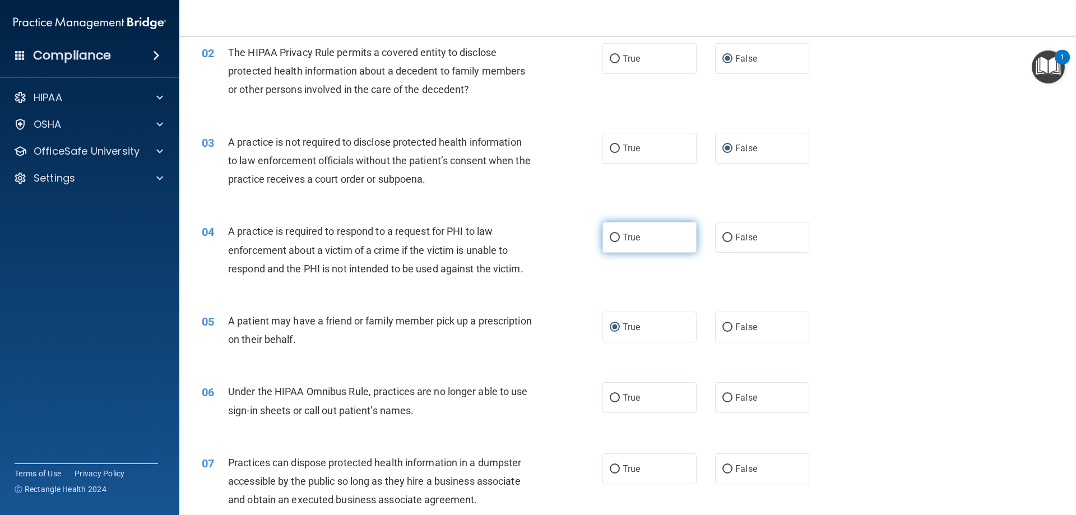
click at [610, 236] on input "True" at bounding box center [615, 238] width 10 height 8
radio input "true"
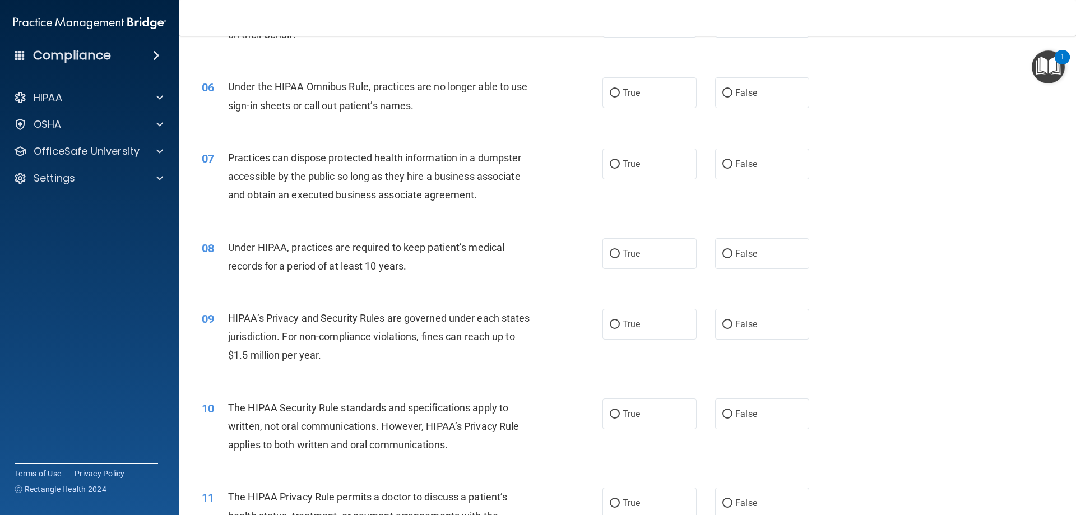
scroll to position [450, 0]
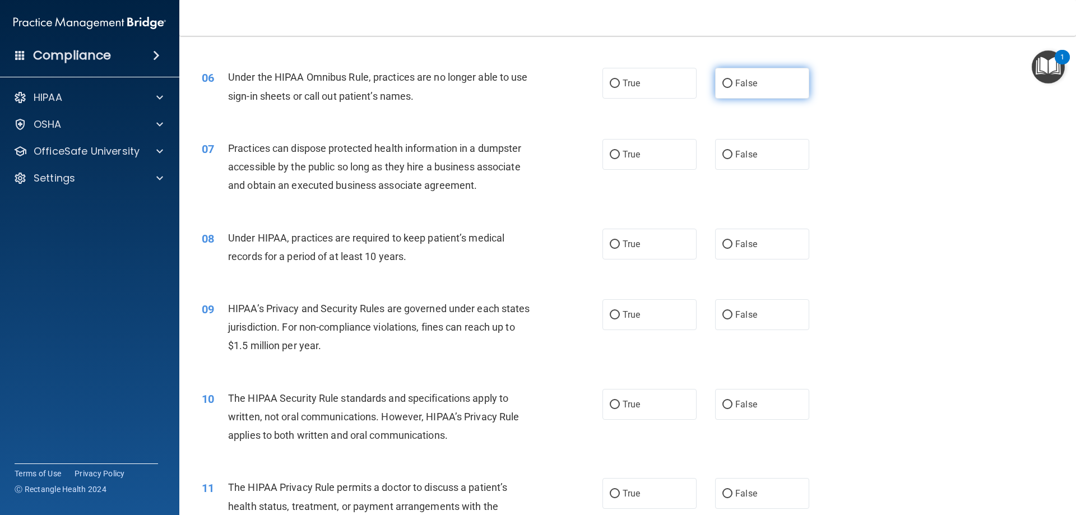
click at [723, 82] on input "False" at bounding box center [728, 84] width 10 height 8
radio input "true"
click at [723, 242] on input "False" at bounding box center [728, 244] width 10 height 8
radio input "true"
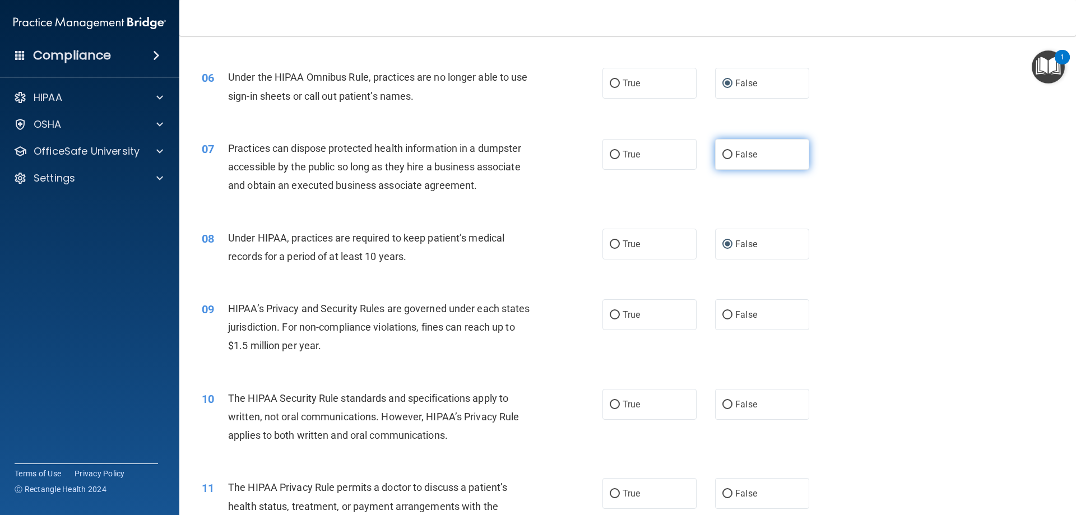
click at [723, 154] on input "False" at bounding box center [728, 155] width 10 height 8
radio input "true"
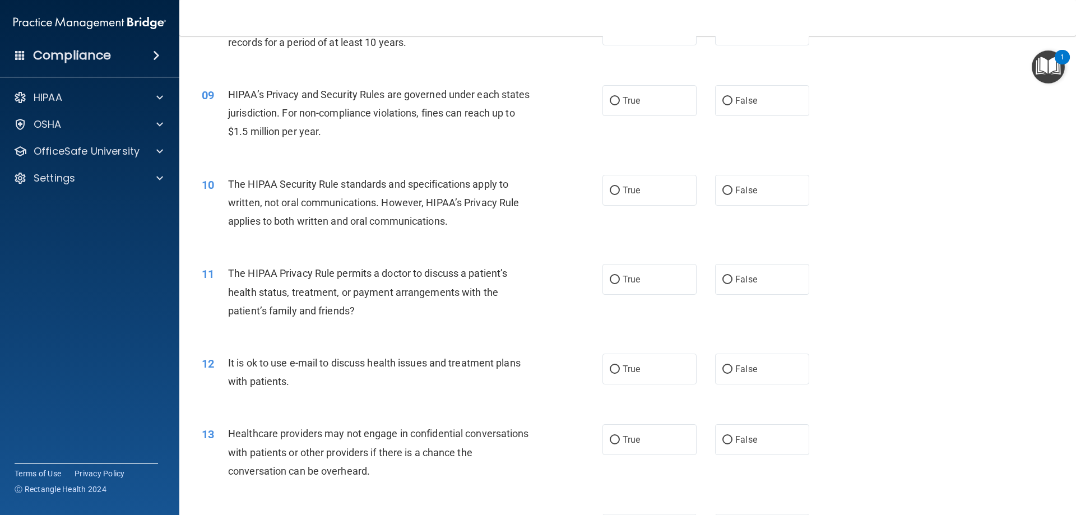
scroll to position [676, 0]
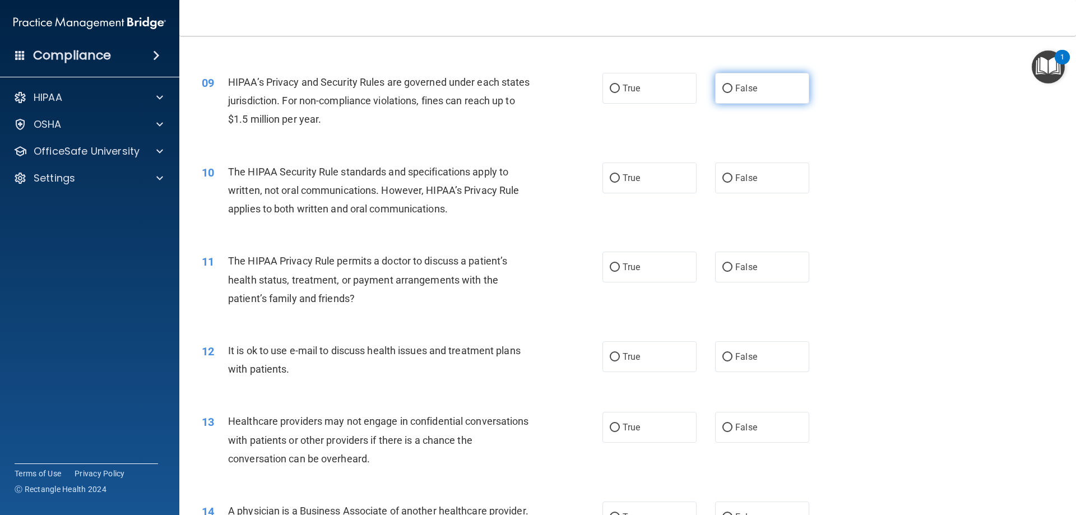
click at [725, 86] on input "False" at bounding box center [728, 89] width 10 height 8
radio input "true"
click at [610, 270] on input "True" at bounding box center [615, 267] width 10 height 8
radio input "true"
click at [723, 428] on input "False" at bounding box center [728, 428] width 10 height 8
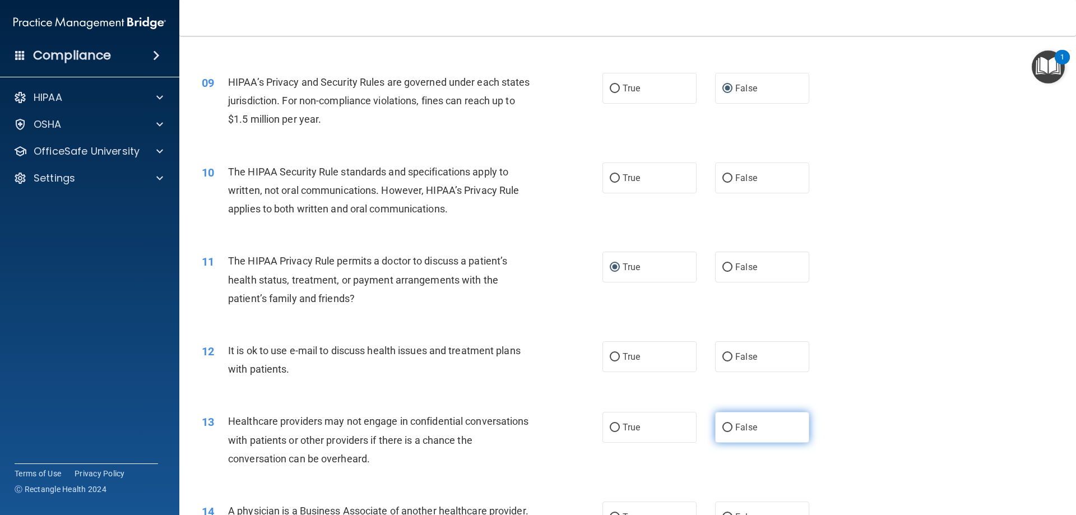
radio input "true"
drag, startPoint x: 611, startPoint y: 175, endPoint x: 619, endPoint y: 200, distance: 25.9
click at [612, 175] on input "True" at bounding box center [615, 178] width 10 height 8
radio input "true"
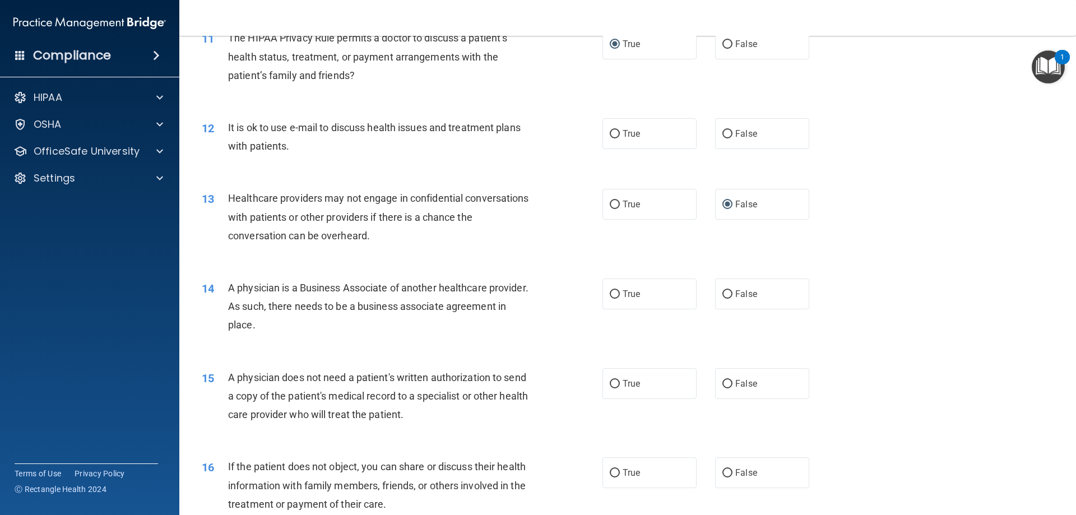
scroll to position [909, 0]
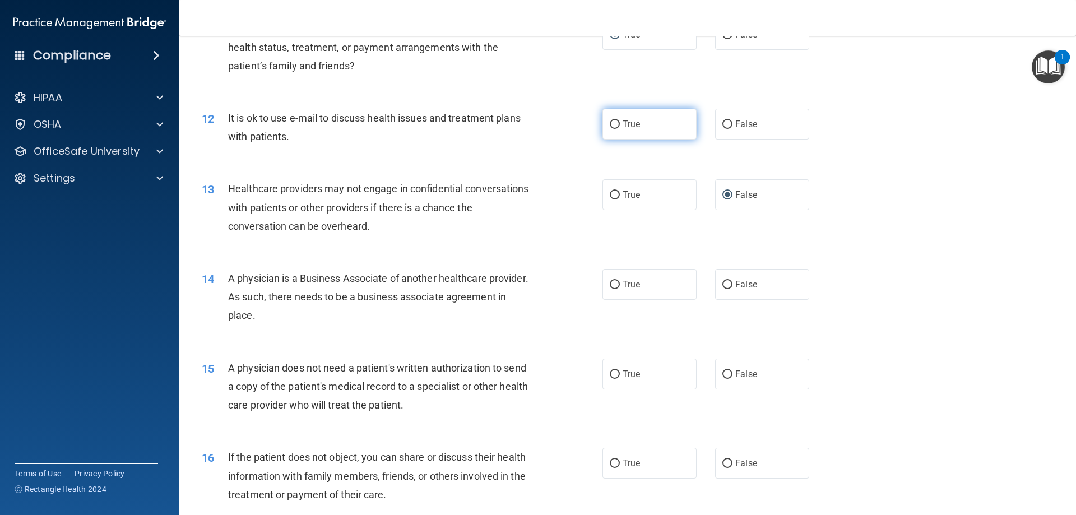
click at [610, 123] on input "True" at bounding box center [615, 125] width 10 height 8
radio input "true"
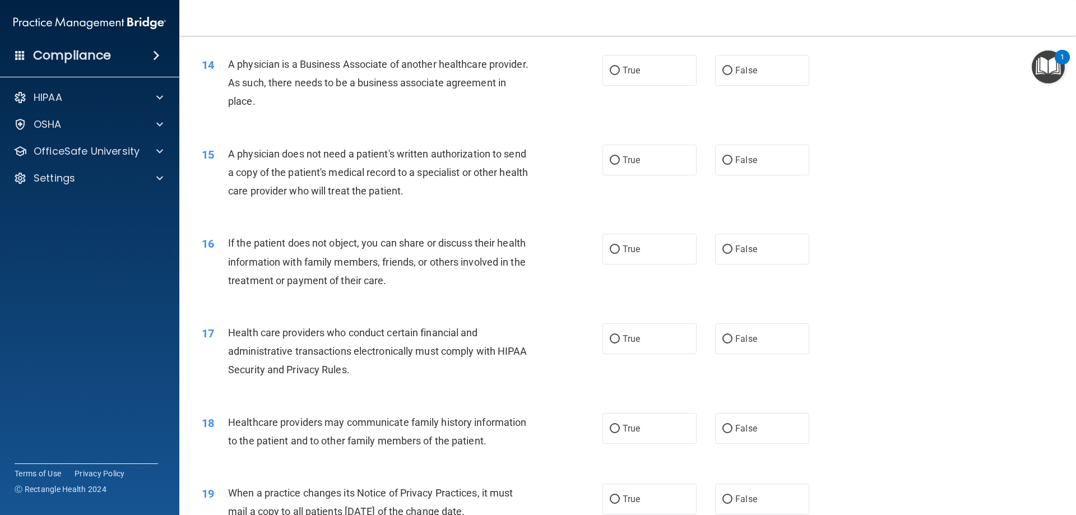
scroll to position [1116, 0]
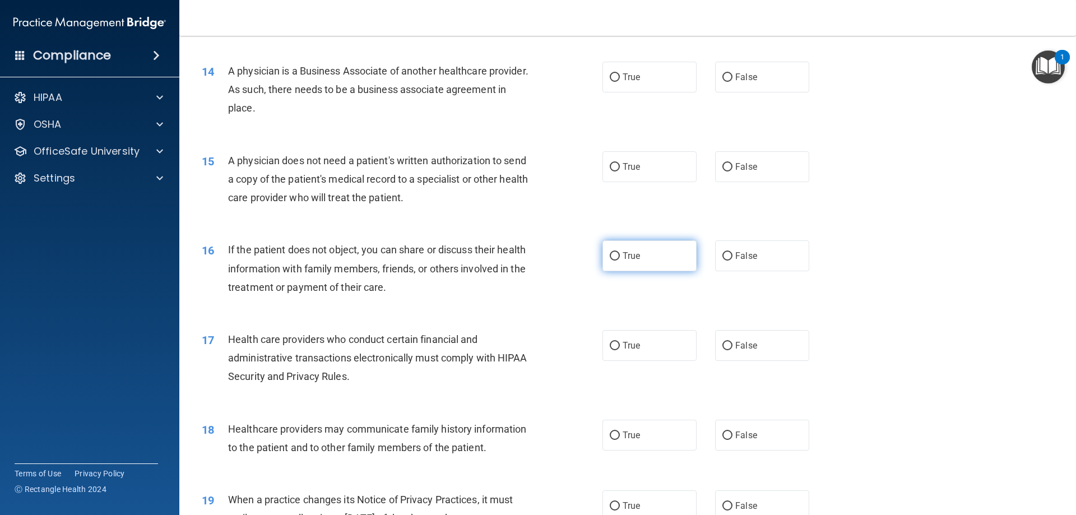
click at [612, 254] on input "True" at bounding box center [615, 256] width 10 height 8
radio input "true"
drag, startPoint x: 725, startPoint y: 503, endPoint x: 754, endPoint y: 490, distance: 31.1
click at [727, 501] on label "False" at bounding box center [762, 505] width 94 height 31
click at [727, 502] on input "False" at bounding box center [728, 506] width 10 height 8
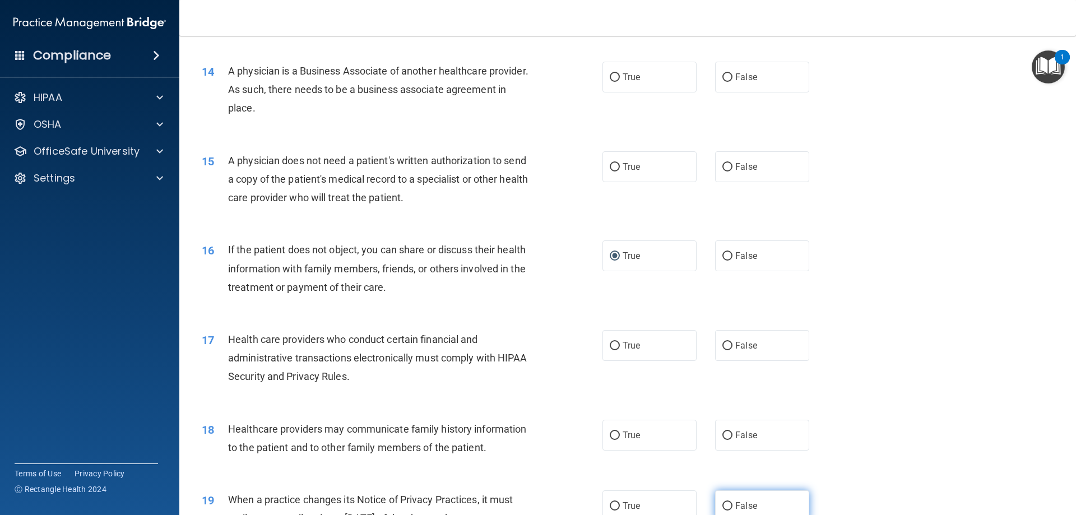
radio input "true"
click at [610, 78] on input "True" at bounding box center [615, 77] width 10 height 8
radio input "true"
click at [610, 163] on input "True" at bounding box center [615, 167] width 10 height 8
radio input "true"
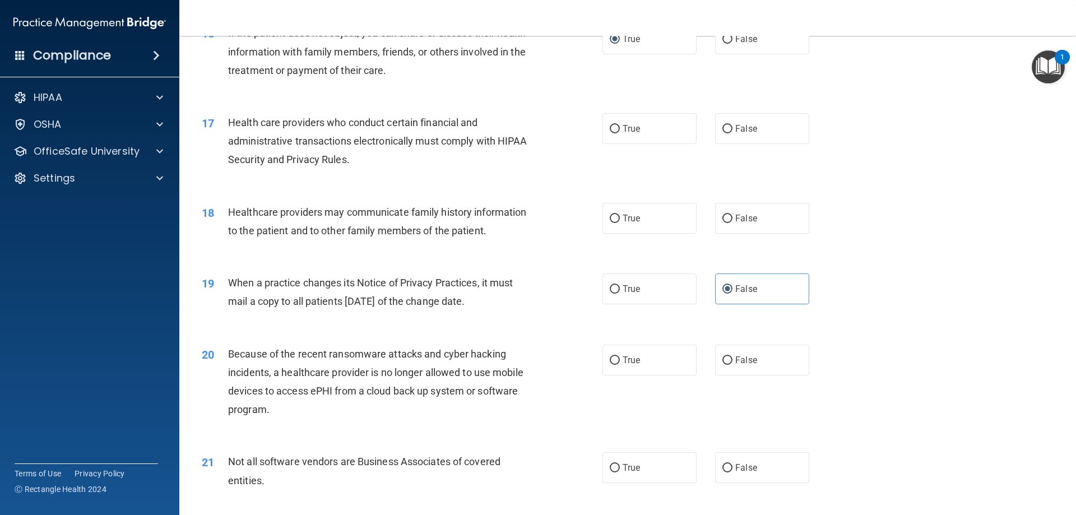
scroll to position [1343, 0]
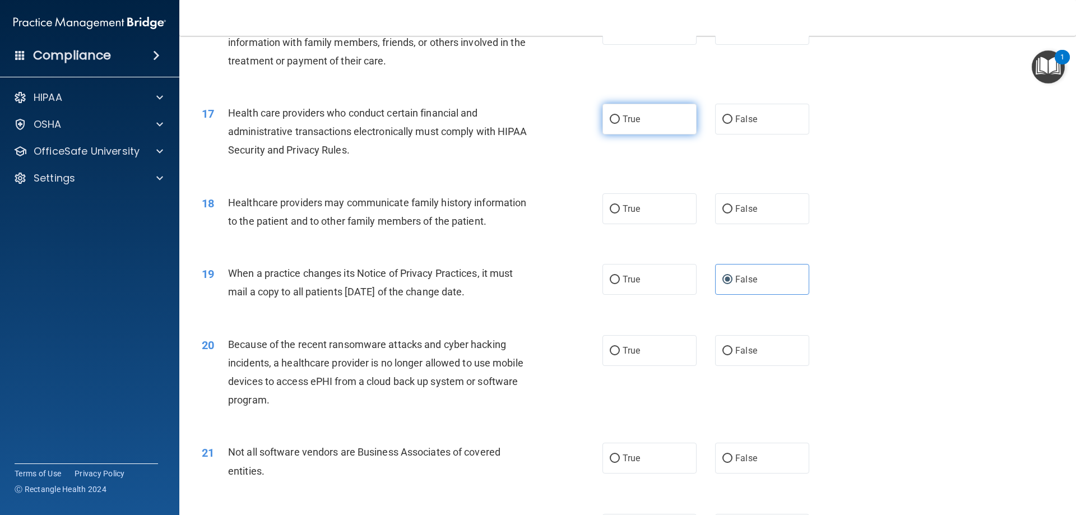
click at [610, 119] on input "True" at bounding box center [615, 119] width 10 height 8
radio input "true"
click at [610, 209] on input "True" at bounding box center [615, 209] width 10 height 8
radio input "true"
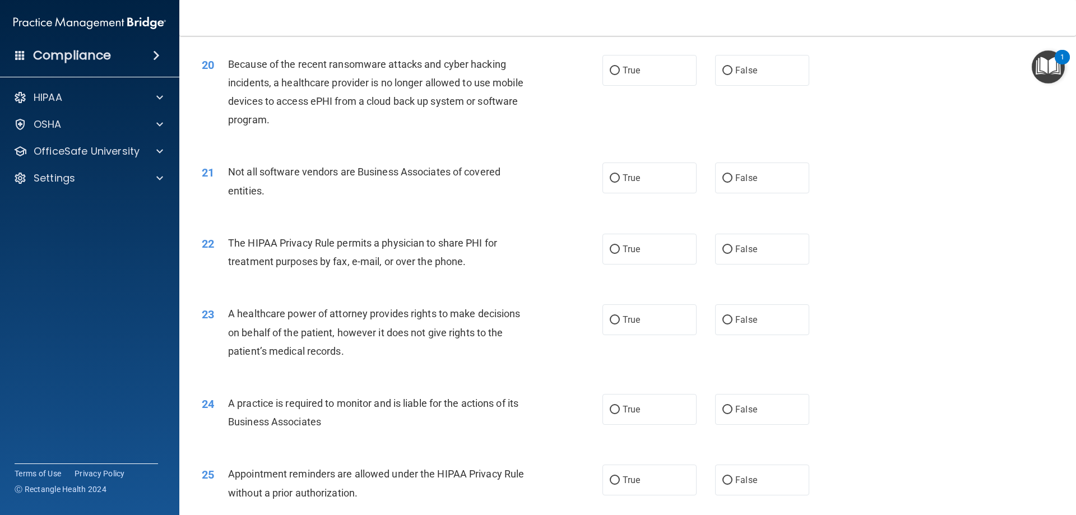
scroll to position [1626, 0]
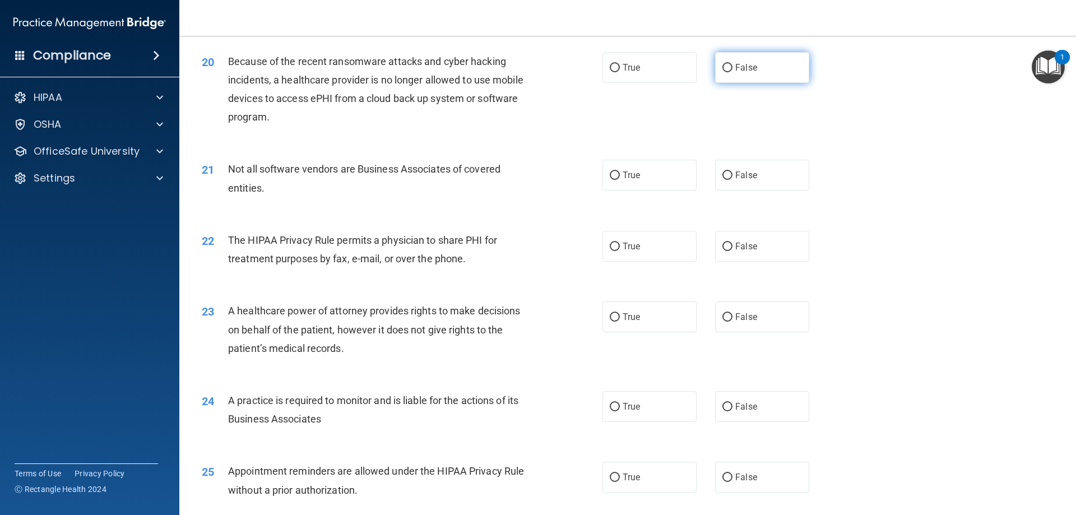
click at [723, 68] on input "False" at bounding box center [728, 68] width 10 height 8
radio input "true"
click at [610, 177] on input "True" at bounding box center [615, 176] width 10 height 8
radio input "true"
click at [612, 246] on input "True" at bounding box center [615, 247] width 10 height 8
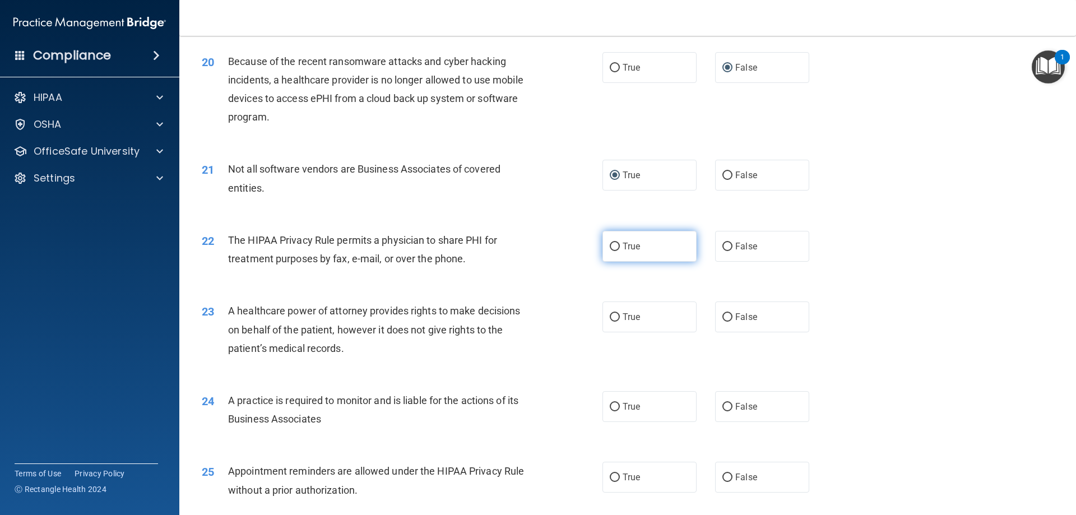
radio input "true"
click at [723, 317] on input "False" at bounding box center [728, 317] width 10 height 8
radio input "true"
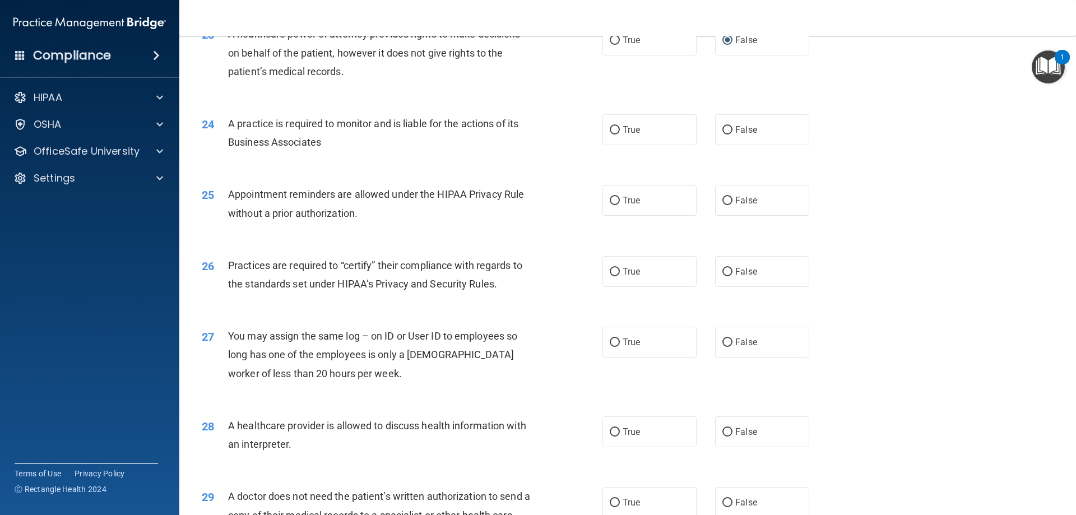
scroll to position [1912, 0]
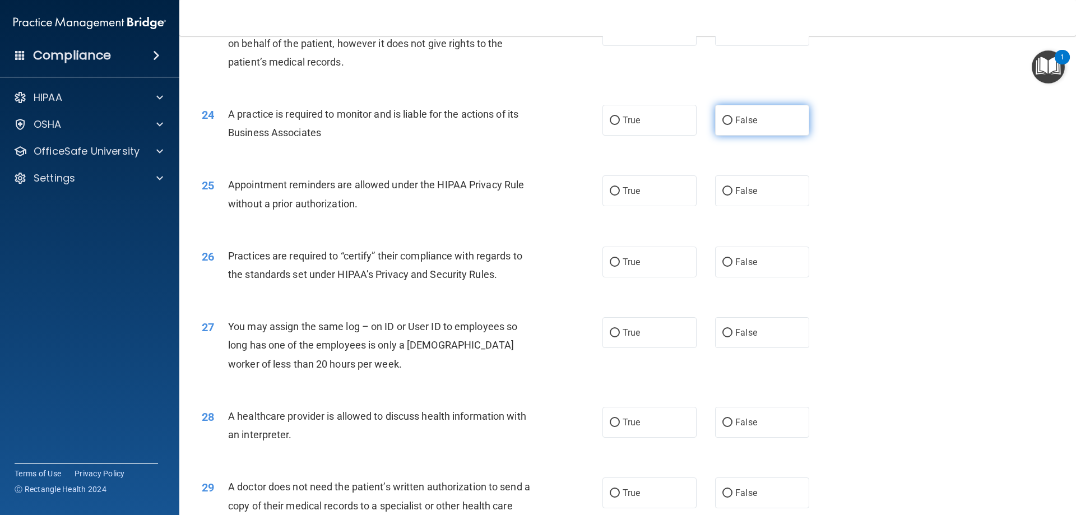
click at [725, 127] on label "False" at bounding box center [762, 120] width 94 height 31
click at [725, 125] on input "False" at bounding box center [728, 121] width 10 height 8
radio input "true"
click at [723, 264] on input "False" at bounding box center [728, 262] width 10 height 8
radio input "true"
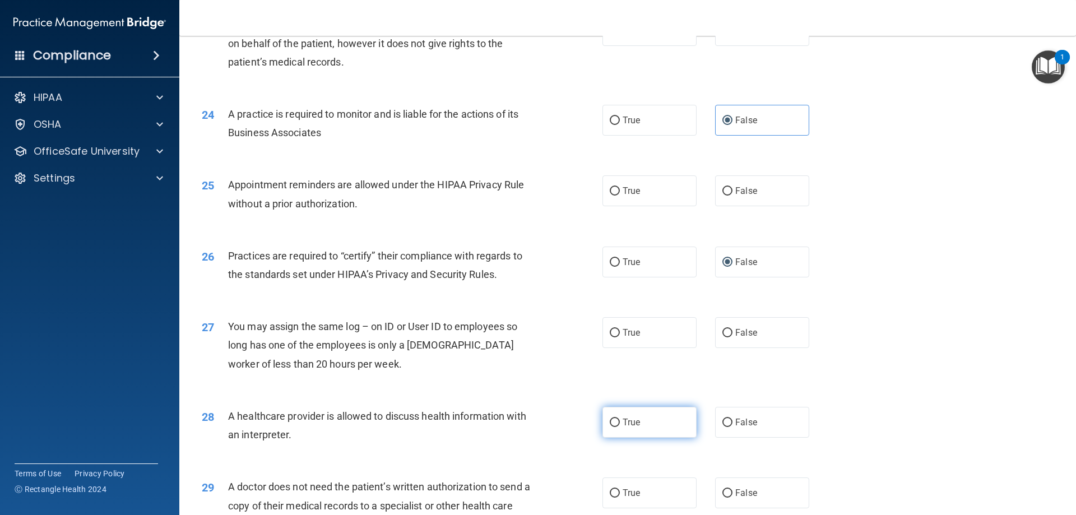
click at [612, 419] on input "True" at bounding box center [615, 423] width 10 height 8
radio input "true"
click at [610, 189] on input "True" at bounding box center [615, 191] width 10 height 8
radio input "true"
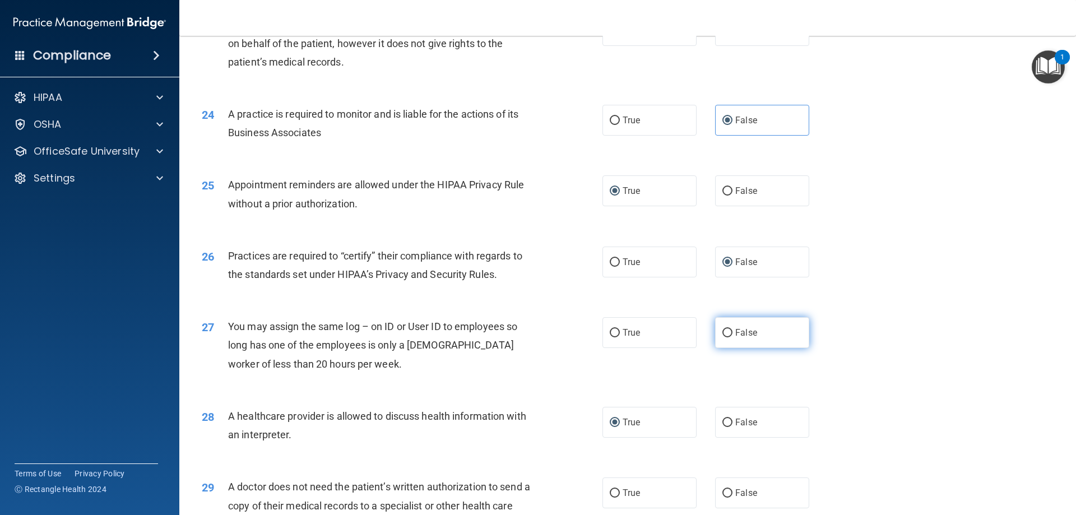
click at [723, 337] on input "False" at bounding box center [728, 333] width 10 height 8
radio input "true"
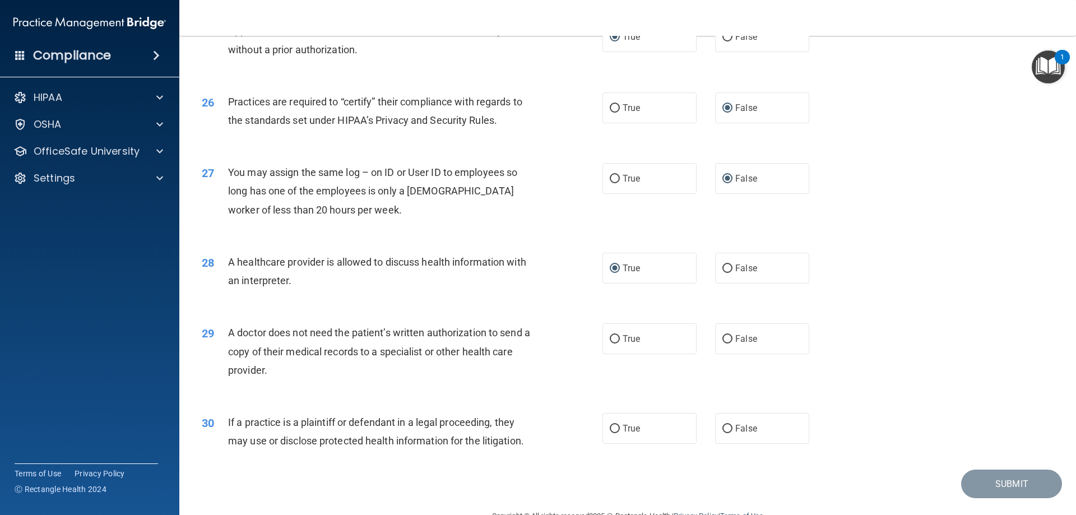
scroll to position [2094, 0]
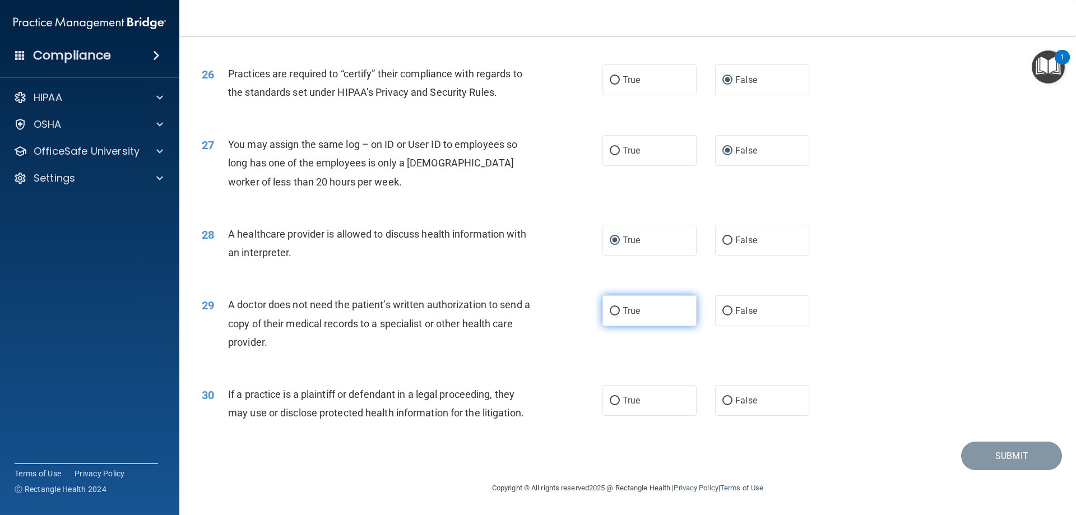
click at [610, 312] on input "True" at bounding box center [615, 311] width 10 height 8
radio input "true"
click at [611, 399] on input "True" at bounding box center [615, 401] width 10 height 8
radio input "true"
click at [998, 451] on button "Submit" at bounding box center [1011, 456] width 101 height 29
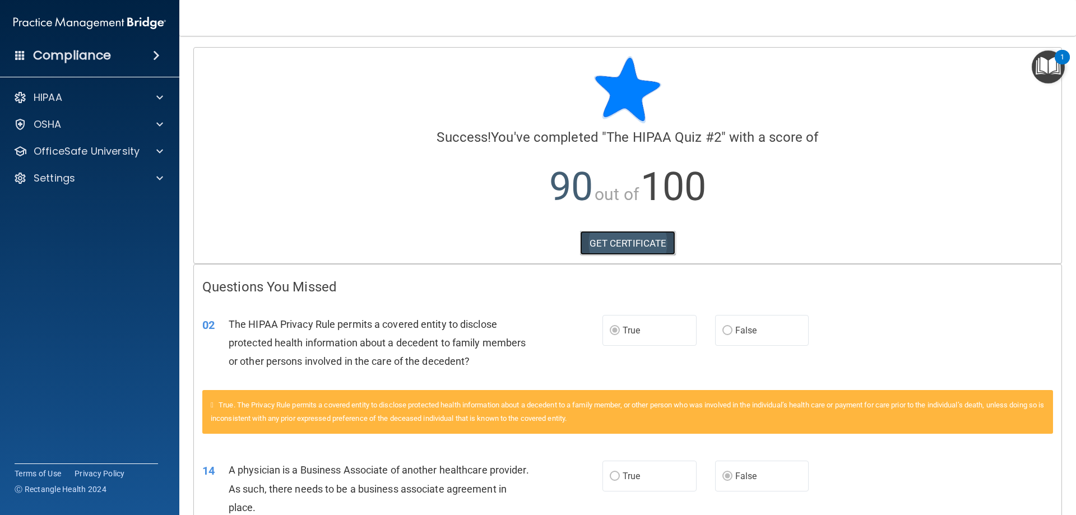
click at [624, 238] on link "GET CERTIFICATE" at bounding box center [628, 243] width 96 height 25
drag, startPoint x: 52, startPoint y: 123, endPoint x: 70, endPoint y: 142, distance: 26.6
click at [52, 123] on p "OSHA" at bounding box center [48, 124] width 28 height 13
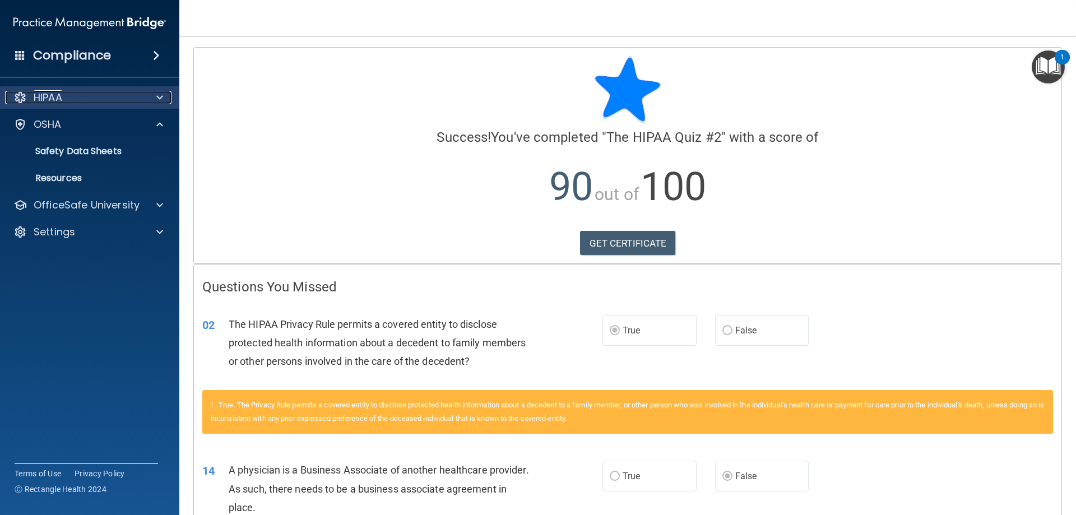
click at [49, 101] on p "HIPAA" at bounding box center [48, 97] width 29 height 13
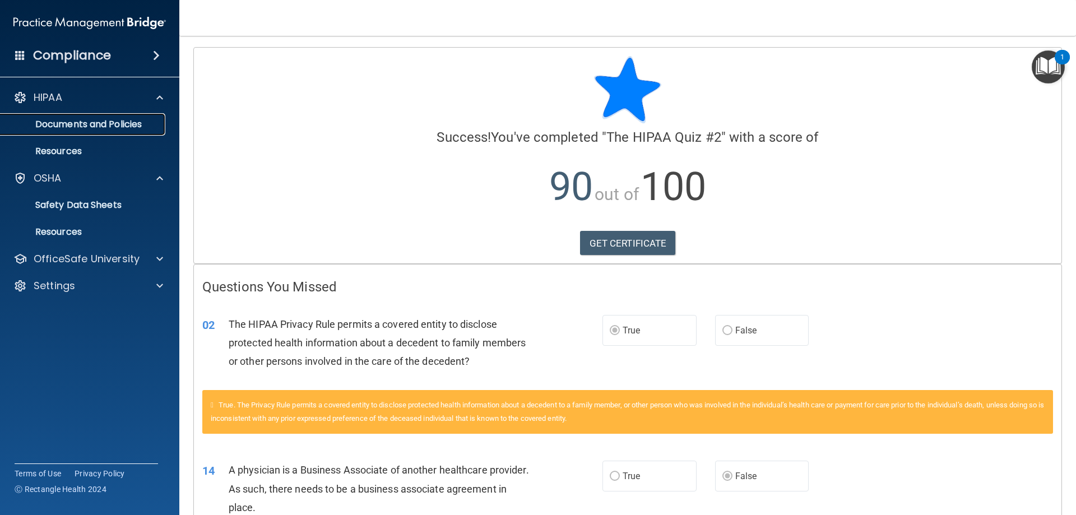
click at [81, 122] on p "Documents and Policies" at bounding box center [83, 124] width 153 height 11
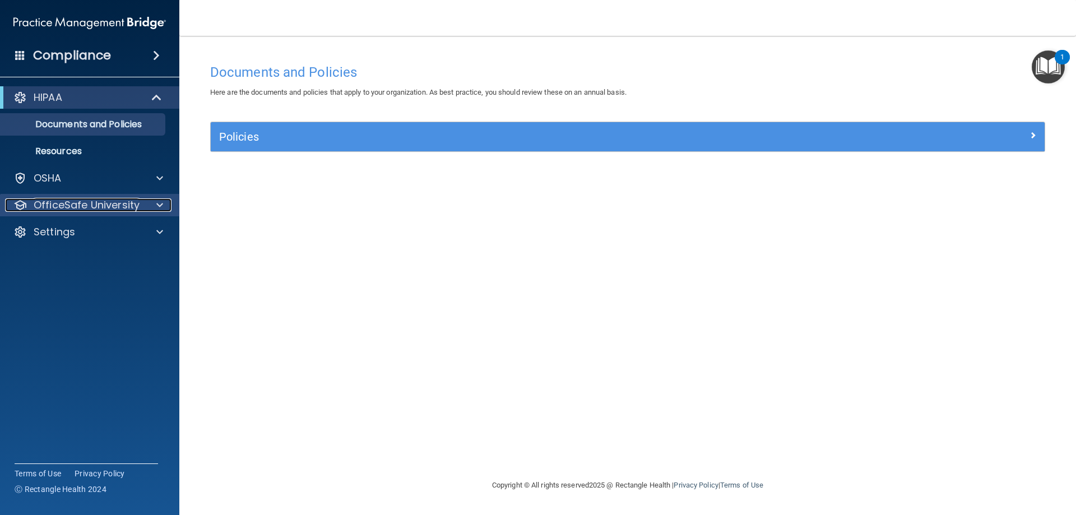
click at [100, 203] on p "OfficeSafe University" at bounding box center [87, 204] width 106 height 13
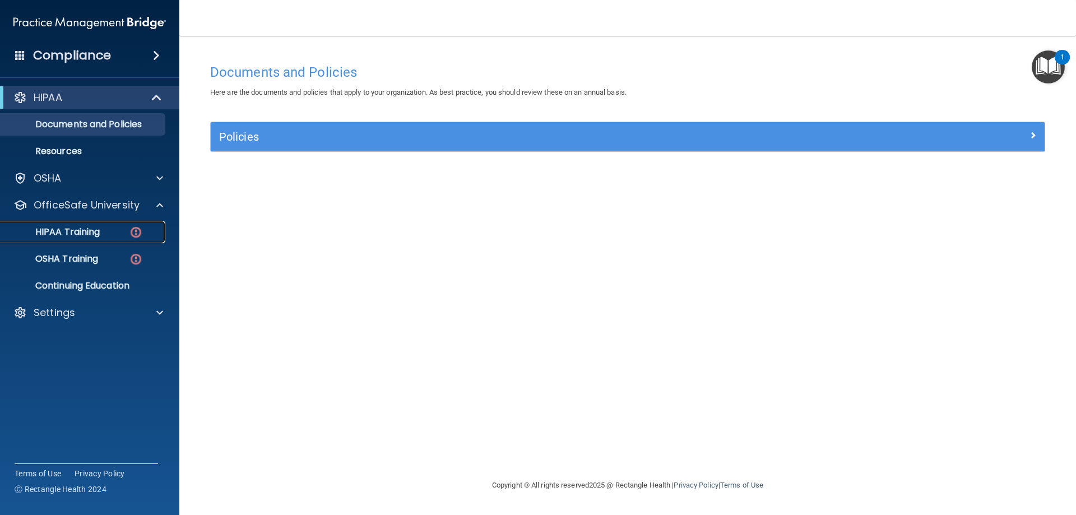
click at [73, 228] on p "HIPAA Training" at bounding box center [53, 231] width 92 height 11
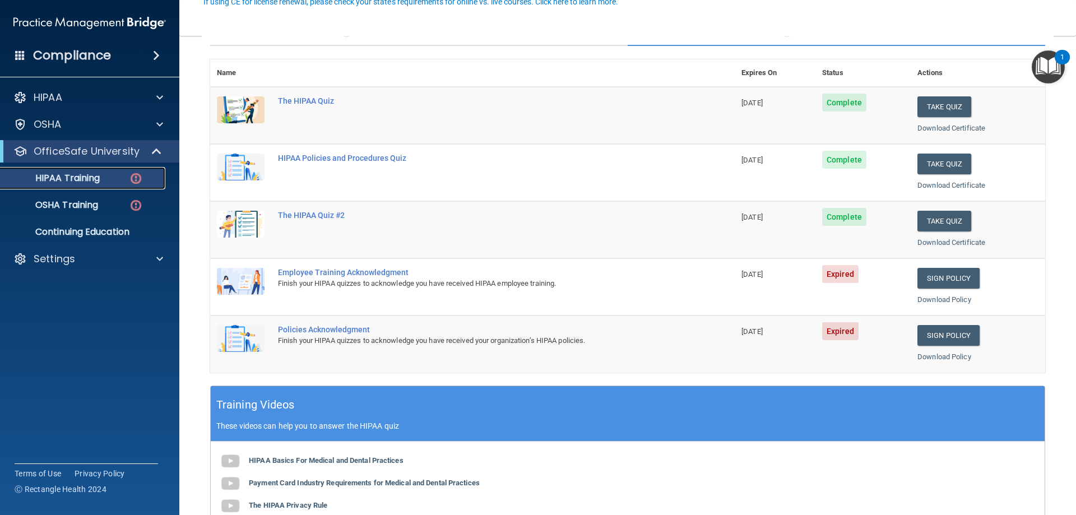
scroll to position [113, 0]
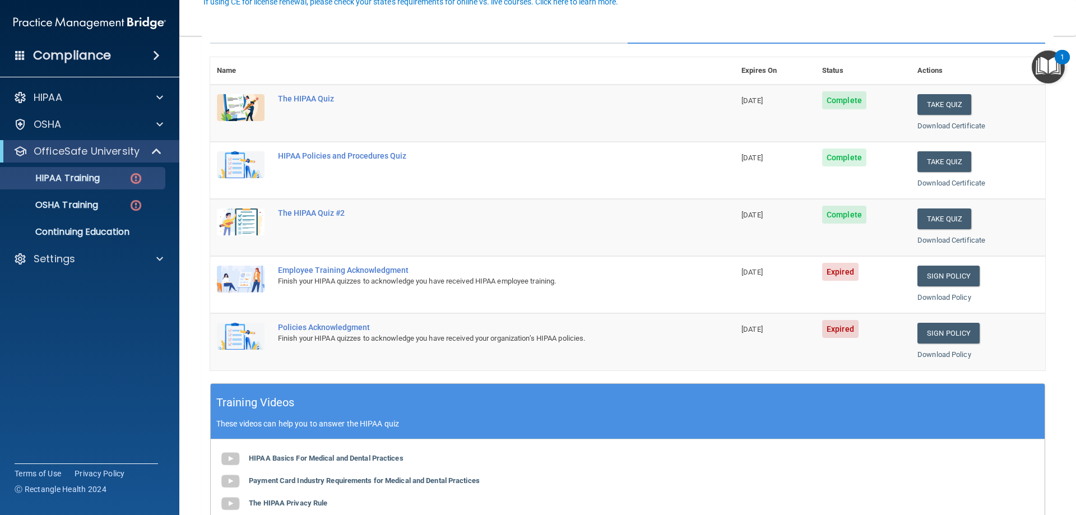
click at [238, 280] on img at bounding box center [241, 279] width 48 height 27
click at [937, 273] on link "Sign Policy" at bounding box center [949, 276] width 62 height 21
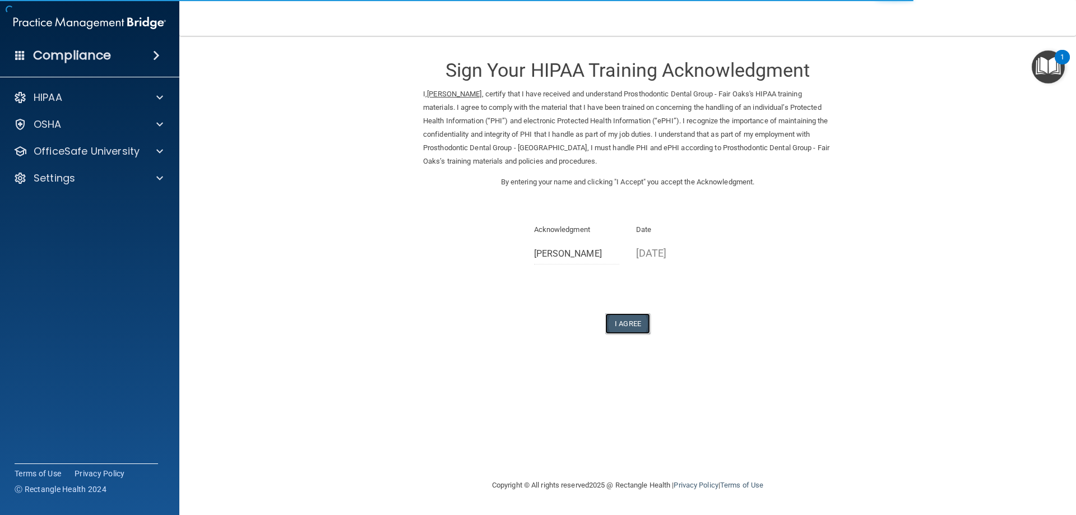
click at [623, 316] on button "I Agree" at bounding box center [627, 323] width 45 height 21
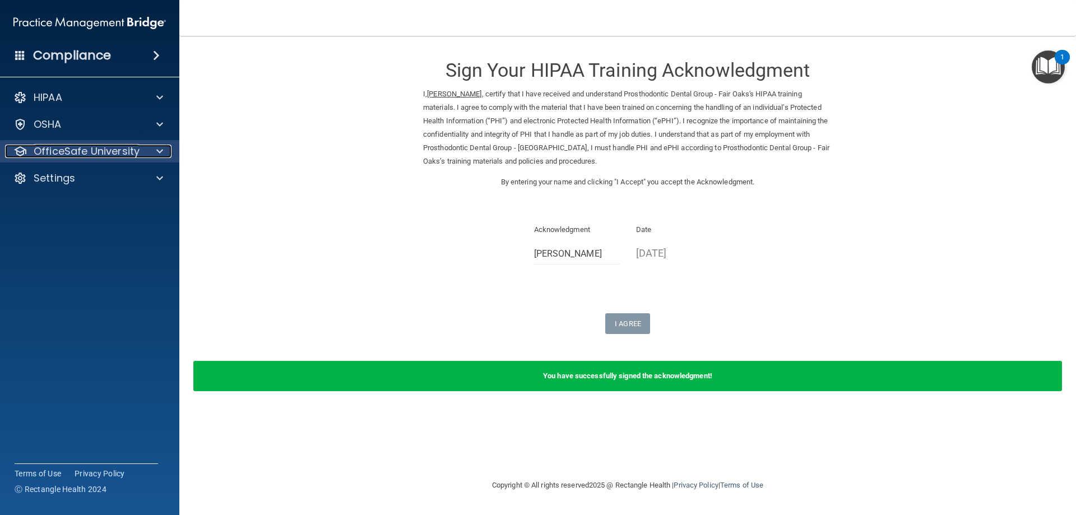
click at [77, 149] on p "OfficeSafe University" at bounding box center [87, 151] width 106 height 13
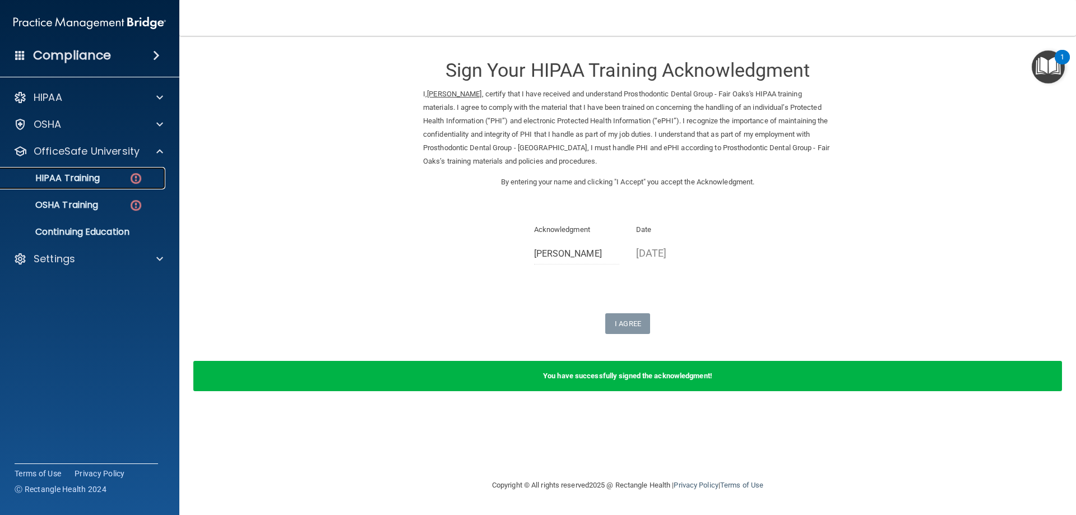
click at [72, 179] on p "HIPAA Training" at bounding box center [53, 178] width 92 height 11
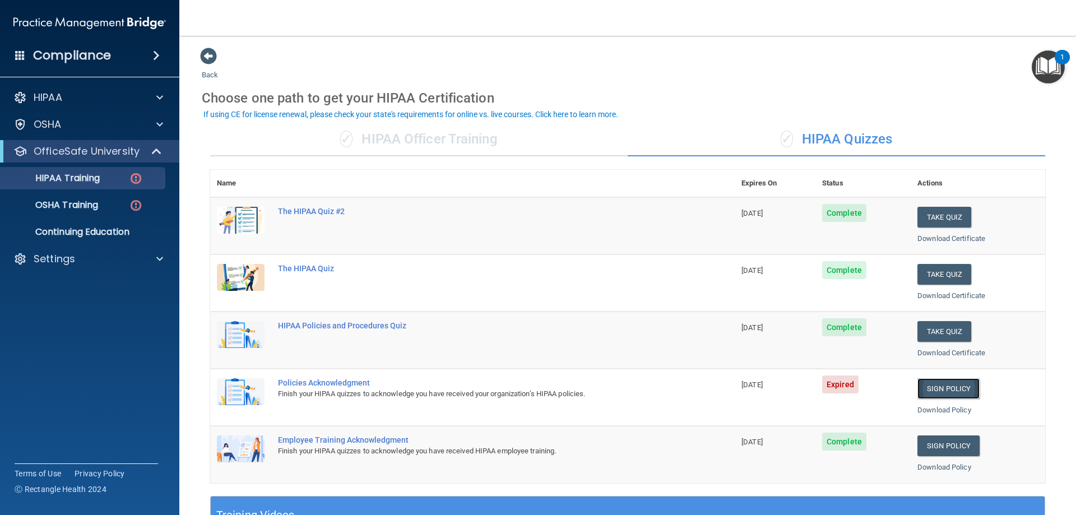
click at [938, 385] on link "Sign Policy" at bounding box center [949, 388] width 62 height 21
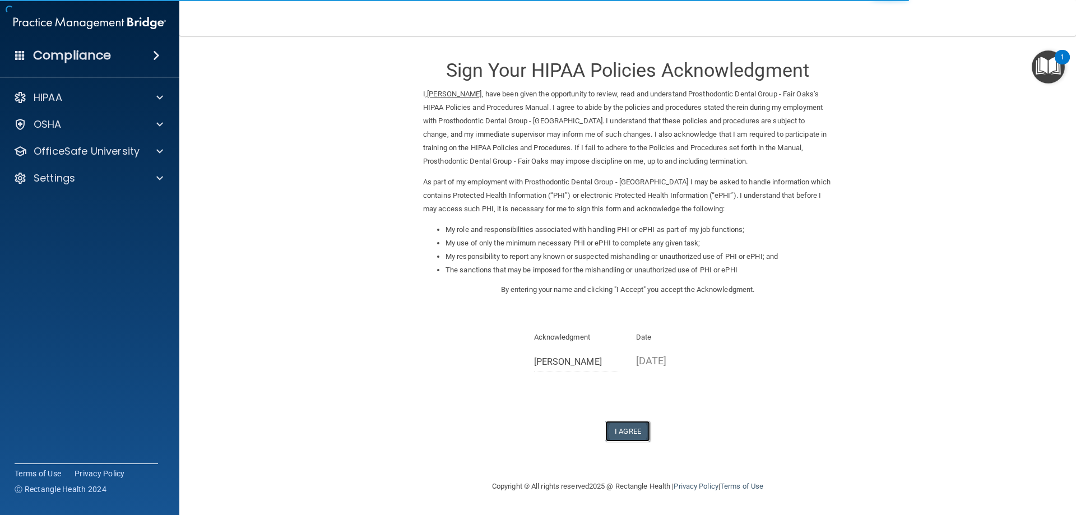
click at [622, 428] on button "I Agree" at bounding box center [627, 431] width 45 height 21
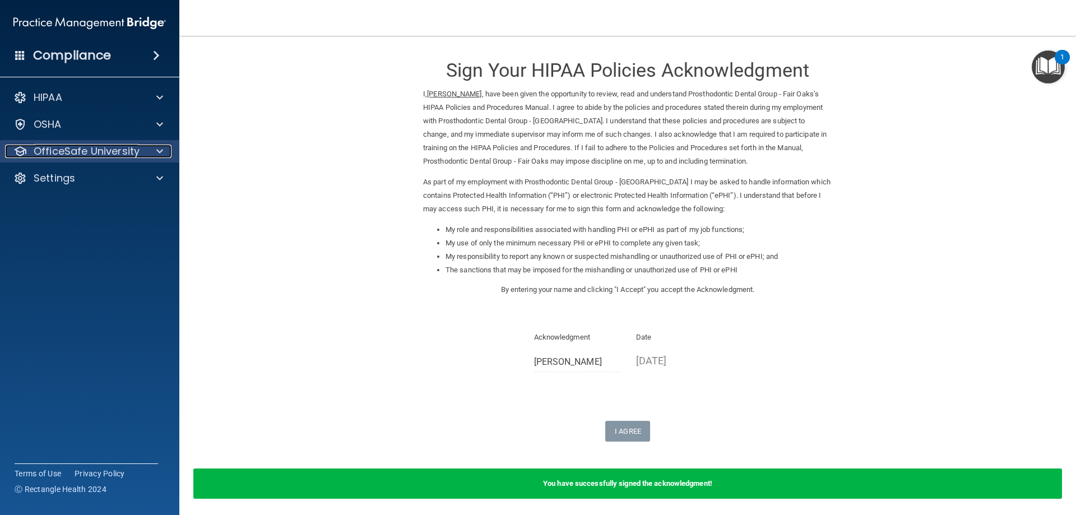
click at [91, 152] on p "OfficeSafe University" at bounding box center [87, 151] width 106 height 13
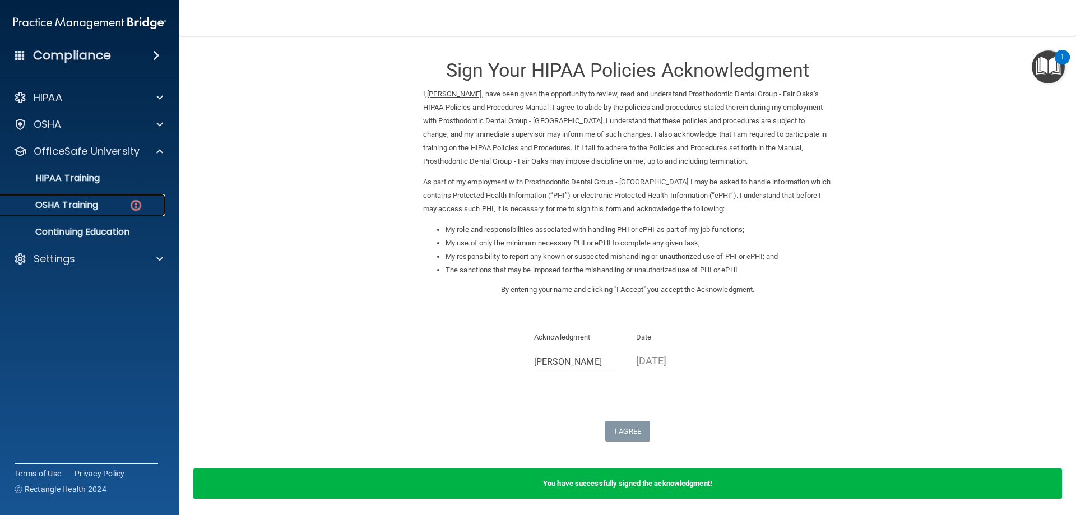
click at [73, 205] on p "OSHA Training" at bounding box center [52, 205] width 91 height 11
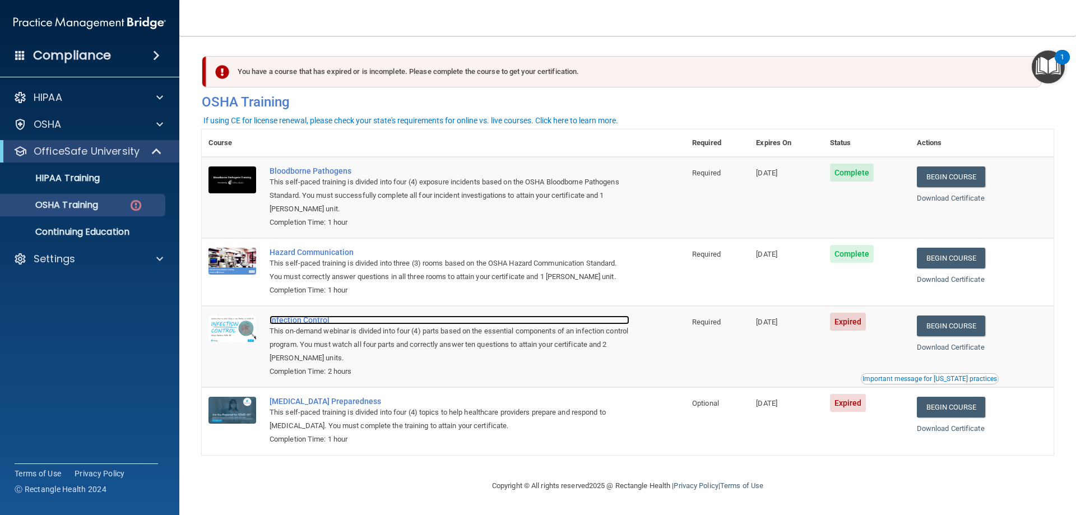
click at [303, 321] on div "Infection Control" at bounding box center [450, 320] width 360 height 9
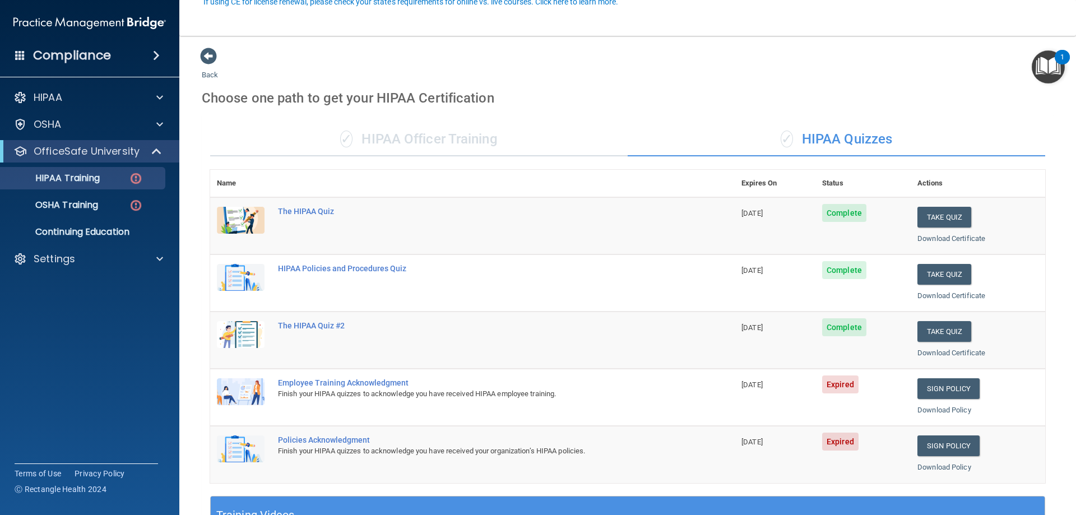
scroll to position [113, 0]
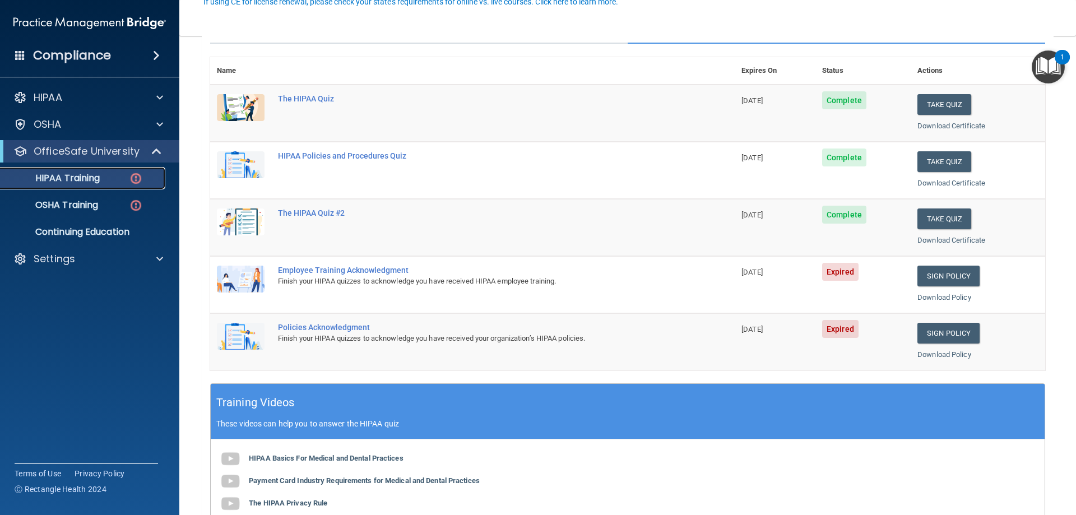
drag, startPoint x: 100, startPoint y: 178, endPoint x: 98, endPoint y: 189, distance: 11.0
click at [100, 178] on p "HIPAA Training" at bounding box center [53, 178] width 92 height 11
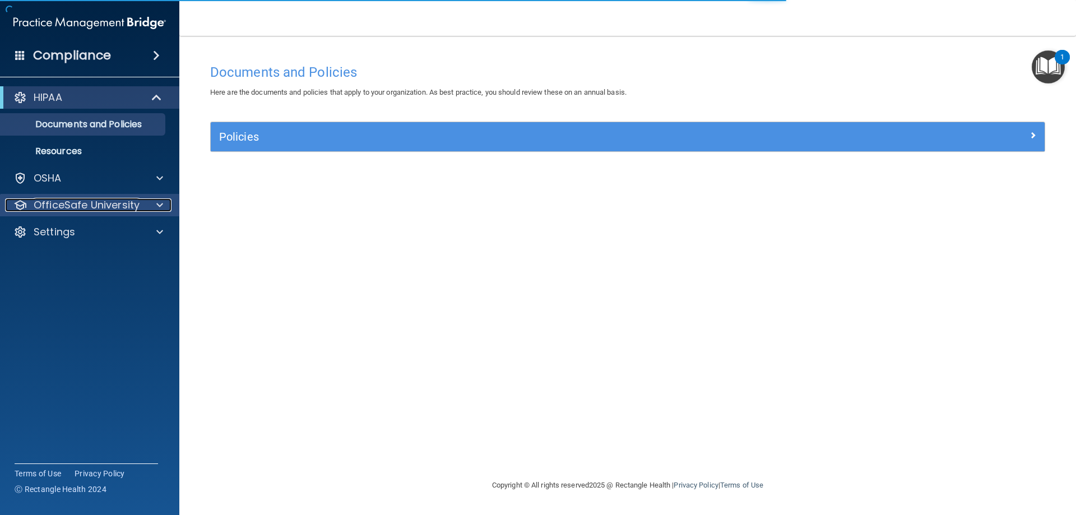
drag, startPoint x: 106, startPoint y: 202, endPoint x: 141, endPoint y: 215, distance: 37.4
click at [107, 202] on p "OfficeSafe University" at bounding box center [87, 204] width 106 height 13
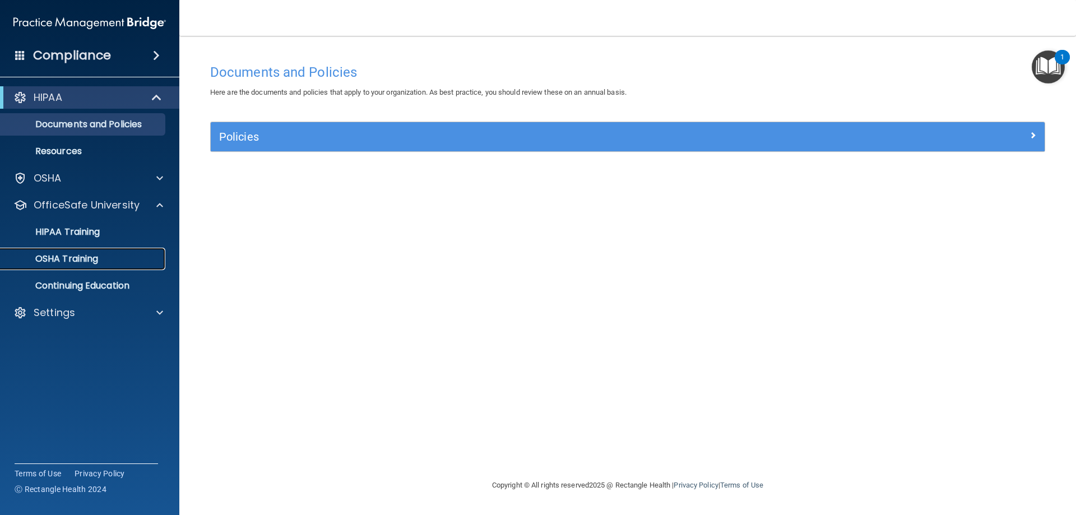
click at [73, 260] on p "OSHA Training" at bounding box center [52, 258] width 91 height 11
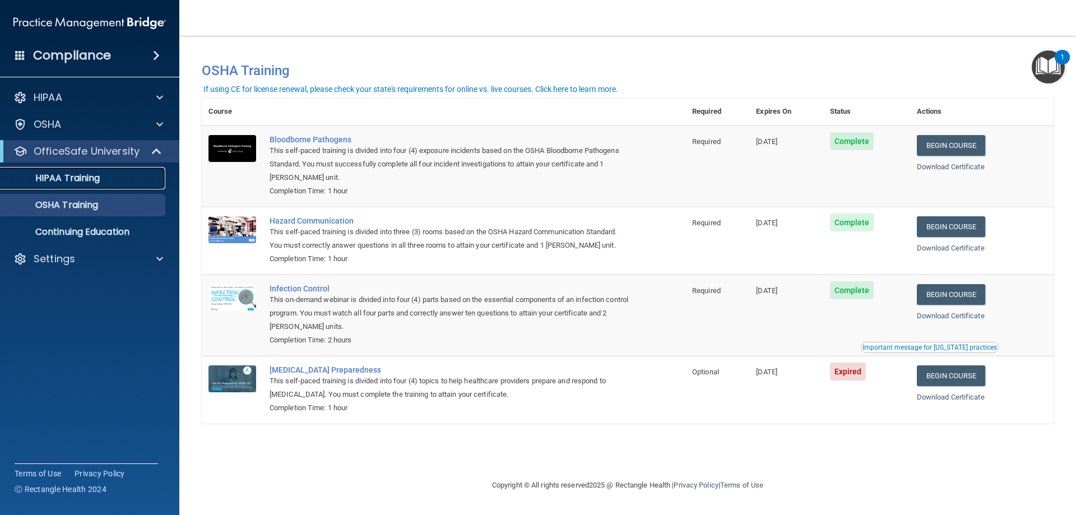
click at [72, 183] on p "HIPAA Training" at bounding box center [53, 178] width 92 height 11
